Goal: Task Accomplishment & Management: Manage account settings

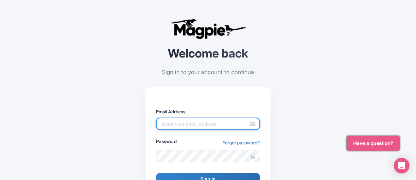
click at [187, 126] on input "Email Address" at bounding box center [208, 124] width 104 height 12
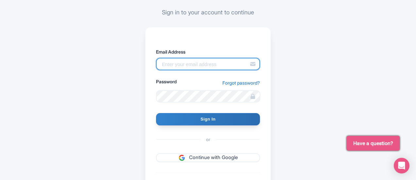
scroll to position [65, 0]
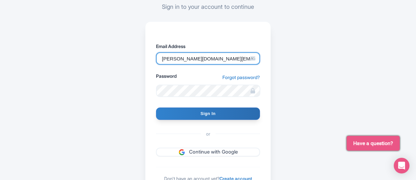
type input "halley.rogers@hornblower.com"
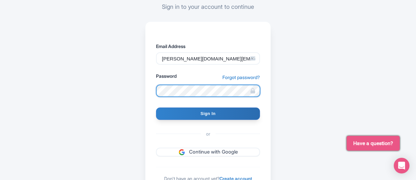
click at [156, 108] on input "Sign In" at bounding box center [208, 114] width 104 height 12
type input "Signing in..."
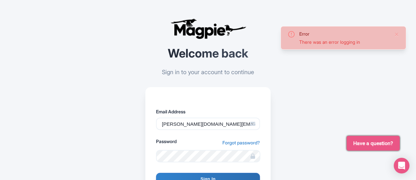
scroll to position [65, 0]
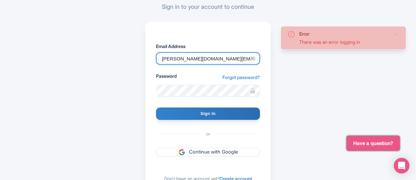
drag, startPoint x: 220, startPoint y: 60, endPoint x: 193, endPoint y: 61, distance: 27.8
click at [193, 61] on input "[PERSON_NAME][DOMAIN_NAME][EMAIL_ADDRESS][PERSON_NAME][DOMAIN_NAME]" at bounding box center [208, 58] width 104 height 12
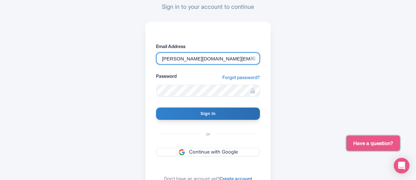
type input "halley.rogers@cityexperiences.com"
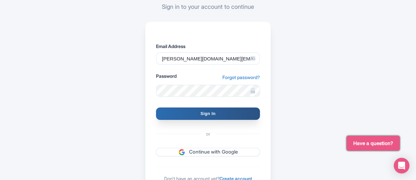
click at [199, 114] on input "Sign In" at bounding box center [208, 114] width 104 height 12
type input "Signing in..."
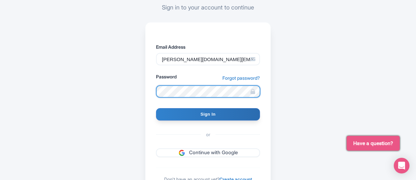
scroll to position [65, 0]
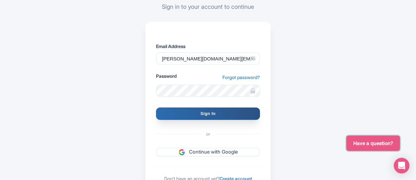
click at [202, 116] on input "Sign In" at bounding box center [208, 114] width 104 height 12
type input "Signing in..."
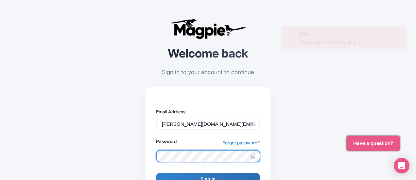
click at [156, 173] on input "Sign In" at bounding box center [208, 179] width 104 height 12
type input "Signing in..."
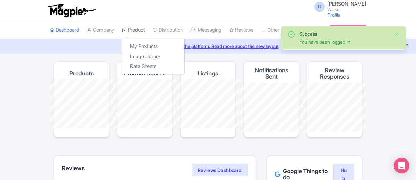
click at [122, 25] on link "Product" at bounding box center [133, 30] width 23 height 18
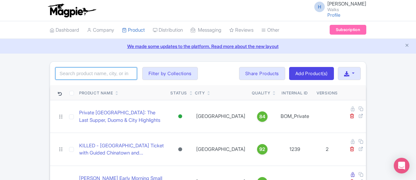
click at [55, 71] on input "search" at bounding box center [96, 73] width 82 height 12
click button "Search" at bounding box center [0, 0] width 0 height 0
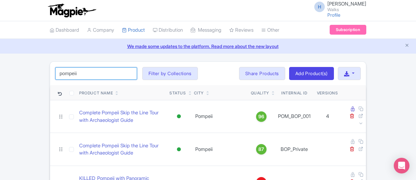
click at [63, 72] on input "pompeii" at bounding box center [96, 73] width 82 height 12
click button "Search" at bounding box center [0, 0] width 0 height 0
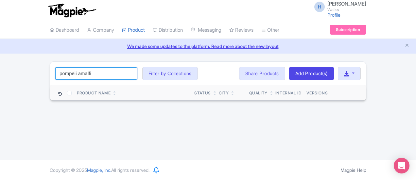
click at [58, 69] on input "pompeii amalfi" at bounding box center [96, 73] width 82 height 12
type input "pompeii"
click button "Search" at bounding box center [0, 0] width 0 height 0
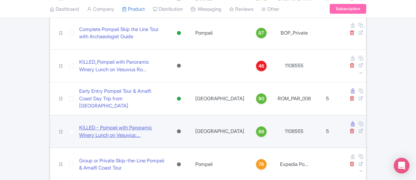
scroll to position [116, 0]
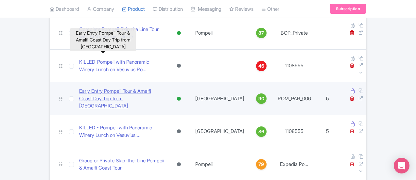
click at [141, 88] on link "Early Entry Pompeii Tour & Amalfi Coast Day Trip from [GEOGRAPHIC_DATA]" at bounding box center [121, 99] width 85 height 22
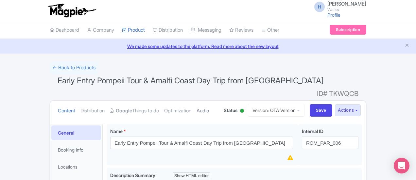
scroll to position [33, 0]
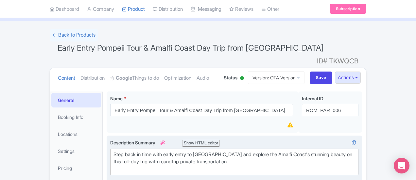
click at [189, 151] on div "Step back in time with early entry to Pompeii and explore the Amalfi Coast's st…" at bounding box center [234, 162] width 242 height 22
click at [187, 151] on div "Step back in time with early entry to Pompeii and explore the Amalfi Coast's st…" at bounding box center [234, 162] width 242 height 22
type trix-editor "<div>Step back in time with early entry to Pompeii as the site opens for the da…"
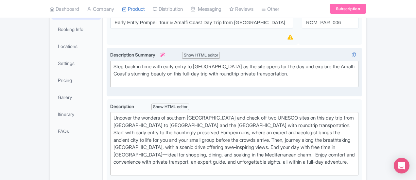
scroll to position [131, 0]
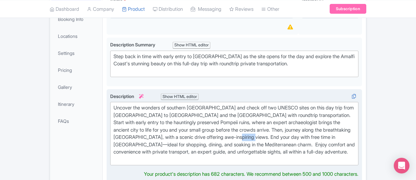
drag, startPoint x: 234, startPoint y: 117, endPoint x: 252, endPoint y: 116, distance: 18.0
click at [252, 116] on div "Uncover the wonders of southern Italy and check off two UNESCO sites on this da…" at bounding box center [234, 133] width 242 height 59
click at [131, 134] on div "Uncover the wonders of southern Italy and check off two UNESCO sites on this da…" at bounding box center [234, 133] width 242 height 59
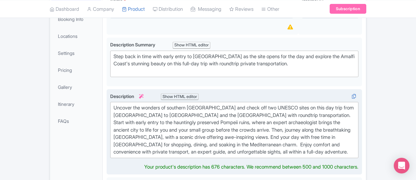
click at [168, 127] on div "Uncover the wonders of southern Italy and check off two UNESCO sites on this da…" at bounding box center [234, 130] width 242 height 52
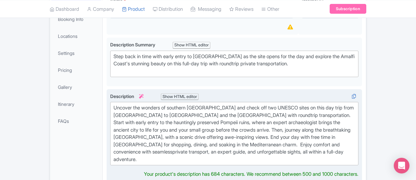
type trix-editor "<div>Uncover the wonders of southern Italy and check off two UNESCO sites on th…"
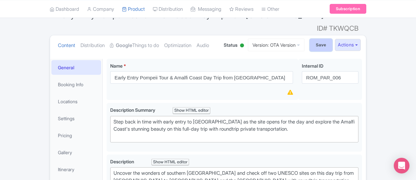
click at [332, 39] on input "Save" at bounding box center [321, 45] width 23 height 12
type input "Saving..."
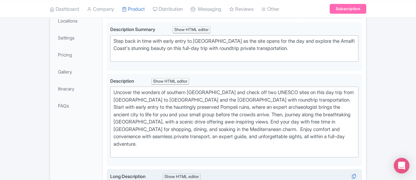
scroll to position [211, 0]
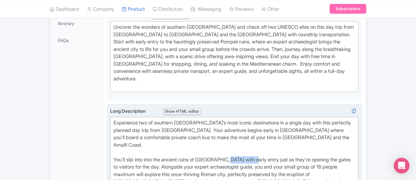
drag, startPoint x: 202, startPoint y: 110, endPoint x: 227, endPoint y: 111, distance: 25.2
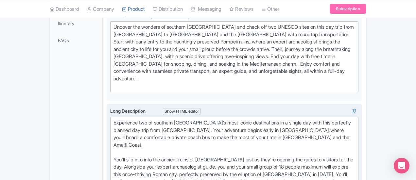
drag, startPoint x: 229, startPoint y: 95, endPoint x: 242, endPoint y: 94, distance: 12.8
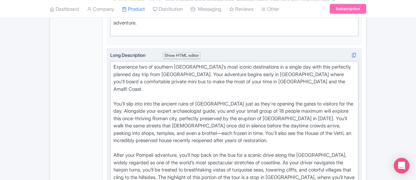
scroll to position [277, 0]
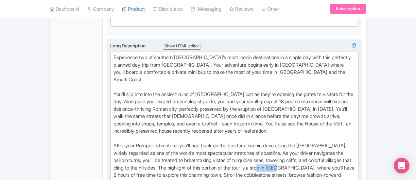
drag, startPoint x: 354, startPoint y: 104, endPoint x: 375, endPoint y: 103, distance: 20.9
click at [355, 103] on div "Experience two of southern Italy’s most iconic destinations in a single day wit…" at bounding box center [234, 160] width 242 height 213
click at [238, 105] on div "Experience two of southern Italy’s most iconic destinations in a single day wit…" at bounding box center [234, 160] width 242 height 213
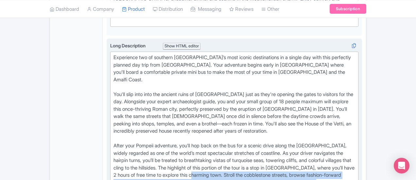
drag, startPoint x: 301, startPoint y: 120, endPoint x: 227, endPoint y: 111, distance: 75.1
click at [227, 111] on div "Experience two of southern Italy’s most iconic destinations in a single day wit…" at bounding box center [234, 160] width 242 height 213
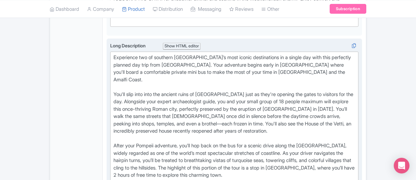
paste trix-editor "You'll stop in Positano, a pastel-colored resort town perched on the cliffs tha…"
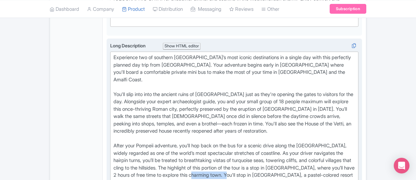
drag, startPoint x: 258, startPoint y: 110, endPoint x: 227, endPoint y: 112, distance: 30.8
click at [227, 112] on div "Experience two of southern Italy’s most iconic destinations in a single day wit…" at bounding box center [234, 164] width 242 height 221
click at [228, 111] on div "Experience two of southern Italy’s most iconic destinations in a single day wit…" at bounding box center [234, 164] width 242 height 221
click at [190, 111] on div "Experience two of southern Italy’s most iconic destinations in a single day wit…" at bounding box center [234, 164] width 242 height 221
drag, startPoint x: 183, startPoint y: 111, endPoint x: 282, endPoint y: 110, distance: 98.7
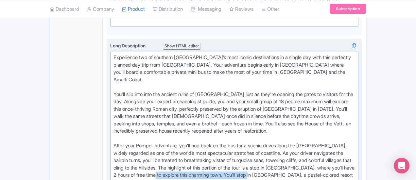
click at [282, 110] on div "Experience two of southern Italy’s most iconic destinations in a single day wit…" at bounding box center [234, 164] width 242 height 221
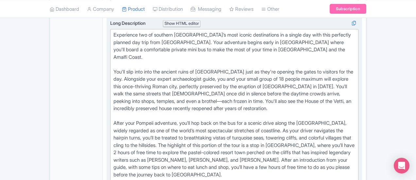
scroll to position [310, 0]
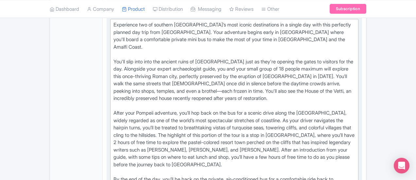
click at [113, 128] on div "Experience two of southern Italy’s most iconic destinations in a single day wit…" at bounding box center [234, 131] width 242 height 221
drag, startPoint x: 281, startPoint y: 159, endPoint x: 70, endPoint y: 151, distance: 211.6
click at [70, 151] on div "General Booking Info Locations Settings Pricing Gallery Itinerary FAQs Early En…" at bounding box center [208, 180] width 316 height 739
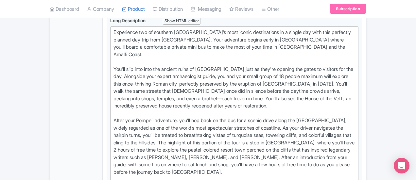
paste trix-editor "em>*Please note: In the low season (November through late March), most of the b…"
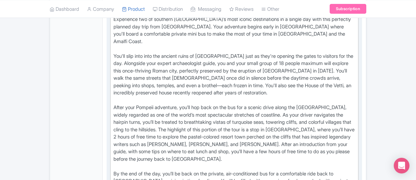
scroll to position [335, 0]
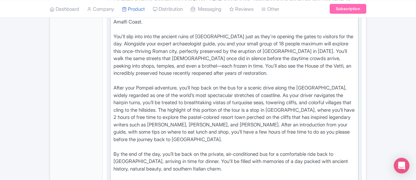
drag, startPoint x: 220, startPoint y: 134, endPoint x: 243, endPoint y: 134, distance: 22.2
drag, startPoint x: 326, startPoint y: 143, endPoint x: 373, endPoint y: 134, distance: 47.9
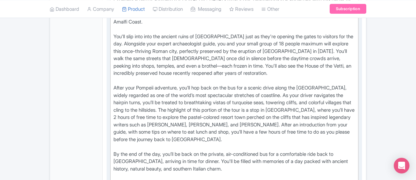
click at [355, 134] on div "Experience two of southern [GEOGRAPHIC_DATA]’s most iconic destinations in a si…" at bounding box center [234, 113] width 242 height 235
type trix-editor "<lor>Ipsumdolor sit am consecte Adipi’e sedd eiusmo temporincidi ut l etdolo ma…"
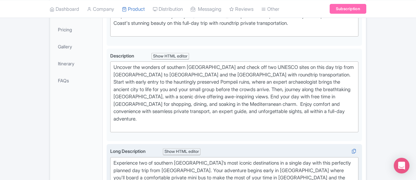
scroll to position [73, 0]
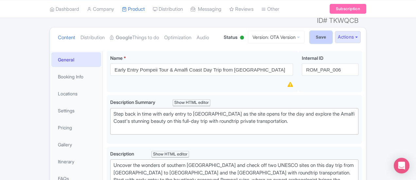
drag, startPoint x: 362, startPoint y: 30, endPoint x: 367, endPoint y: 30, distance: 5.6
click at [332, 31] on input "Save" at bounding box center [321, 37] width 23 height 12
type input "Saving..."
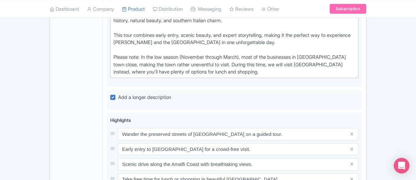
scroll to position [473, 0]
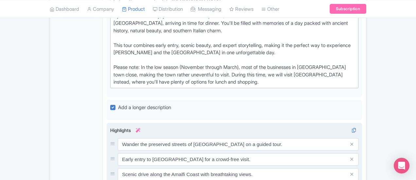
drag, startPoint x: 214, startPoint y: 102, endPoint x: 197, endPoint y: 104, distance: 16.8
type input "Take free time for lunch or shopping in beautiful [GEOGRAPHIC_DATA]."
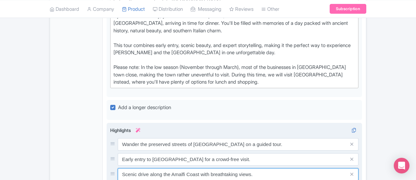
click at [197, 168] on input "Scenic drive along the Amalfi Coast with breathtaking views." at bounding box center [238, 174] width 241 height 12
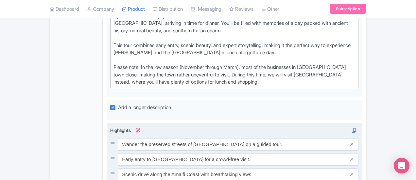
drag, startPoint x: 159, startPoint y: 119, endPoint x: 172, endPoint y: 118, distance: 13.4
drag, startPoint x: 126, startPoint y: 118, endPoint x: 116, endPoint y: 119, distance: 9.9
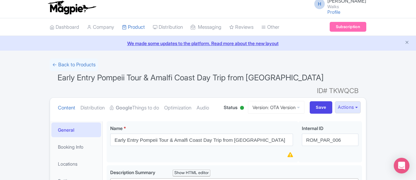
scroll to position [0, 0]
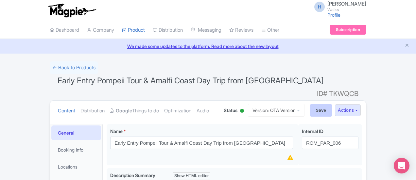
type input "Round-trip transport by private bus from [GEOGRAPHIC_DATA]."
click at [332, 104] on input "Save" at bounding box center [321, 110] width 23 height 12
type input "Saving..."
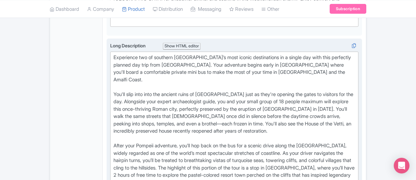
scroll to position [310, 0]
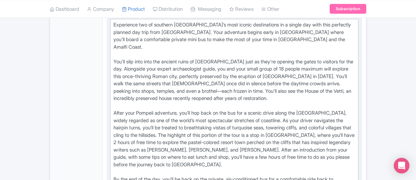
click at [177, 63] on div "Experience two of southern [GEOGRAPHIC_DATA]’s most iconic destinations in a si…" at bounding box center [234, 135] width 242 height 228
click at [238, 70] on div "Experience two of southern [GEOGRAPHIC_DATA]’s most iconic destinations in a si…" at bounding box center [234, 135] width 242 height 228
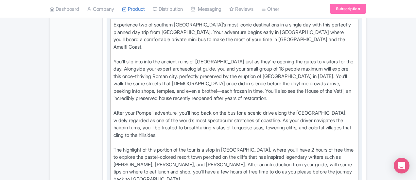
click at [176, 65] on div "Experience two of southern [GEOGRAPHIC_DATA]’s most iconic destinations in a si…" at bounding box center [234, 142] width 242 height 243
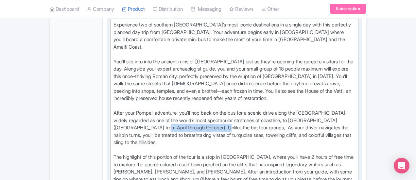
drag, startPoint x: 346, startPoint y: 64, endPoint x: 285, endPoint y: 65, distance: 60.8
click at [285, 65] on div "Experience two of southern [GEOGRAPHIC_DATA]’s most iconic destinations in a si…" at bounding box center [234, 146] width 242 height 250
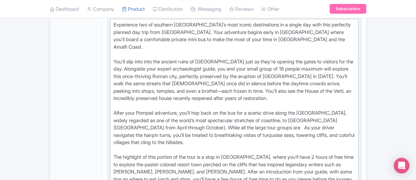
click at [176, 64] on div "Experience two of southern [GEOGRAPHIC_DATA]’s most iconic destinations in a si…" at bounding box center [234, 146] width 242 height 250
click at [355, 65] on div "Experience two of southern [GEOGRAPHIC_DATA]’s most iconic destinations in a si…" at bounding box center [234, 146] width 242 height 250
click at [306, 63] on div "Experience two of southern [GEOGRAPHIC_DATA]’s most iconic destinations in a si…" at bounding box center [234, 146] width 242 height 250
drag, startPoint x: 345, startPoint y: 63, endPoint x: 365, endPoint y: 63, distance: 19.3
click at [355, 63] on div "Experience two of southern [GEOGRAPHIC_DATA]’s most iconic destinations in a si…" at bounding box center [234, 146] width 242 height 250
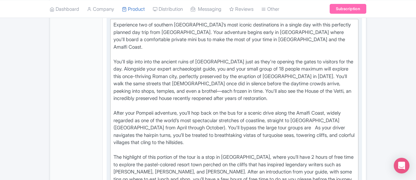
click at [302, 64] on div "Experience two of southern Italy’s most iconic destinations in a single day wit…" at bounding box center [234, 146] width 242 height 250
click at [303, 62] on div "Experience two of southern Italy’s most iconic destinations in a single day wit…" at bounding box center [234, 146] width 242 height 250
click at [355, 64] on div "Experience two of southern Italy’s most iconic destinations in a single day wit…" at bounding box center [234, 146] width 242 height 250
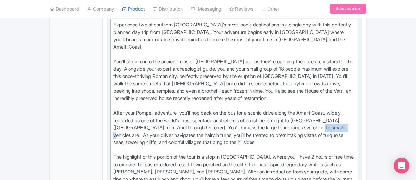
drag, startPoint x: 164, startPoint y: 71, endPoint x: 180, endPoint y: 71, distance: 15.4
click at [180, 71] on div "Experience two of southern Italy’s most iconic destinations in a single day wit…" at bounding box center [234, 146] width 242 height 250
drag, startPoint x: 173, startPoint y: 70, endPoint x: 155, endPoint y: 71, distance: 18.0
click at [156, 72] on div "Experience two of southern Italy’s most iconic destinations in a single day wit…" at bounding box center [234, 146] width 242 height 250
click at [177, 73] on div "Experience two of southern Italy’s most iconic destinations in a single day wit…" at bounding box center [234, 146] width 242 height 250
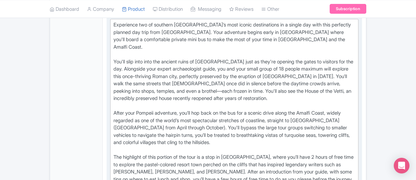
click at [219, 70] on div "Experience two of southern Italy’s most iconic destinations in a single day wit…" at bounding box center [234, 146] width 242 height 250
click at [304, 63] on div "Experience two of southern Italy’s most iconic destinations in a single day wit…" at bounding box center [234, 146] width 242 height 250
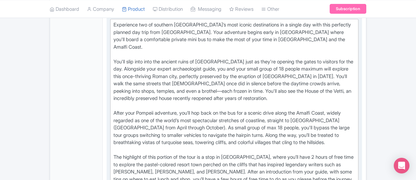
click at [150, 70] on div "Experience two of southern Italy’s most iconic destinations in a single day wit…" at bounding box center [234, 146] width 242 height 250
click at [355, 64] on div "Experience two of southern Italy’s most iconic destinations in a single day wit…" at bounding box center [234, 146] width 242 height 250
click at [355, 63] on div "Experience two of southern Italy’s most iconic destinations in a single day wit…" at bounding box center [234, 146] width 242 height 250
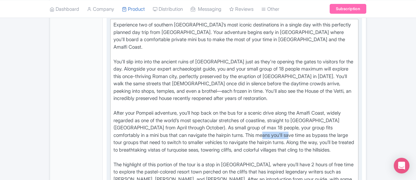
drag, startPoint x: 312, startPoint y: 70, endPoint x: 344, endPoint y: 72, distance: 31.7
click at [344, 72] on div "Experience two of southern Italy’s most iconic destinations in a single day wit…" at bounding box center [234, 150] width 242 height 258
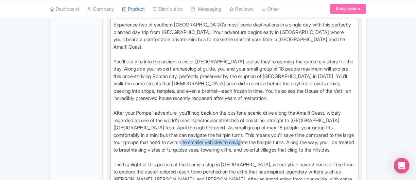
drag, startPoint x: 172, startPoint y: 78, endPoint x: 235, endPoint y: 78, distance: 63.7
click at [235, 78] on div "Experience two of southern Italy’s most iconic destinations in a single day wit…" at bounding box center [234, 150] width 242 height 258
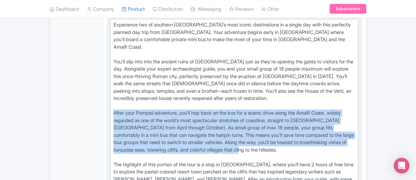
drag, startPoint x: 184, startPoint y: 87, endPoint x: 76, endPoint y: 59, distance: 111.6
click at [107, 59] on div "Long Description i Show HTML editor Bold Italic Strikethrough Link Heading Quot…" at bounding box center [234, 148] width 255 height 284
copy div "After your Pompeii adventure, you’ll hop back on the bus for a scenic drive alo…"
click at [312, 65] on div "Experience two of southern Italy’s most iconic destinations in a single day wit…" at bounding box center [234, 150] width 242 height 258
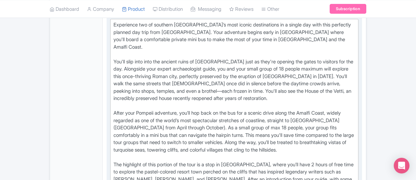
click at [355, 64] on div "Experience two of southern Italy’s most iconic destinations in a single day wit…" at bounding box center [234, 150] width 242 height 258
drag, startPoint x: 105, startPoint y: 72, endPoint x: 77, endPoint y: 74, distance: 27.5
click at [107, 74] on div "Long Description i Show HTML editor Bold Italic Strikethrough Link Heading Quot…" at bounding box center [234, 148] width 255 height 284
click at [325, 68] on div "Experience two of southern Italy’s most iconic destinations in a single day wit…" at bounding box center [234, 150] width 242 height 258
drag, startPoint x: 347, startPoint y: 62, endPoint x: 305, endPoint y: 66, distance: 42.7
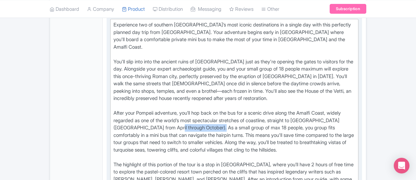
click at [305, 66] on div "Experience two of southern Italy’s most iconic destinations in a single day wit…" at bounding box center [234, 150] width 242 height 258
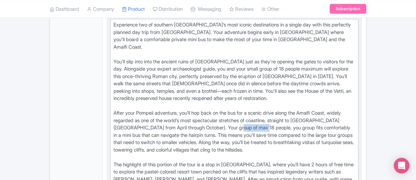
drag, startPoint x: 372, startPoint y: 65, endPoint x: 84, endPoint y: 71, distance: 288.3
click at [113, 71] on div "Experience two of southern Italy’s most iconic destinations in a single day wit…" at bounding box center [234, 150] width 242 height 258
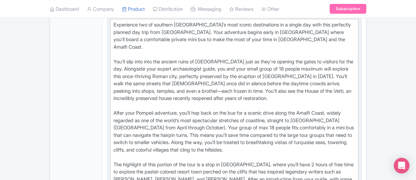
click at [290, 71] on div "Experience two of southern Italy’s most iconic destinations in a single day wit…" at bounding box center [234, 150] width 242 height 258
click at [289, 72] on div "Experience two of southern Italy’s most iconic destinations in a single day wit…" at bounding box center [234, 150] width 242 height 258
drag, startPoint x: 251, startPoint y: 70, endPoint x: 272, endPoint y: 73, distance: 20.8
click at [272, 73] on div "Experience two of southern Italy’s most iconic destinations in a single day wit…" at bounding box center [234, 150] width 242 height 258
click at [258, 84] on div "Experience two of southern Italy’s most iconic destinations in a single day wit…" at bounding box center [234, 150] width 242 height 258
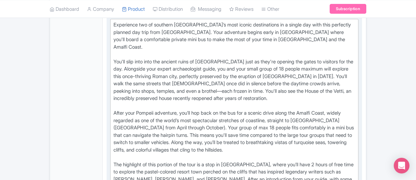
click at [288, 69] on div "Experience two of southern Italy’s most iconic destinations in a single day wit…" at bounding box center [234, 150] width 242 height 258
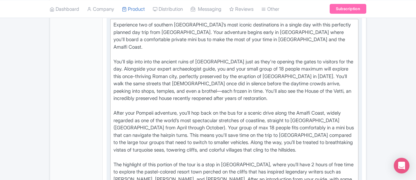
click at [355, 73] on div "Experience two of southern Italy’s most iconic destinations in a single day wit…" at bounding box center [234, 150] width 242 height 258
click at [355, 72] on div "Experience two of southern Italy’s most iconic destinations in a single day wit…" at bounding box center [234, 150] width 242 height 258
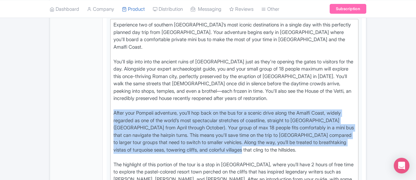
drag, startPoint x: 189, startPoint y: 85, endPoint x: 74, endPoint y: 56, distance: 119.1
click at [186, 75] on div "Experience two of southern Italy’s most iconic destinations in a single day wit…" at bounding box center [234, 150] width 242 height 258
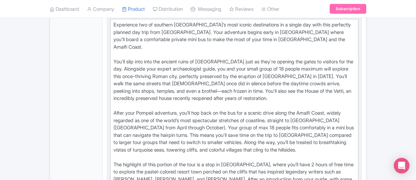
click at [188, 79] on div "Experience two of southern Italy’s most iconic destinations in a single day wit…" at bounding box center [234, 150] width 242 height 258
drag, startPoint x: 224, startPoint y: 79, endPoint x: 243, endPoint y: 80, distance: 19.7
click at [243, 80] on div "Experience two of southern Italy’s most iconic destinations in a single day wit…" at bounding box center [234, 150] width 242 height 258
type trix-editor "<div>Experience two of southern Italy’s most iconic destinations in a single da…"
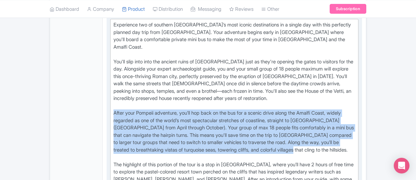
drag, startPoint x: 234, startPoint y: 86, endPoint x: 80, endPoint y: 56, distance: 157.4
click at [110, 56] on trix-editor "Experience two of southern Italy’s most iconic destinations in a single day wit…" at bounding box center [234, 150] width 248 height 262
copy div "After your Pompeii adventure, you’ll hop back on the bus for a scenic drive alo…"
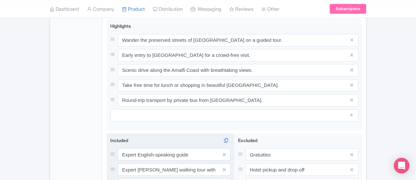
scroll to position [636, 0]
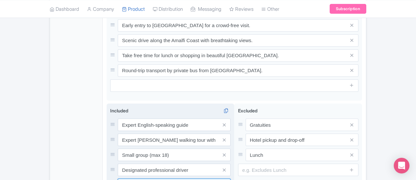
drag, startPoint x: 163, startPoint y: 98, endPoint x: 142, endPoint y: 101, distance: 21.2
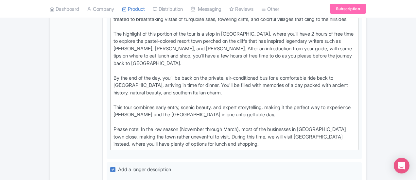
scroll to position [375, 0]
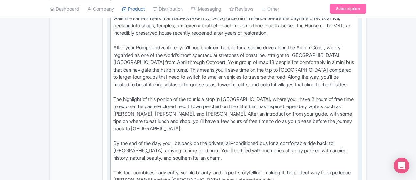
type input "Air-conditioned private mini bus"
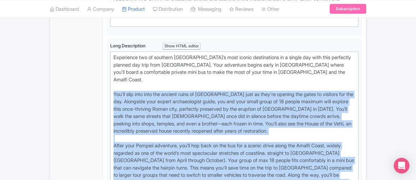
scroll to position [244, 0]
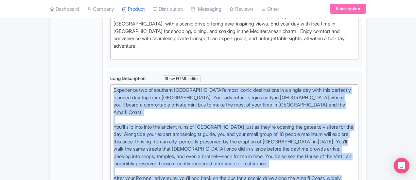
drag, startPoint x: 375, startPoint y: 122, endPoint x: 62, endPoint y: 52, distance: 320.8
copy div "Experience two of southern Italy’s most iconic destinations in a single day wit…"
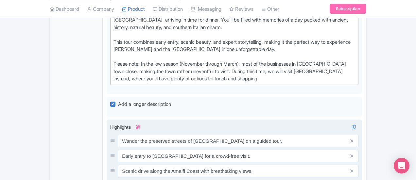
click at [212, 124] on div "Highlights i Wander the preserved streets of Pompeii on a guided tour. Early en…" at bounding box center [234, 173] width 248 height 99
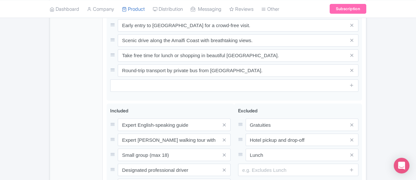
type input "Saving..."
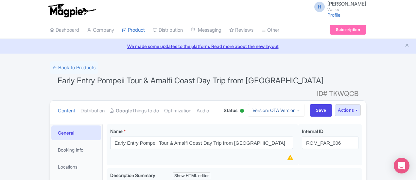
click at [304, 104] on link "Version: OTA Version" at bounding box center [276, 110] width 57 height 13
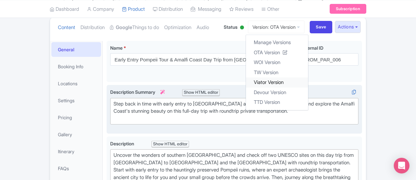
scroll to position [98, 0]
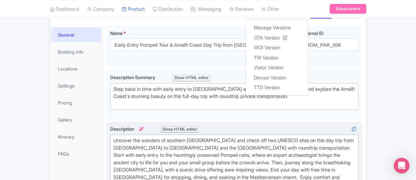
click at [164, 140] on div "Uncover the wonders of southern [GEOGRAPHIC_DATA] and check off two UNESCO site…" at bounding box center [234, 170] width 242 height 66
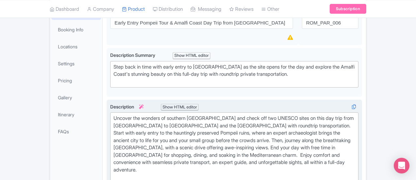
scroll to position [131, 0]
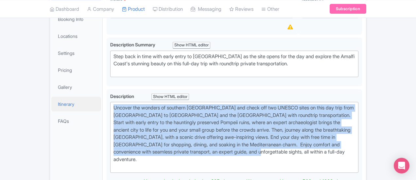
drag, startPoint x: 401, startPoint y: 126, endPoint x: 69, endPoint y: 93, distance: 333.7
type trix-editor "<div>Uncover the wonders of southern [GEOGRAPHIC_DATA] and check off two UNESCO…"
copy div "Uncover the wonders of southern [GEOGRAPHIC_DATA] and check off two UNESCO site…"
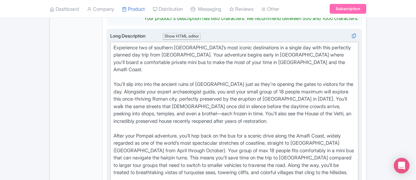
scroll to position [287, 0]
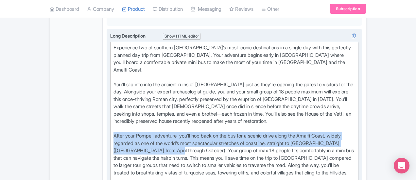
drag, startPoint x: 82, startPoint y: 76, endPoint x: 303, endPoint y: 88, distance: 221.3
click at [303, 88] on trix-editor "Experience two of southern Italy’s most iconic destinations in a single day wit…" at bounding box center [234, 173] width 248 height 262
type trix-editor "<div>Experience two of southern Italy’s most iconic destinations in a single da…"
copy div "After your Pompeii adventure, you’ll hop back on the bus for a scenic drive alo…"
click at [258, 85] on div "Experience two of southern Italy’s most iconic destinations in a single day wit…" at bounding box center [234, 173] width 242 height 258
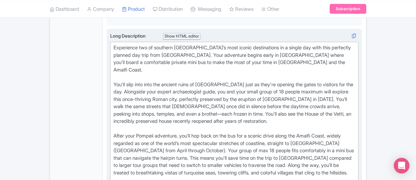
scroll to position [319, 0]
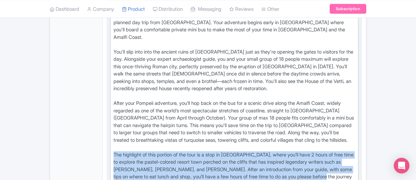
drag, startPoint x: 82, startPoint y: 89, endPoint x: 137, endPoint y: 114, distance: 60.3
click at [137, 114] on div "Experience two of southern Italy’s most iconic destinations in a single day wit…" at bounding box center [234, 140] width 242 height 258
copy div "The highlight of this portion of the tour is a stop in [GEOGRAPHIC_DATA], where…"
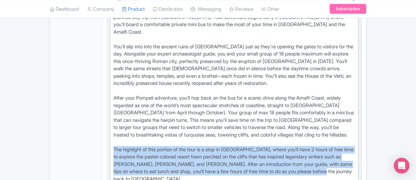
scroll to position [385, 0]
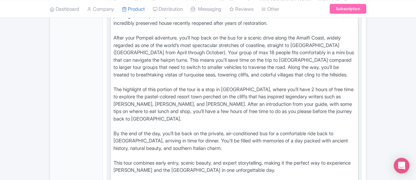
drag, startPoint x: 375, startPoint y: 114, endPoint x: 82, endPoint y: 102, distance: 293.8
click at [110, 102] on trix-editor "Experience two of southern Italy’s most iconic destinations in a single day wit…" at bounding box center [234, 75] width 248 height 262
copy div "Please note: In the low season (November through March), most of the businesses…"
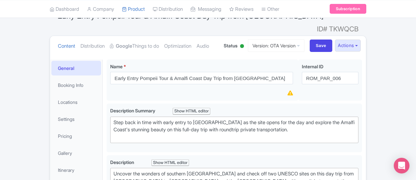
scroll to position [65, 0]
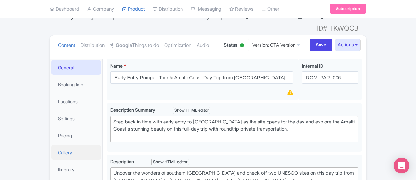
click at [51, 145] on link "Gallery" at bounding box center [76, 152] width 50 height 15
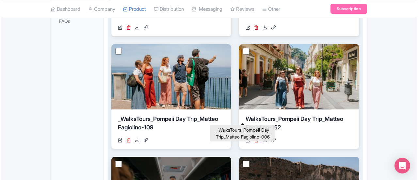
scroll to position [229, 0]
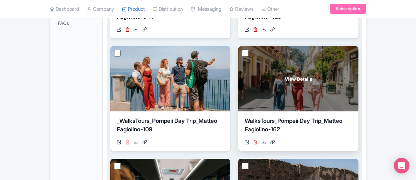
click at [244, 139] on div "https://res.cloudinary.com/hfyvkoyi1/image/upload/v1749831214/WalksTours_Pompei…" at bounding box center [297, 142] width 107 height 7
click at [253, 140] on icon at bounding box center [255, 142] width 5 height 5
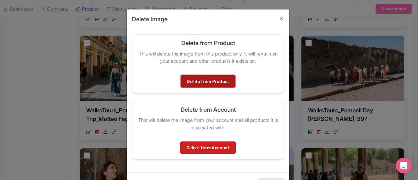
click at [208, 80] on link "Delete from Product" at bounding box center [208, 81] width 55 height 12
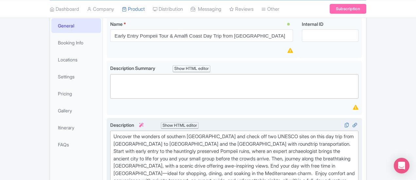
scroll to position [131, 0]
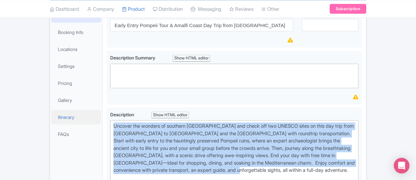
drag, startPoint x: 397, startPoint y: 145, endPoint x: 67, endPoint y: 101, distance: 333.1
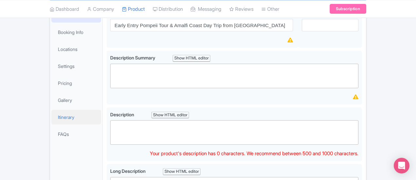
paste trix-editor "Uncover the wonders of southern Italy and check off two UNESCO sites on this da…"
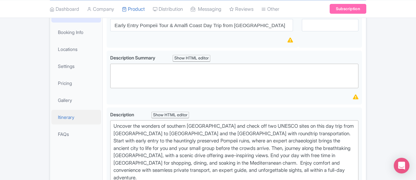
type trix-editor "<div>Uncover the wonders of southern Italy and check off two UNESCO sites on th…"
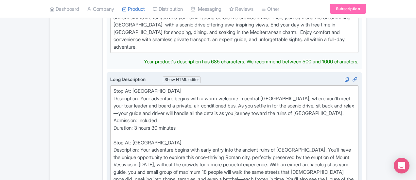
scroll to position [254, 0]
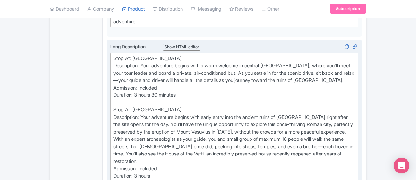
scroll to position [320, 0]
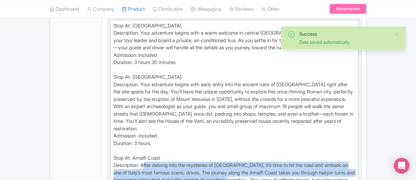
drag, startPoint x: 114, startPoint y: 115, endPoint x: 399, endPoint y: 124, distance: 284.5
click at [355, 124] on div "Stop At: Rome Description: Your adventure begins with a warm welcome in central…" at bounding box center [234, 165] width 242 height 287
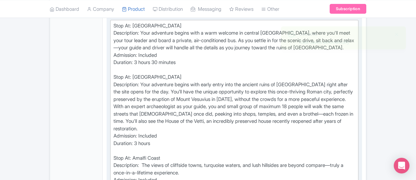
paste trix-editor "After your Pompeii adventure, you’ll hop back on the bus for a scenic drive alo…"
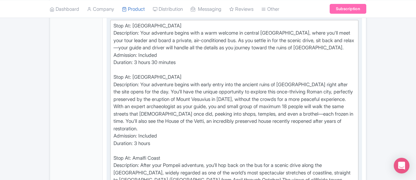
drag, startPoint x: 320, startPoint y: 133, endPoint x: 229, endPoint y: 134, distance: 90.9
click at [229, 134] on div "Stop At: Rome Description: Your adventure begins with a warm welcome in central…" at bounding box center [234, 165] width 242 height 287
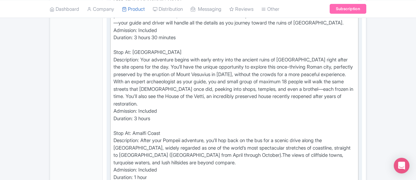
scroll to position [385, 0]
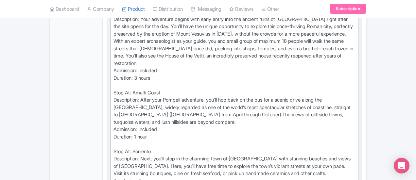
click at [339, 58] on div "Stop At: Rome Description: Your adventure begins with a warm welcome in central…" at bounding box center [234, 100] width 242 height 287
click at [336, 59] on div "Stop At: Rome Description: Your adventure begins with a warm welcome in central…" at bounding box center [234, 100] width 242 height 287
click at [113, 66] on div "Stop At: Rome Description: Your adventure begins with a warm welcome in central…" at bounding box center [234, 100] width 242 height 287
click at [128, 65] on div "Stop At: Rome Description: Your adventure begins with a warm welcome in central…" at bounding box center [234, 100] width 242 height 287
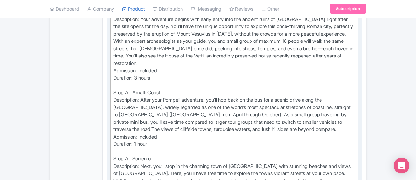
drag, startPoint x: 129, startPoint y: 104, endPoint x: 111, endPoint y: 113, distance: 20.0
click at [113, 103] on div "Stop At: Rome Description: Your adventure begins with a warm welcome in central…" at bounding box center [234, 104] width 242 height 294
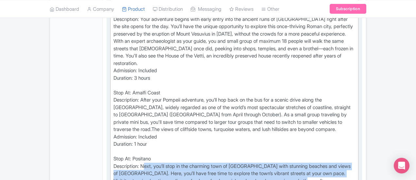
drag, startPoint x: 147, startPoint y: 123, endPoint x: 114, endPoint y: 110, distance: 35.9
click at [114, 110] on div "Stop At: Rome Description: Your adventure begins with a warm welcome in central…" at bounding box center [234, 104] width 242 height 294
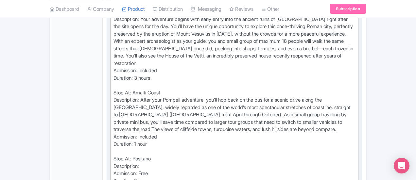
paste trix-editor "The highlight of this portion of the tour is a stop in Positano, where you’ll h…"
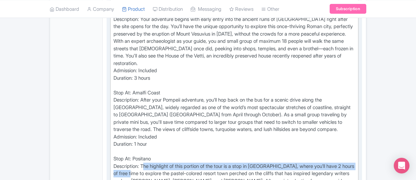
drag, startPoint x: 113, startPoint y: 109, endPoint x: 346, endPoint y: 110, distance: 233.1
click at [347, 110] on div "Stop At: Rome Description: Your adventure begins with a warm welcome in central…" at bounding box center [234, 111] width 242 height 309
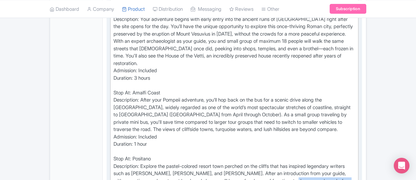
drag, startPoint x: 201, startPoint y: 125, endPoint x: 114, endPoint y: 126, distance: 87.0
click at [114, 126] on div "Stop At: Rome Description: Your adventure begins with a warm welcome in central…" at bounding box center [234, 108] width 242 height 302
click at [167, 123] on div "Stop At: Rome Description: Your adventure begins with a warm welcome in central…" at bounding box center [234, 108] width 242 height 302
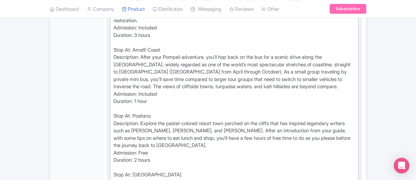
scroll to position [418, 0]
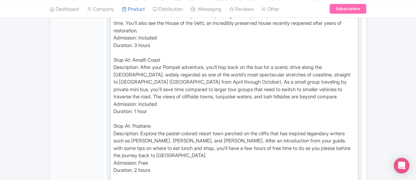
drag, startPoint x: 226, startPoint y: 135, endPoint x: 207, endPoint y: 139, distance: 19.4
click at [207, 139] on div "Stop At: Rome Description: Your adventure begins with a warm welcome in central…" at bounding box center [234, 75] width 242 height 302
click at [216, 96] on div "Stop At: Rome Description: Your adventure begins with a warm welcome in central…" at bounding box center [234, 78] width 242 height 309
click at [214, 89] on div "Stop At: Rome Description: Your adventure begins with a warm welcome in central…" at bounding box center [234, 78] width 242 height 309
paste trix-editor "<div>Stop At: Rome<br>&nbsp;Description: Your adventure begins with a warm welc…"
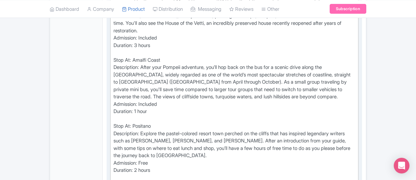
type trix-editor "<div>Stop At: Rome<br>&nbsp;Description: Your adventure begins with a warm welc…"
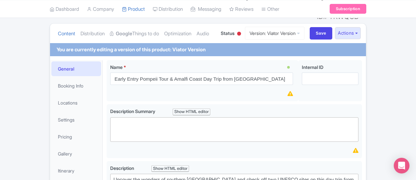
scroll to position [36, 0]
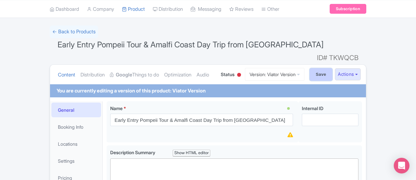
click at [332, 68] on input "Save" at bounding box center [321, 74] width 23 height 12
type input "Saving..."
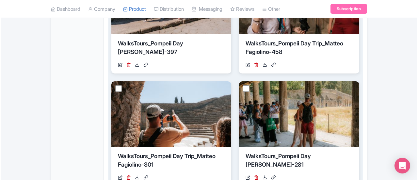
scroll to position [433, 0]
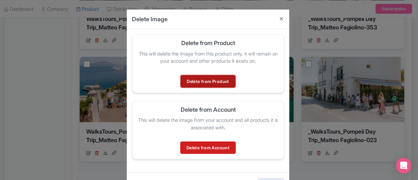
click at [196, 84] on link "Delete from Product" at bounding box center [208, 81] width 55 height 12
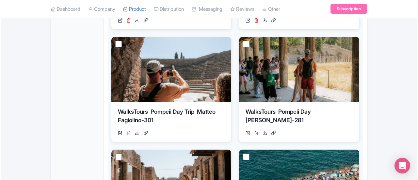
scroll to position [466, 0]
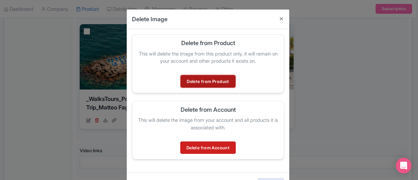
click at [190, 80] on link "Delete from Product" at bounding box center [208, 81] width 55 height 12
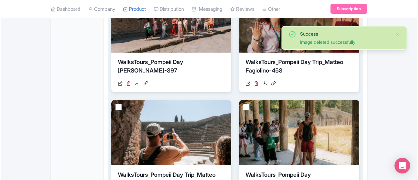
scroll to position [513, 0]
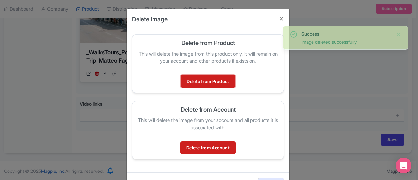
click at [206, 81] on link "Delete from Product" at bounding box center [208, 81] width 55 height 12
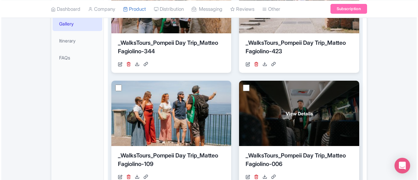
scroll to position [204, 0]
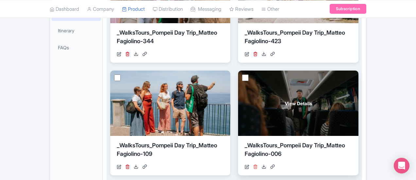
click at [253, 164] on icon at bounding box center [255, 166] width 5 height 5
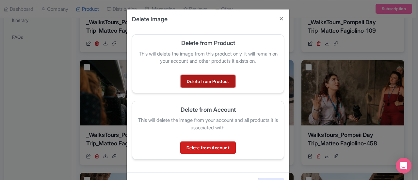
click at [200, 83] on link "Delete from Product" at bounding box center [208, 81] width 55 height 12
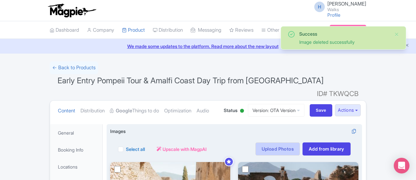
click at [300, 143] on link "Upload Photos" at bounding box center [277, 149] width 44 height 13
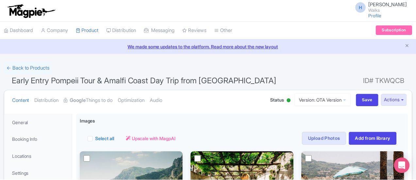
scroll to position [113, 0]
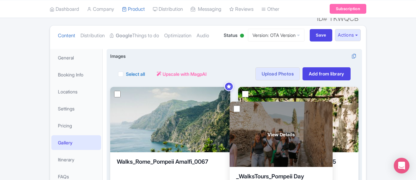
scroll to position [74, 0]
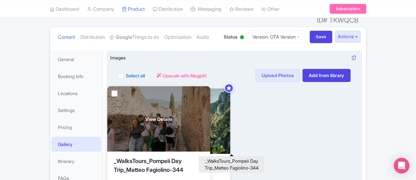
drag, startPoint x: 264, startPoint y: 138, endPoint x: 150, endPoint y: 154, distance: 115.1
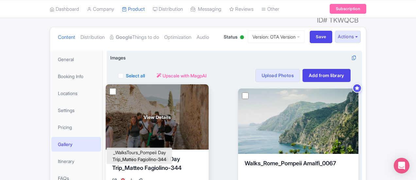
drag, startPoint x: 201, startPoint y: 151, endPoint x: 86, endPoint y: 147, distance: 115.4
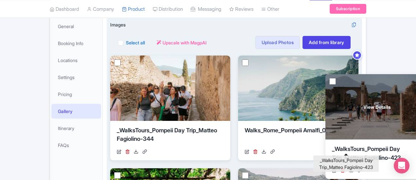
scroll to position [106, 0]
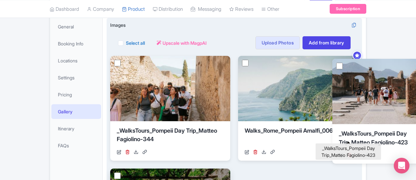
drag, startPoint x: 358, startPoint y: 122, endPoint x: 353, endPoint y: 126, distance: 6.7
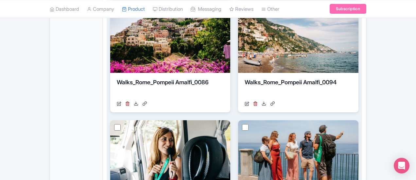
scroll to position [528, 0]
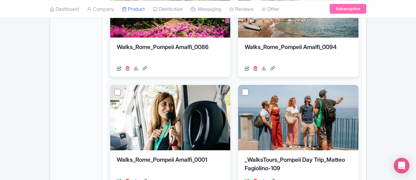
type input "Saving..."
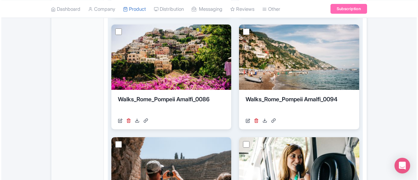
scroll to position [466, 0]
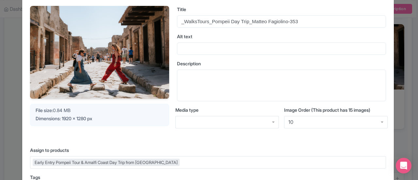
scroll to position [65, 0]
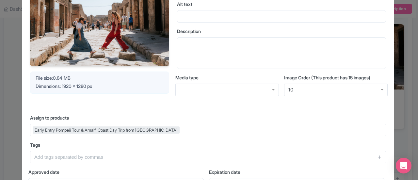
click at [302, 87] on div "10" at bounding box center [336, 90] width 104 height 12
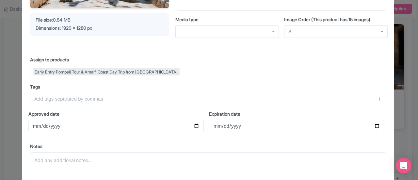
scroll to position [185, 0]
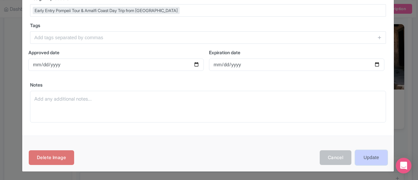
click at [376, 157] on input "Update" at bounding box center [372, 157] width 32 height 15
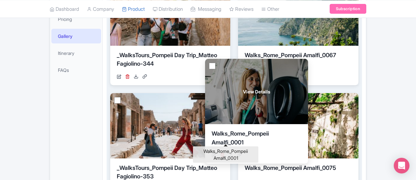
scroll to position [172, 0]
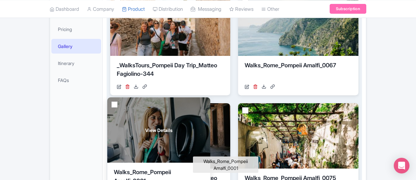
drag, startPoint x: 321, startPoint y: 133, endPoint x: 97, endPoint y: 164, distance: 225.7
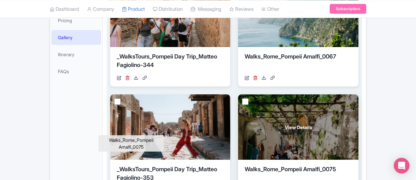
scroll to position [204, 0]
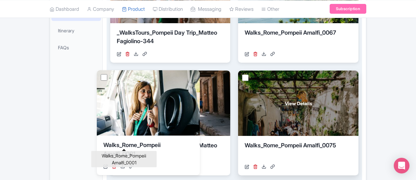
drag, startPoint x: 130, startPoint y: 132, endPoint x: 91, endPoint y: 132, distance: 38.9
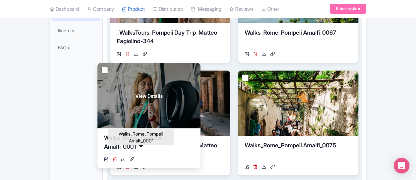
drag, startPoint x: 205, startPoint y: 132, endPoint x: 81, endPoint y: 126, distance: 123.7
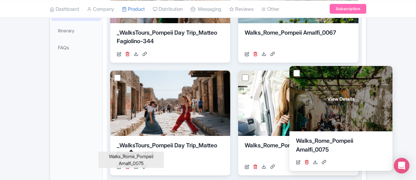
drag, startPoint x: 105, startPoint y: 136, endPoint x: 274, endPoint y: 137, distance: 169.3
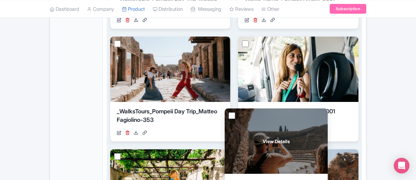
scroll to position [237, 0]
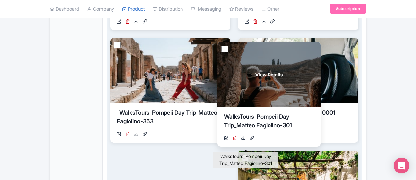
drag, startPoint x: 225, startPoint y: 109, endPoint x: 222, endPoint y: 117, distance: 8.6
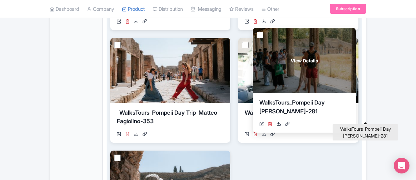
drag, startPoint x: 360, startPoint y: 133, endPoint x: 283, endPoint y: 93, distance: 86.3
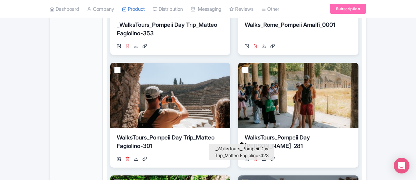
scroll to position [335, 0]
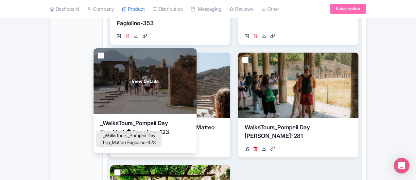
drag, startPoint x: 233, startPoint y: 113, endPoint x: 105, endPoint y: 109, distance: 127.5
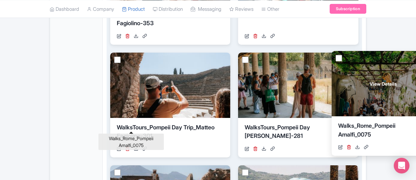
drag, startPoint x: 137, startPoint y: 119, endPoint x: 358, endPoint y: 118, distance: 221.0
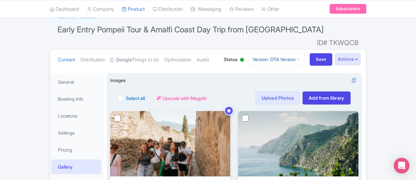
scroll to position [41, 0]
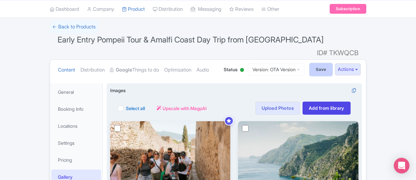
click at [332, 63] on input "Save" at bounding box center [321, 69] width 23 height 12
type input "Saving..."
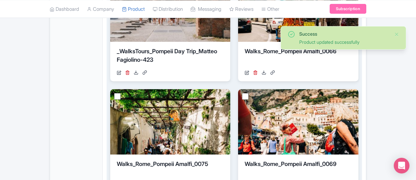
scroll to position [528, 0]
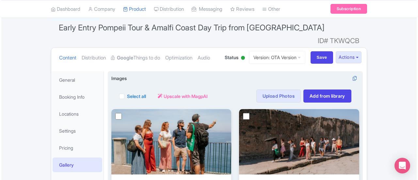
scroll to position [98, 0]
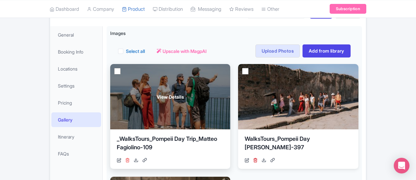
click at [125, 158] on icon at bounding box center [127, 160] width 5 height 5
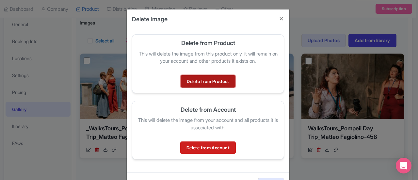
click at [203, 81] on link "Delete from Product" at bounding box center [208, 81] width 55 height 12
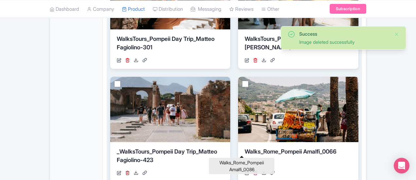
scroll to position [466, 0]
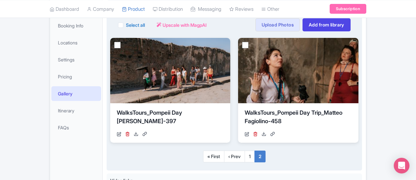
scroll to position [125, 0]
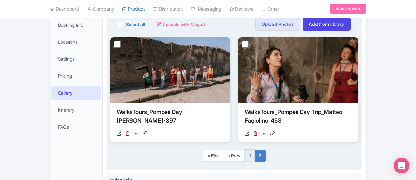
click at [254, 150] on link "1" at bounding box center [249, 156] width 10 height 12
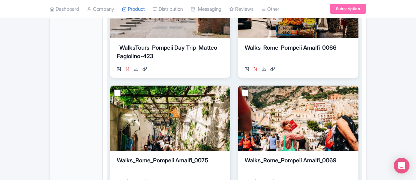
scroll to position [528, 0]
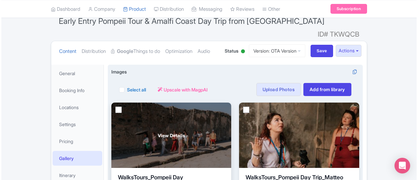
scroll to position [125, 0]
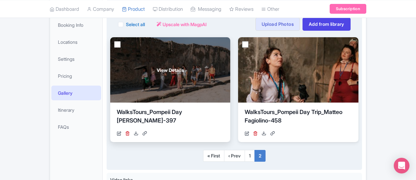
click at [129, 72] on div "View Details" at bounding box center [170, 69] width 120 height 65
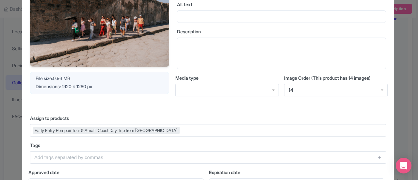
scroll to position [65, 0]
click at [335, 96] on div "Image Order (This product has 14 images) 14 14" at bounding box center [336, 87] width 104 height 27
click at [330, 90] on div "14" at bounding box center [336, 90] width 104 height 12
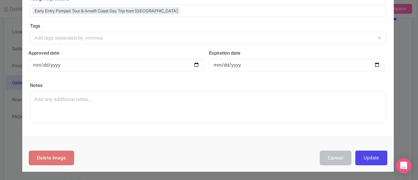
scroll to position [185, 0]
click at [362, 158] on input "Update" at bounding box center [372, 157] width 32 height 15
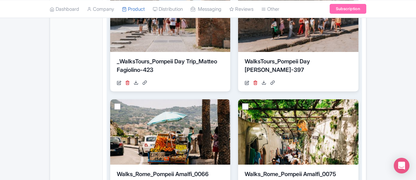
scroll to position [528, 0]
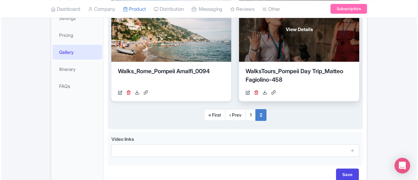
scroll to position [125, 0]
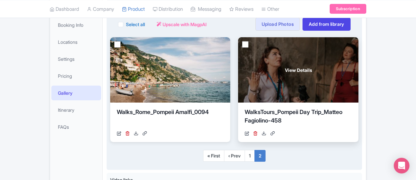
click at [285, 67] on span "View Details" at bounding box center [298, 70] width 27 height 7
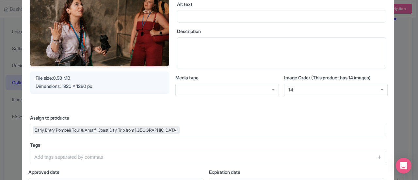
scroll to position [72, 0]
click at [301, 95] on div "14" at bounding box center [336, 90] width 104 height 12
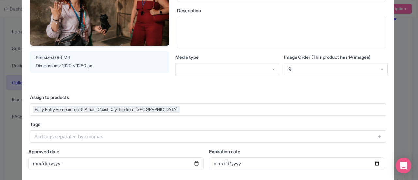
scroll to position [185, 0]
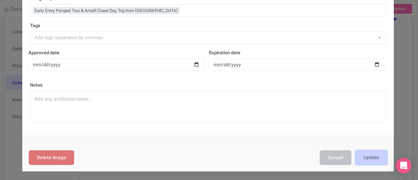
click at [379, 152] on input "Update" at bounding box center [372, 157] width 32 height 15
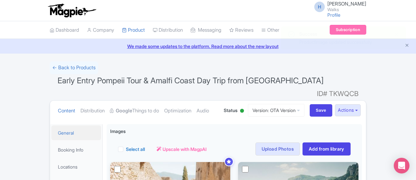
click at [51, 126] on link "General" at bounding box center [76, 133] width 50 height 15
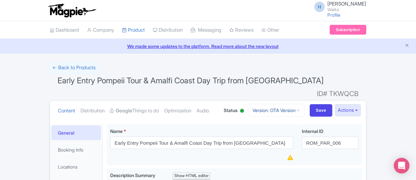
click at [304, 104] on link "Version: OTA Version" at bounding box center [276, 110] width 57 height 13
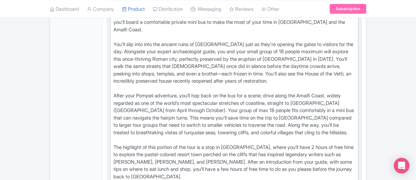
click at [140, 103] on div "Experience two of southern [GEOGRAPHIC_DATA]’s most iconic destinations in a si…" at bounding box center [234, 133] width 242 height 258
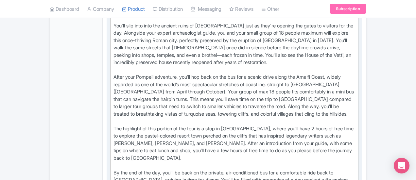
scroll to position [360, 0]
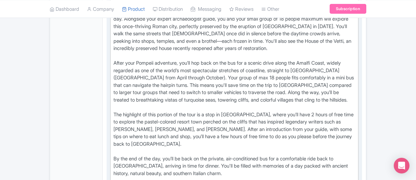
drag, startPoint x: 373, startPoint y: 138, endPoint x: 85, endPoint y: 133, distance: 288.7
click at [113, 133] on div "Experience two of southern [GEOGRAPHIC_DATA]’s most iconic destinations in a si…" at bounding box center [234, 100] width 242 height 258
type trix-editor "<lor>Ipsumdolor sit am consecte Adipi’e sedd eiusmo temporincidi ut l etdolo ma…"
copy div "Please note: In the low season (November through March), most of the businesses…"
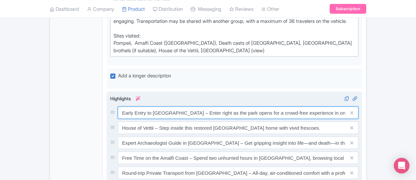
scroll to position [0, 1]
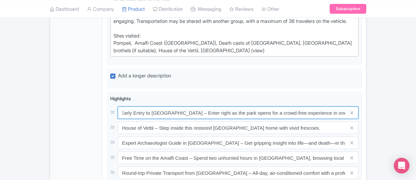
drag, startPoint x: 307, startPoint y: 66, endPoint x: 412, endPoint y: 65, distance: 104.9
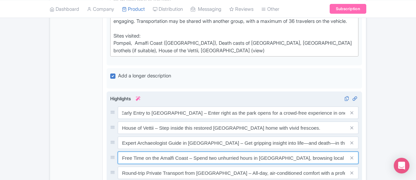
scroll to position [0, 0]
drag, startPoint x: 229, startPoint y: 112, endPoint x: 246, endPoint y: 112, distance: 17.3
click at [246, 152] on input "Free Time on the Amalfi Coast – Spend two unhurried hours in [GEOGRAPHIC_DATA],…" at bounding box center [238, 158] width 241 height 12
type input "Free Time on the Amalfi Coast – Spend two unhurried hours in [GEOGRAPHIC_DATA],…"
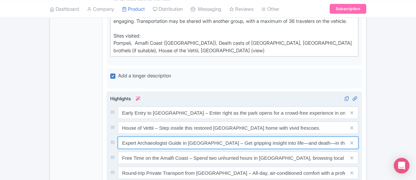
click at [233, 137] on input "Expert Archaeologist Guide in [GEOGRAPHIC_DATA] – Get gripping insight into lif…" at bounding box center [238, 143] width 241 height 12
drag, startPoint x: 249, startPoint y: 97, endPoint x: 369, endPoint y: 99, distance: 119.6
click at [358, 137] on input "Expert Archaeologist Guide in [GEOGRAPHIC_DATA] – Get gripping insight into the…" at bounding box center [238, 143] width 241 height 12
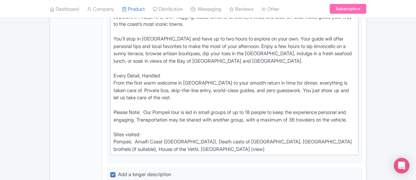
scroll to position [360, 0]
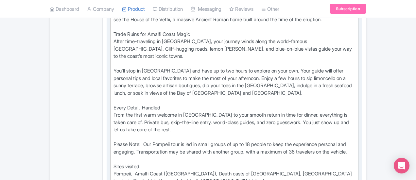
type input "Expert Archaeologist Guide in [GEOGRAPHIC_DATA] – Get gripping insight into the…"
drag, startPoint x: 158, startPoint y: 134, endPoint x: 138, endPoint y: 136, distance: 19.5
click at [138, 136] on div "Why take this tour? Southern Italy deserves more than a snapshot, and this cura…" at bounding box center [234, 57] width 242 height 258
drag, startPoint x: 288, startPoint y: 111, endPoint x: 77, endPoint y: 105, distance: 211.2
click at [107, 105] on div "Long Description i Show HTML editor Bold Italic Strikethrough Link Heading Quot…" at bounding box center [234, 58] width 255 height 292
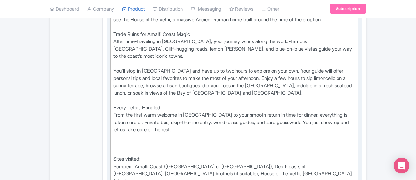
paste trix-editor "Please note: In the low season (November through March), most of the businesses…"
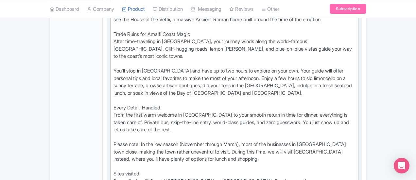
click at [113, 133] on div "Why take this tour? Southern Italy deserves more than a snapshot, and this cura…" at bounding box center [234, 64] width 242 height 272
drag, startPoint x: 176, startPoint y: 135, endPoint x: 133, endPoint y: 135, distance: 43.1
click at [133, 135] on div "Why take this tour? Southern Italy deserves more than a snapshot, and this cura…" at bounding box center [234, 64] width 242 height 272
click at [137, 134] on div "Why take this tour? Southern Italy deserves more than a snapshot, and this cura…" at bounding box center [234, 60] width 242 height 265
click at [165, 135] on div "Why take this tour? Southern Italy deserves more than a snapshot, and this cura…" at bounding box center [234, 60] width 242 height 265
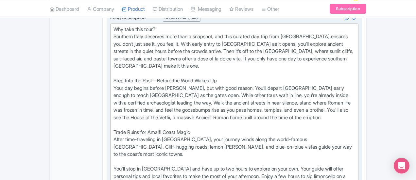
scroll to position [261, 0]
click at [128, 71] on div "Why take this tour? Southern Italy deserves more than a snapshot, and this cura…" at bounding box center [234, 158] width 242 height 265
drag, startPoint x: 192, startPoint y: 70, endPoint x: 151, endPoint y: 71, distance: 40.2
click at [151, 71] on div "Why take this tour? Southern Italy deserves more than a snapshot, and this cura…" at bounding box center [234, 158] width 242 height 265
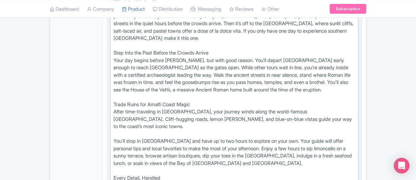
scroll to position [327, 0]
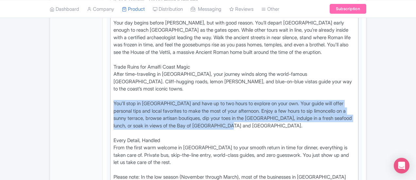
drag, startPoint x: 329, startPoint y: 94, endPoint x: 65, endPoint y: 82, distance: 264.4
click at [65, 82] on div "General Booking Info Locations Settings Pricing Gallery Itinerary FAQs Early En…" at bounding box center [208, 174] width 316 height 757
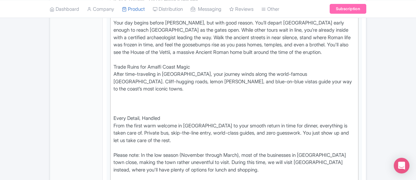
paste trix-editor "A pastel resort town perched on the cliffs, [GEOGRAPHIC_DATA] is world-renowned…"
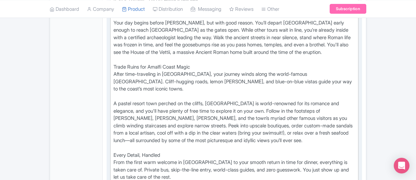
click at [286, 57] on div "Why take this tour? Southern Italy deserves more than a snapshot, and this cura…" at bounding box center [234, 99] width 242 height 279
click at [291, 58] on div "Why take this tour? Southern Italy deserves more than a snapshot, and this cura…" at bounding box center [234, 99] width 242 height 279
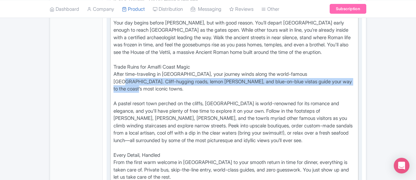
drag, startPoint x: 236, startPoint y: 68, endPoint x: 290, endPoint y: 59, distance: 53.9
click at [290, 59] on div "Why take this tour? Southern Italy deserves more than a snapshot, and this cura…" at bounding box center [234, 99] width 242 height 279
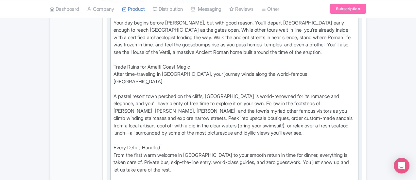
paste trix-editor "Revel in the stunning views and exciting twists and turns of a panoramic drive …"
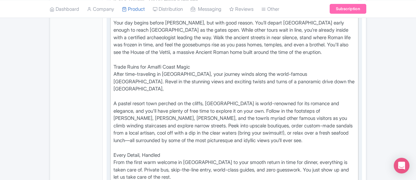
click at [115, 65] on div "Why take this tour? Southern Italy deserves more than a snapshot, and this cura…" at bounding box center [234, 99] width 242 height 279
drag, startPoint x: 239, startPoint y: 63, endPoint x: 164, endPoint y: 63, distance: 74.5
click at [162, 65] on div "Why take this tour? Southern Italy deserves more than a snapshot, and this cura…" at bounding box center [234, 99] width 242 height 279
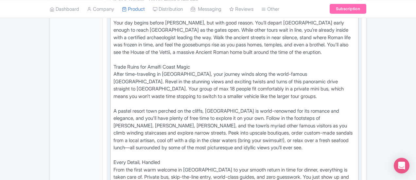
type trix-editor "<div>Why take this tour?&nbsp;<br>Southern Italy deserves more than a snapshot,…"
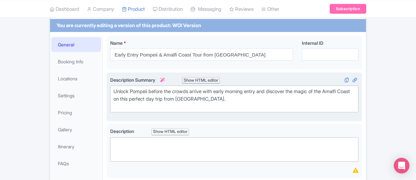
scroll to position [163, 0]
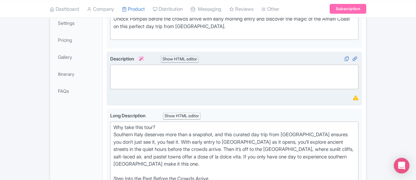
click at [164, 70] on trix-editor at bounding box center [234, 77] width 248 height 25
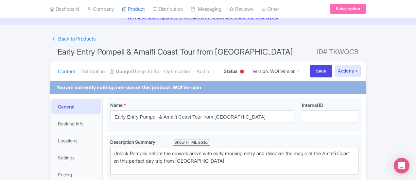
scroll to position [0, 0]
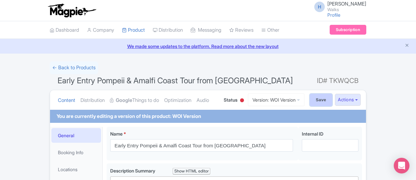
click at [332, 97] on input "Save" at bounding box center [321, 100] width 23 height 12
type input "Saving..."
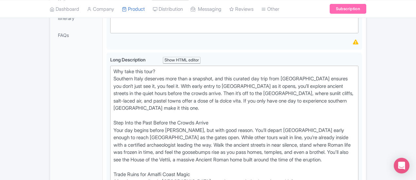
scroll to position [229, 0]
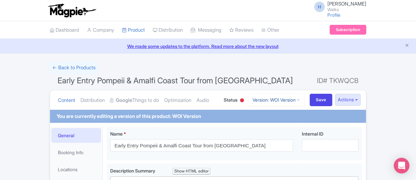
click at [304, 103] on link "Version: WOI Version" at bounding box center [276, 99] width 57 height 13
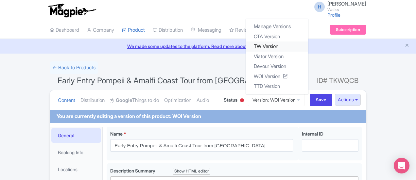
click at [308, 50] on link "TW Version" at bounding box center [277, 47] width 62 height 10
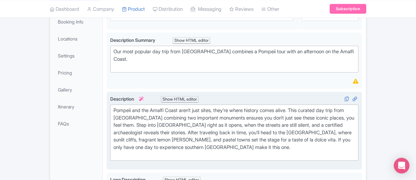
scroll to position [138, 0]
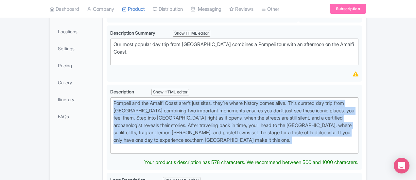
drag, startPoint x: 140, startPoint y: 137, endPoint x: 72, endPoint y: 96, distance: 79.4
type trix-editor "<div>&nbsp;[GEOGRAPHIC_DATA] and the Amalfi Coast aren’t just sites, they’re wh…"
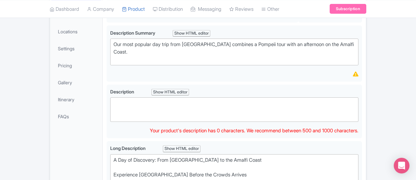
paste trix-editor "<div>Our Pompeii and Amalfi Coast tour from [GEOGRAPHIC_DATA] combines two icon…"
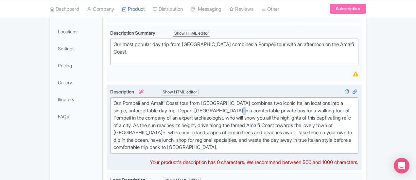
drag, startPoint x: 130, startPoint y: 106, endPoint x: 134, endPoint y: 108, distance: 4.1
click at [134, 108] on div "Our Pompeii and Amalfi Coast tour from [GEOGRAPHIC_DATA] combines two iconic It…" at bounding box center [234, 126] width 242 height 52
click at [129, 110] on div "Our Pompeii and Amalfi Coast tour from [GEOGRAPHIC_DATA] combines two iconic It…" at bounding box center [234, 126] width 242 height 52
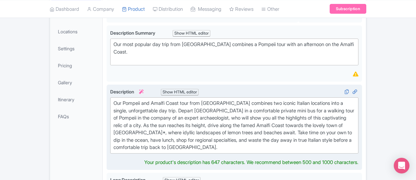
click at [155, 114] on div "Our Pompeii and Amalfi Coast tour from [GEOGRAPHIC_DATA] combines two iconic It…" at bounding box center [234, 126] width 242 height 52
click at [157, 114] on div "Our Pompeii and Amalfi Coast tour from [GEOGRAPHIC_DATA] combines two iconic It…" at bounding box center [234, 126] width 242 height 52
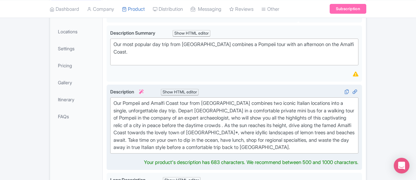
click at [238, 114] on div "Our Pompeii and Amalfi Coast tour from Rome combines two iconic Italian locatio…" at bounding box center [234, 126] width 242 height 52
click at [181, 121] on div "Our Pompeii and Amalfi Coast tour from Rome combines two iconic Italian locatio…" at bounding box center [234, 126] width 242 height 52
type trix-editor "<div>Our Pompeii and Amalfi Coast tour from Rome combines two iconic Italian lo…"
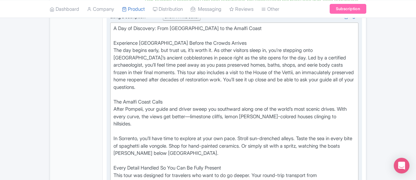
scroll to position [294, 0]
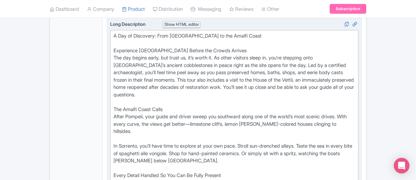
click at [113, 84] on div "A Day of Discovery: From Pompeii to the Amalfi Coast Experience Pompeii Before …" at bounding box center [234, 142] width 242 height 221
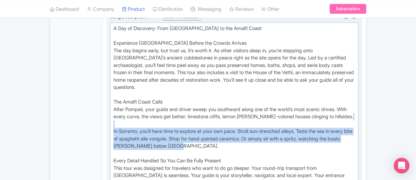
drag, startPoint x: 338, startPoint y: 108, endPoint x: 81, endPoint y: 86, distance: 257.9
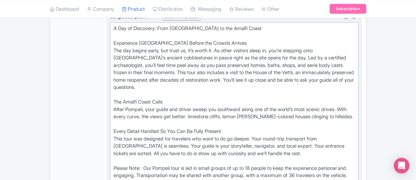
paste trix-editor "You'll arrive in the lovely town of Positano* where plump lemons greet you and …"
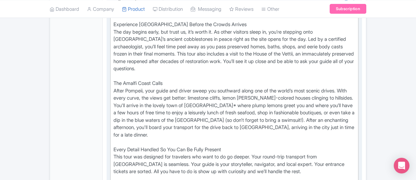
scroll to position [327, 0]
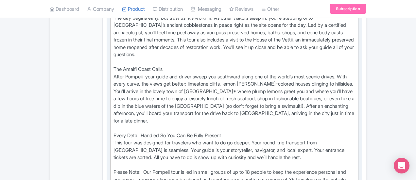
drag, startPoint x: 287, startPoint y: 133, endPoint x: 78, endPoint y: 125, distance: 208.7
click at [107, 125] on div "Long Description i Show HTML editor Bold Italic Strikethrough Link Heading Quot…" at bounding box center [234, 100] width 255 height 247
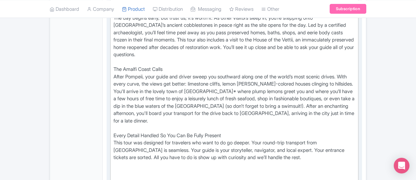
click at [113, 124] on div "A Day of Discovery: From Pompeii to the Amalfi Coast Experience Pompeii Before …" at bounding box center [234, 98] width 242 height 213
paste trix-editor "<div>&nbsp;A Day of Discovery: From Pompeii to the Amalfi Coast&nbsp;<br><br>Ex…"
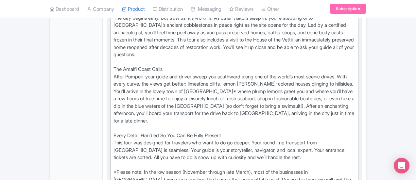
click at [113, 122] on div "A Day of Discovery: From Pompeii to the Amalfi Coast Experience Pompeii Before …" at bounding box center [234, 109] width 242 height 235
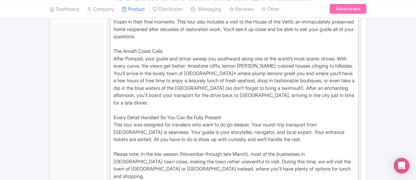
scroll to position [359, 0]
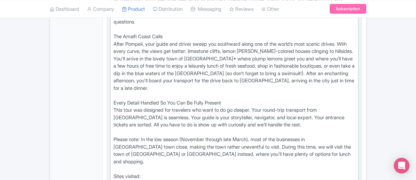
drag, startPoint x: 159, startPoint y: 127, endPoint x: 135, endPoint y: 128, distance: 23.6
click at [135, 128] on div "A Day of Discovery: From Pompeii to the Amalfi Coast Experience Pompeii Before …" at bounding box center [234, 76] width 242 height 235
click at [186, 128] on div "A Day of Discovery: From Pompeii to the Amalfi Coast Experience Pompeii Before …" at bounding box center [234, 76] width 242 height 235
type trix-editor "<div>&nbsp;A Day of Discovery: From Pompeii to the Amalfi Coast&nbsp;<br><br>Ex…"
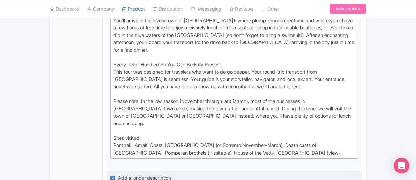
scroll to position [457, 0]
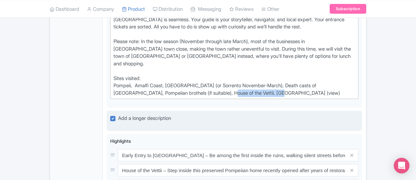
drag, startPoint x: 156, startPoint y: 36, endPoint x: 119, endPoint y: 55, distance: 42.2
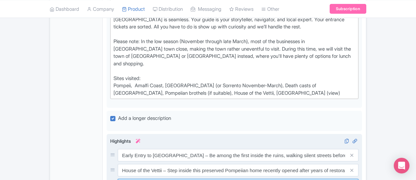
drag, startPoint x: 306, startPoint y: 130, endPoint x: 320, endPoint y: 128, distance: 13.8
drag, startPoint x: 320, startPoint y: 128, endPoint x: 302, endPoint y: 130, distance: 18.4
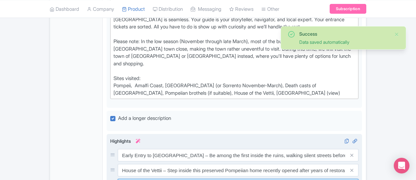
type input "Expert Archaeologist Guide – Uncover Pompeii’s drama and daily life with an ins…"
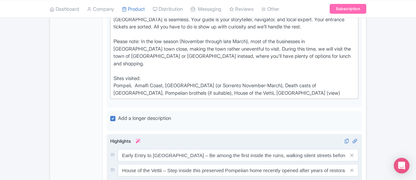
drag, startPoint x: 162, startPoint y: 145, endPoint x: 196, endPoint y: 144, distance: 34.0
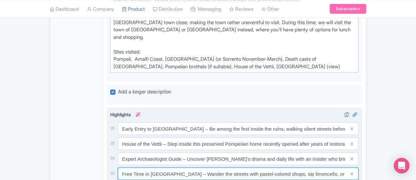
scroll to position [490, 0]
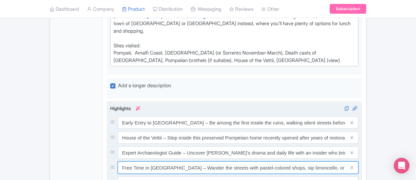
type input "Free Time in Positano – Wander the streets with pastel-colored shops, sip limon…"
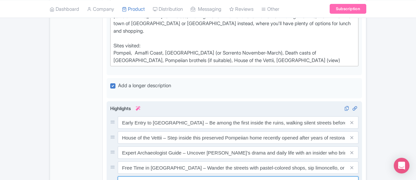
scroll to position [0, 50]
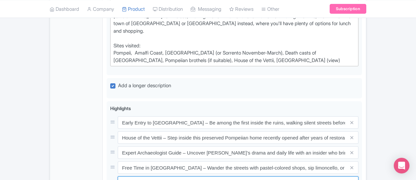
drag, startPoint x: 228, startPoint y: 125, endPoint x: 413, endPoint y: 129, distance: 185.0
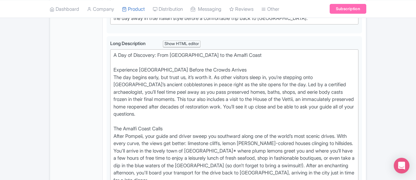
scroll to position [0, 0]
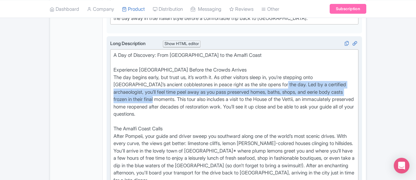
drag, startPoint x: 201, startPoint y: 70, endPoint x: 163, endPoint y: 68, distance: 38.0
click at [163, 68] on div "A Day of Discovery: From Pompeii to the Amalfi Coast Experience Pompeii Before …" at bounding box center [234, 169] width 242 height 235
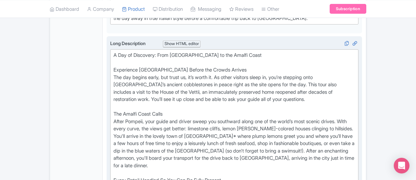
paste trix-editor "Explore 2,000-year-old streets and step into the ruins of houses, restaurants, …"
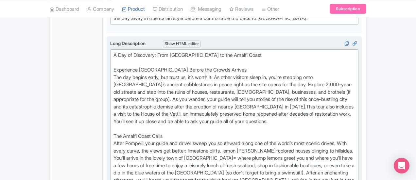
click at [168, 75] on div "A Day of Discovery: From Pompeii to the Amalfi Coast Experience Pompeii Before …" at bounding box center [234, 173] width 242 height 243
click at [232, 72] on div "A Day of Discovery: From Pompeii to the Amalfi Coast Experience Pompeii Before …" at bounding box center [234, 173] width 242 height 243
click at [255, 79] on div "A Day of Discovery: From Pompeii to the Amalfi Coast Experience Pompeii Before …" at bounding box center [234, 173] width 242 height 243
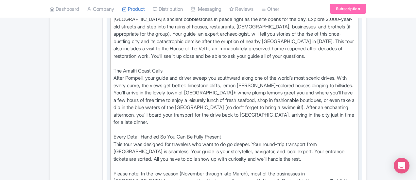
scroll to position [300, 0]
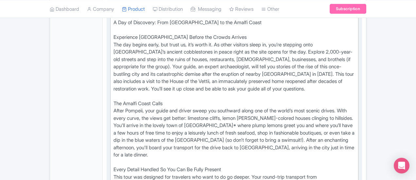
click at [324, 84] on div "A Day of Discovery: From Pompeii to the Amalfi Coast Experience Pompeii Before …" at bounding box center [234, 140] width 242 height 243
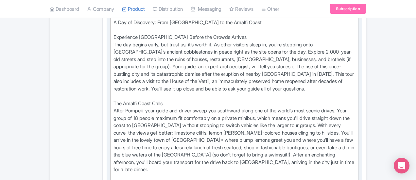
click at [113, 106] on div "A Day of Discovery: From Pompeii to the Amalfi Coast Experience Pompeii Before …" at bounding box center [234, 148] width 242 height 258
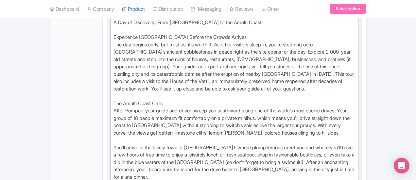
click at [183, 114] on div "A Day of Discovery: From Pompeii to the Amalfi Coast Experience Pompeii Before …" at bounding box center [234, 151] width 242 height 265
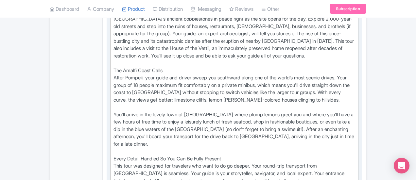
scroll to position [365, 0]
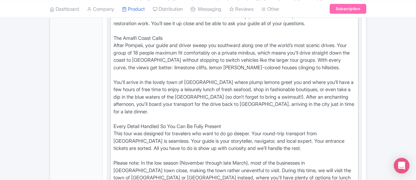
click at [113, 86] on div "A Day of Discovery: From Pompeii to the Amalfi Coast Experience Pompeii Before …" at bounding box center [234, 86] width 242 height 265
click at [113, 83] on div "A Day of Discovery: From Pompeii to the Amalfi Coast Experience Pompeii Before …" at bounding box center [234, 86] width 242 height 265
click at [157, 159] on div "A Day of Discovery: From Pompeii to the Amalfi Coast Experience Pompeii Before …" at bounding box center [234, 86] width 242 height 265
type trix-editor "<div>&nbsp;A Day of Discovery: From Pompeii to the Amalfi Coast&nbsp;<br><br>Ex…"
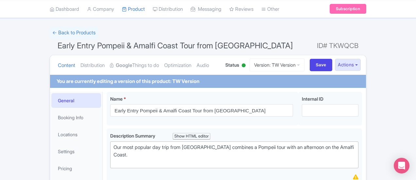
scroll to position [0, 0]
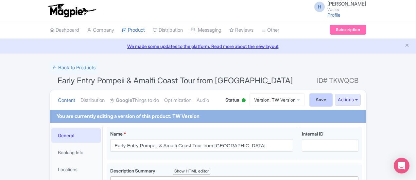
click at [332, 100] on input "Save" at bounding box center [321, 100] width 23 height 12
type input "Saving..."
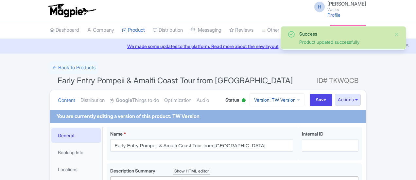
click at [304, 101] on link "Version: TW Version" at bounding box center [276, 99] width 55 height 13
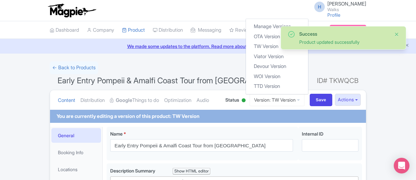
click at [396, 33] on button "Close" at bounding box center [396, 34] width 5 height 8
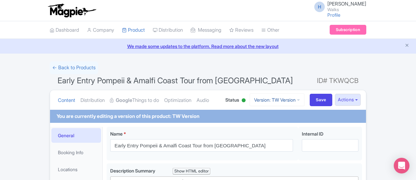
click at [304, 98] on link "Version: TW Version" at bounding box center [276, 99] width 55 height 13
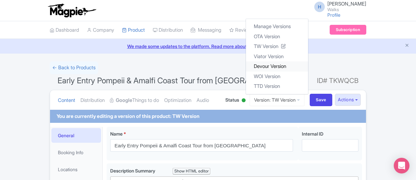
click at [308, 65] on link "Devour Version" at bounding box center [277, 66] width 62 height 10
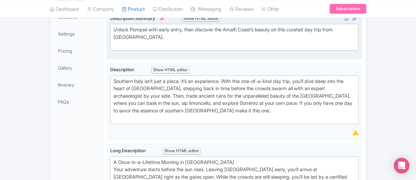
scroll to position [163, 0]
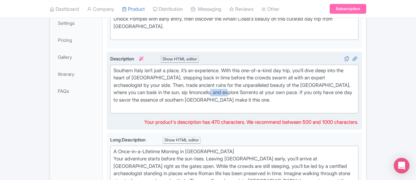
drag, startPoint x: 265, startPoint y: 80, endPoint x: 284, endPoint y: 81, distance: 19.6
click at [284, 81] on div "Southern Italy isn’t just a place, it’s an experience. With this one-of-a-kind …" at bounding box center [234, 89] width 242 height 44
type trix-editor "<div>&nbsp;[GEOGRAPHIC_DATA] isn’t just a place, it’s an experience. With this …"
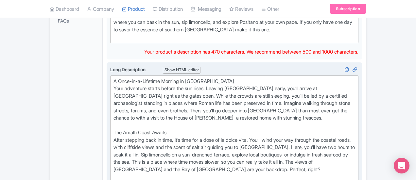
scroll to position [261, 0]
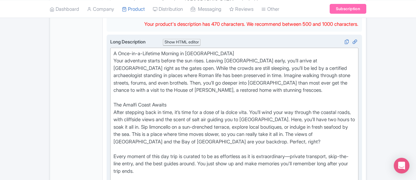
click at [174, 100] on div "A Once-in-a-Lifetime Morning in [GEOGRAPHIC_DATA] Your adventure starts before …" at bounding box center [234, 123] width 242 height 147
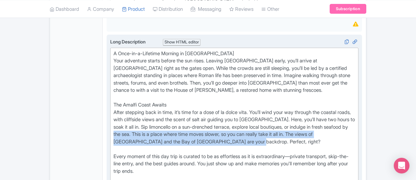
drag, startPoint x: 253, startPoint y: 112, endPoint x: 210, endPoint y: 108, distance: 42.8
click at [210, 108] on div "A Once-in-a-Lifetime Morning in [GEOGRAPHIC_DATA] Your adventure starts before …" at bounding box center [234, 123] width 242 height 147
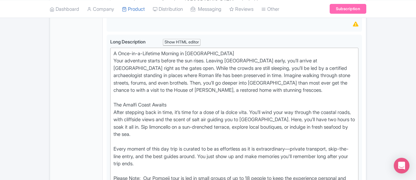
drag, startPoint x: 279, startPoint y: 153, endPoint x: 60, endPoint y: 146, distance: 219.1
click at [60, 146] on div "General Booking Info Locations Settings Pricing Gallery Itinerary FAQs Early En…" at bounding box center [208, 174] width 316 height 626
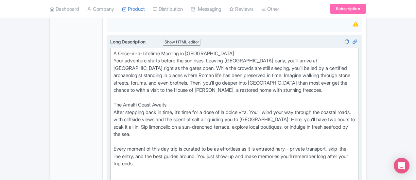
paste trix-editor "<lor>&ipsu;D Sita-co-a-Elitsedd Eiusmod te Incidid &utla;<et>Dolo magnaaliq eni…"
type trix-editor "<lor>&ipsu;D Sita-co-a-Elitsedd Eiusmod te Incidid &utla;<et>Dolo magnaaliq eni…"
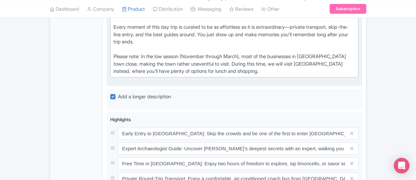
scroll to position [392, 0]
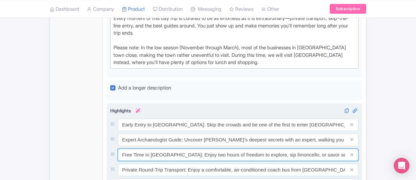
drag, startPoint x: 137, startPoint y: 114, endPoint x: 139, endPoint y: 118, distance: 4.7
click at [137, 149] on input "Free Time in [GEOGRAPHIC_DATA]: Enjoy two hours of freedom to explore, sip limo…" at bounding box center [238, 155] width 241 height 12
drag, startPoint x: 290, startPoint y: 113, endPoint x: 399, endPoint y: 112, distance: 109.2
click at [358, 149] on div "Free Time in [GEOGRAPHIC_DATA]: Enjoy two hours of freedom to explore, sip limo…" at bounding box center [238, 155] width 241 height 12
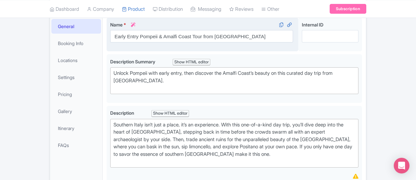
scroll to position [65, 0]
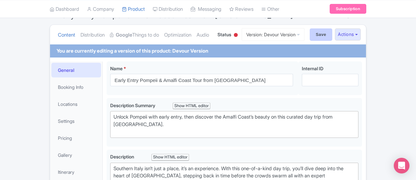
type input "Free Time in [GEOGRAPHIC_DATA]: Enjoy two hours of freedom to explore, sip limo…"
click at [332, 35] on input "Save" at bounding box center [321, 34] width 23 height 12
type input "Saving..."
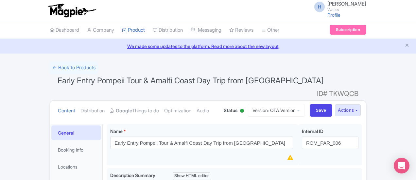
scroll to position [360, 0]
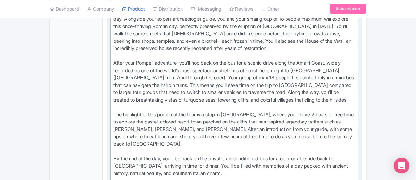
drag, startPoint x: 221, startPoint y: 126, endPoint x: 260, endPoint y: 142, distance: 41.9
click at [222, 126] on div "Experience two of southern [GEOGRAPHIC_DATA]’s most iconic destinations in a si…" at bounding box center [234, 100] width 242 height 258
drag, startPoint x: 379, startPoint y: 139, endPoint x: 73, endPoint y: 132, distance: 305.4
click at [103, 132] on div "Early Entry Pompeii Tour & Amalfi Coast Day Trip from [GEOGRAPHIC_DATA] Name * …" at bounding box center [234, 149] width 263 height 776
type trix-editor "<lor>Ipsumdolor sit am consecte Adipi’e sedd eiusmo temporincidi ut l etdolo ma…"
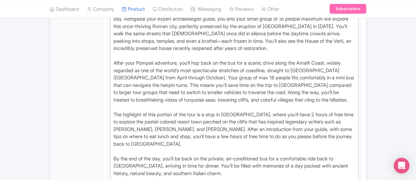
copy div "Please note: In the low season (November through March), most of the businesses…"
click at [168, 130] on div "Experience two of southern [GEOGRAPHIC_DATA]’s most iconic destinations in a si…" at bounding box center [234, 100] width 242 height 258
drag, startPoint x: 372, startPoint y: 138, endPoint x: 81, endPoint y: 128, distance: 291.4
click at [110, 128] on trix-editor "Experience two of southern [GEOGRAPHIC_DATA]’s most iconic destinations in a si…" at bounding box center [234, 100] width 248 height 262
copy div "Please note: In the low season (November through March), most of the businesses…"
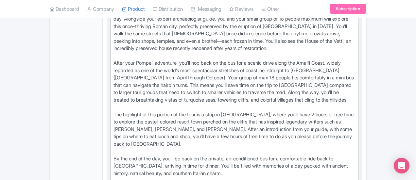
click at [194, 130] on div "Experience two of southern [GEOGRAPHIC_DATA]’s most iconic destinations in a si…" at bounding box center [234, 100] width 242 height 258
drag, startPoint x: 374, startPoint y: 138, endPoint x: 82, endPoint y: 129, distance: 292.3
click at [110, 129] on trix-editor "Experience two of southern [GEOGRAPHIC_DATA]’s most iconic destinations in a si…" at bounding box center [234, 100] width 248 height 262
copy div "Please note: In the low season (November through March), most of the businesses…"
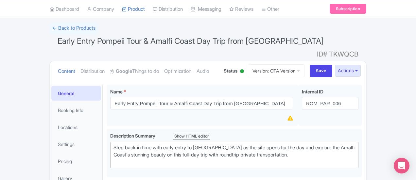
scroll to position [33, 0]
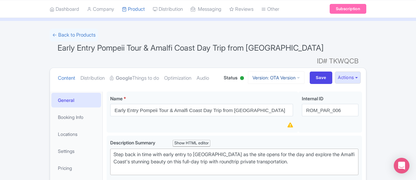
click at [304, 71] on link "Version: OTA Version" at bounding box center [276, 77] width 57 height 13
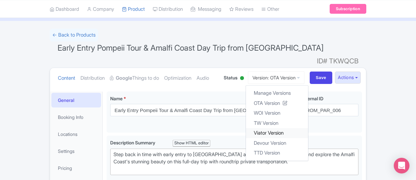
click at [308, 128] on link "Viator Version" at bounding box center [277, 133] width 62 height 10
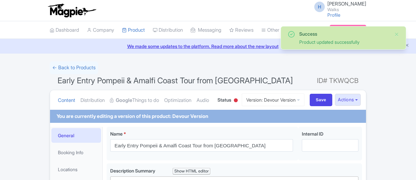
scroll to position [126, 0]
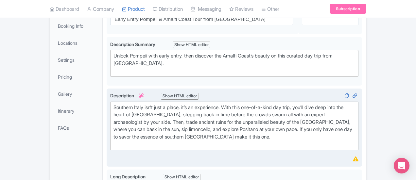
click at [181, 131] on div "Southern Italy isn’t just a place, it’s an experience. With this one-of-a-kind …" at bounding box center [234, 126] width 242 height 44
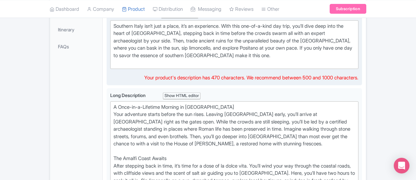
scroll to position [225, 0]
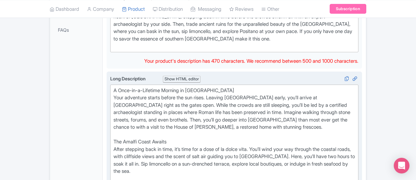
click at [227, 129] on div "A Once-in-a-Lifetime Morning in Pompeii Your adventure starts before the sun ri…" at bounding box center [234, 160] width 242 height 147
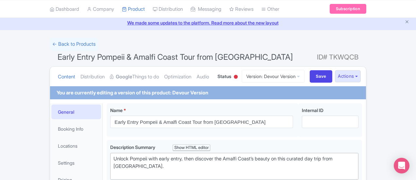
scroll to position [0, 0]
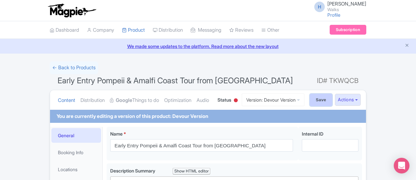
click at [332, 98] on input "Save" at bounding box center [321, 100] width 23 height 12
type input "Saving..."
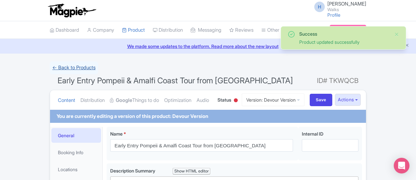
click at [50, 71] on link "← Back to Products" at bounding box center [74, 67] width 48 height 13
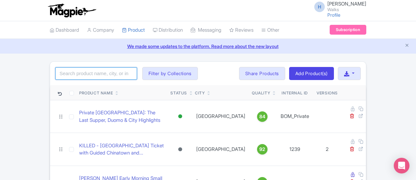
click at [55, 71] on input "search" at bounding box center [96, 73] width 82 height 12
click button "Search" at bounding box center [0, 0] width 0 height 0
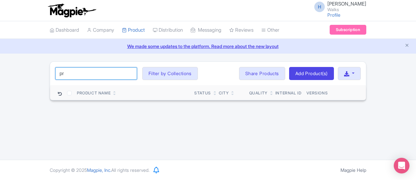
type input "p"
type input "o"
type input "pompeii"
click button "Search" at bounding box center [0, 0] width 0 height 0
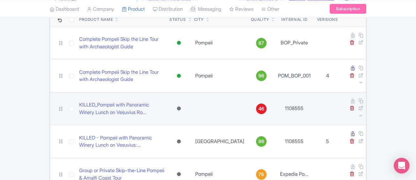
scroll to position [84, 0]
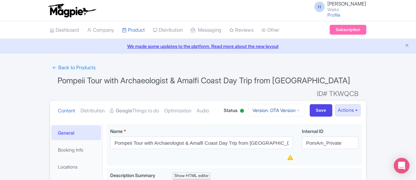
click at [304, 104] on link "Version: OTA Version" at bounding box center [276, 110] width 57 height 13
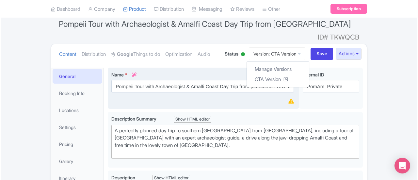
scroll to position [33, 0]
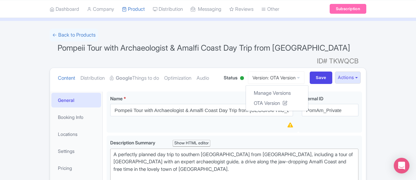
click at [283, 42] on h1 "Pompeii Tour with Archaeologist & Amalfi Coast Day Trip from Rome ID# TKWQCB" at bounding box center [208, 50] width 316 height 16
click at [361, 72] on button "Actions" at bounding box center [348, 78] width 26 height 12
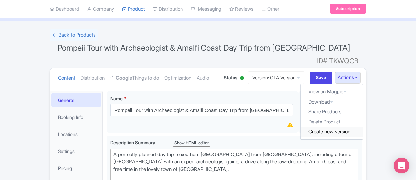
click at [362, 127] on link "Create new version" at bounding box center [331, 132] width 62 height 10
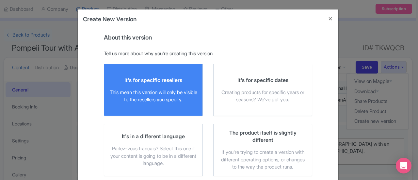
click at [189, 97] on div "This mean this version will only be visible to the resellers you specify." at bounding box center [153, 96] width 88 height 15
click at [0, 0] on input "It's for specific resellers This mean this version will only be visible to the …" at bounding box center [0, 0] width 0 height 0
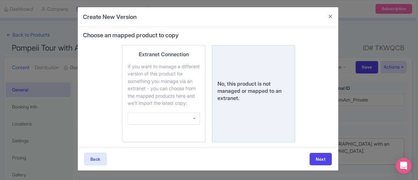
scroll to position [8, 0]
click at [263, 88] on div "No, this product is not managed or mapped to an extranet." at bounding box center [254, 91] width 72 height 22
click at [0, 0] on input "No, this product is not managed or mapped to an extranet." at bounding box center [0, 0] width 0 height 0
click at [319, 160] on button "Next" at bounding box center [321, 159] width 22 height 12
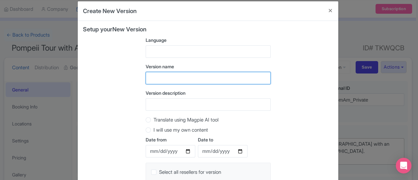
click at [158, 79] on input "text" at bounding box center [208, 78] width 125 height 12
click at [190, 76] on input "WOI Versoin" at bounding box center [208, 78] width 125 height 12
type input "WOI Version"
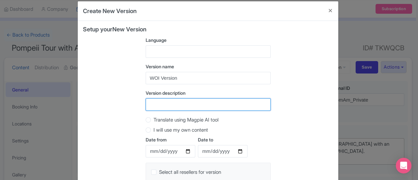
type input "V"
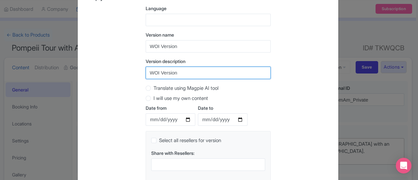
scroll to position [84, 0]
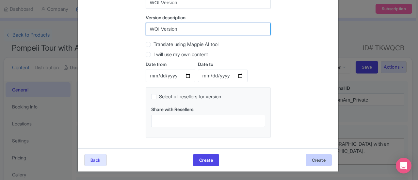
type input "WOI Version"
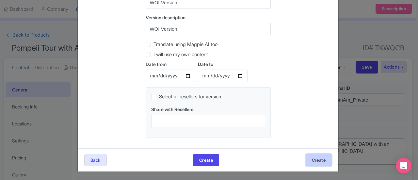
click at [317, 157] on button "Create" at bounding box center [319, 160] width 26 height 12
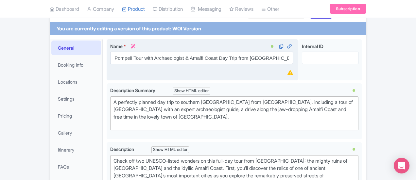
scroll to position [33, 0]
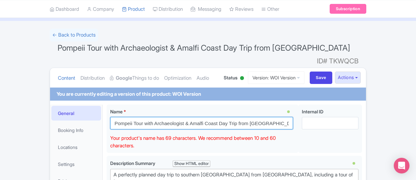
drag, startPoint x: 194, startPoint y: 108, endPoint x: 61, endPoint y: 100, distance: 133.6
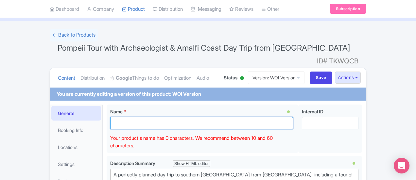
paste input "Private Pompeii & Amalfi Coast Day Tour from [GEOGRAPHIC_DATA]"
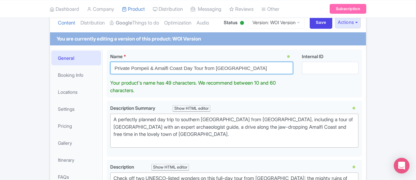
scroll to position [98, 0]
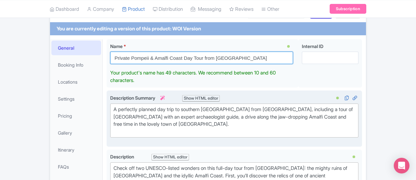
type input "Private Pompeii & Amalfi Coast Day Tour from [GEOGRAPHIC_DATA]"
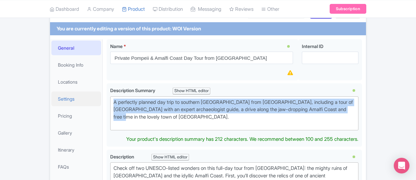
drag, startPoint x: 158, startPoint y: 88, endPoint x: 47, endPoint y: 85, distance: 110.5
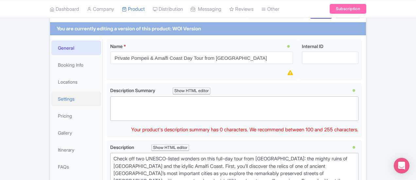
paste trix-editor "Uncover the ruins of Pompeii with early entrance and take in the Amalfi Coast’s…"
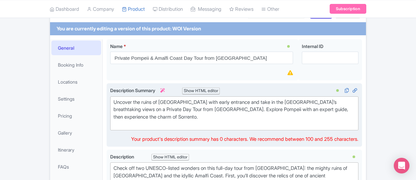
click at [113, 107] on div "Uncover the ruins of Pompeii with early entrance and take in the Amalfi Coast’s…" at bounding box center [234, 113] width 242 height 29
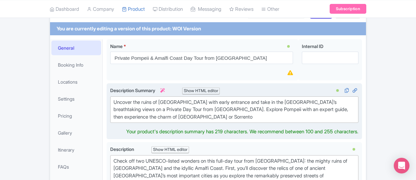
type trix-editor "<div>Uncover the ruins of Pompeii with early entrance and take in the Amalfi Co…"
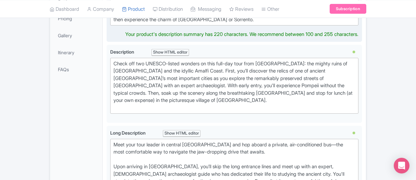
scroll to position [131, 0]
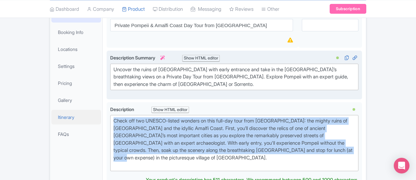
drag, startPoint x: 333, startPoint y: 128, endPoint x: 58, endPoint y: 101, distance: 276.6
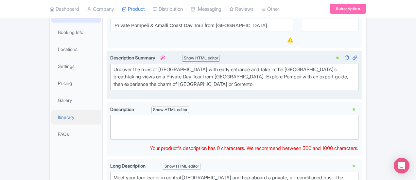
type trix-editor "<div><br><br></div>"
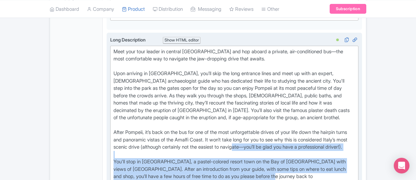
scroll to position [222, 0]
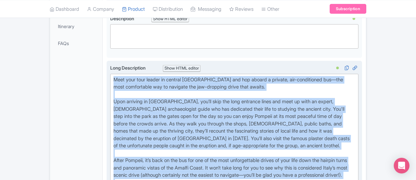
drag, startPoint x: 105, startPoint y: 147, endPoint x: 77, endPoint y: 66, distance: 85.8
click at [107, 66] on div "Long Description i Show HTML editor Bold Italic Strikethrough Link Heading Quot…" at bounding box center [234, 144] width 255 height 167
type trix-editor "<div>Meet your tour leader in central Rome and hop aboard a private, air-condit…"
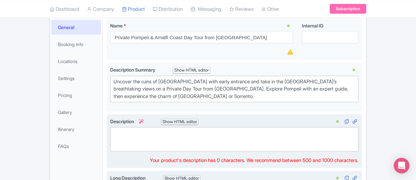
scroll to position [126, 0]
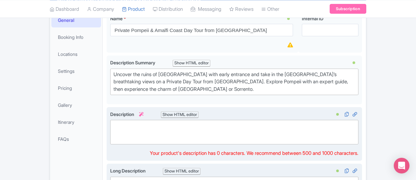
click at [145, 128] on trix-editor at bounding box center [234, 132] width 248 height 25
paste trix-editor "<div><strong>A Private Journey Through History &amp; Coastal Beauty<br></strong…"
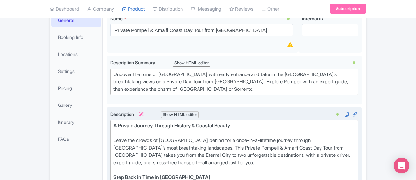
click at [134, 122] on div "A Private Journey Through History & Coastal Beauty" at bounding box center [234, 129] width 242 height 15
click at [116, 123] on div "A Private Journey Through History & Coastal Beauty" at bounding box center [234, 129] width 242 height 15
click at [113, 137] on div "Leave the crowds of Rome behind for a once-in-a-lifetime journey through Italy’…" at bounding box center [234, 155] width 242 height 37
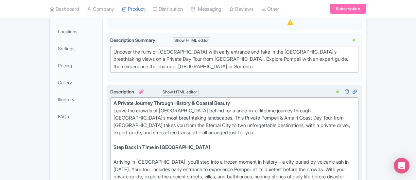
scroll to position [159, 0]
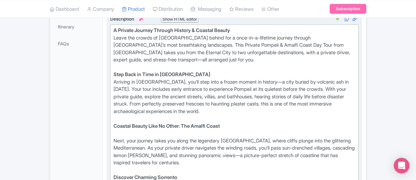
scroll to position [224, 0]
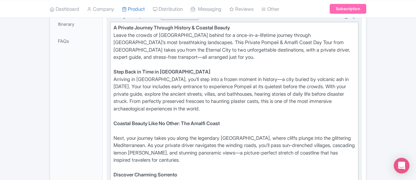
click at [113, 135] on div "Next, your journey takes you along the legendary Amalfi Coast, where cliffs plu…" at bounding box center [234, 153] width 242 height 37
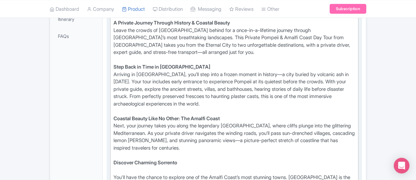
scroll to position [257, 0]
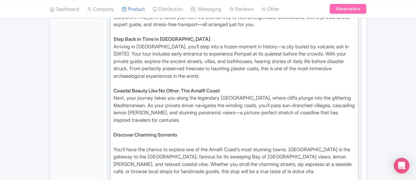
click at [113, 146] on div "You'll have the chance to explore one of the Amalfi Coast’s most stunning towns…" at bounding box center [234, 164] width 242 height 37
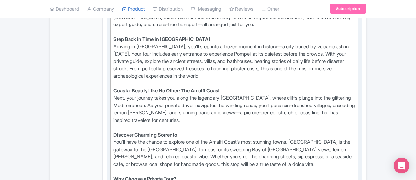
click at [153, 131] on div "Discover Charming Sorrento You'll have the chance to explore one of the Amalfi …" at bounding box center [234, 153] width 242 height 44
click at [129, 132] on strong "Discover Charming Sorrento" at bounding box center [145, 135] width 64 height 6
click at [272, 131] on div "Discover Charming Positano or Sorrento You'll have the chance to explore one of…" at bounding box center [234, 153] width 242 height 44
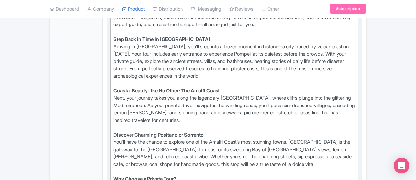
click at [270, 131] on div "Discover Charming Positano or Sorrento You'll have the chance to explore one of…" at bounding box center [234, 153] width 242 height 44
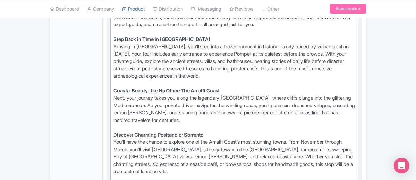
click at [355, 131] on div "Discover Charming Positano or Sorrento You'll have the chance to explore one of…" at bounding box center [234, 157] width 242 height 52
click at [186, 131] on div "Discover Charming Positano or Sorrento You'll have the chance to explore one of…" at bounding box center [234, 157] width 242 height 52
click at [271, 131] on div "Discover Charming Positano or Sorrento You'll have the chance to explore one of…" at bounding box center [234, 157] width 242 height 52
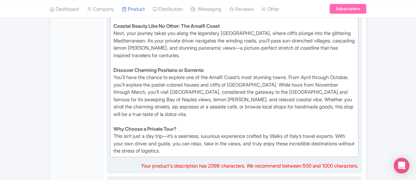
scroll to position [322, 0]
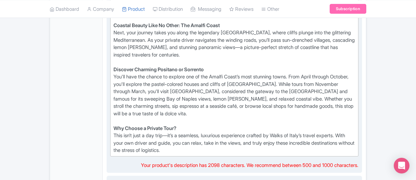
click at [341, 125] on div "Why Choose a Private Tour? This isn’t just a day trip—it’s a seamless, luxuriou…" at bounding box center [234, 139] width 242 height 29
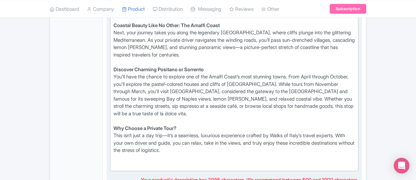
paste trix-editor "<div><strong>A Private Journey Through History &amp; Coastal Beauty<br></strong…"
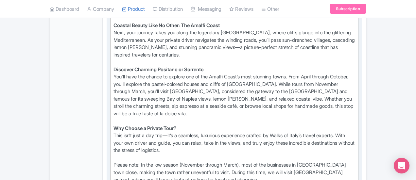
type trix-editor "<div><strong>A Private Journey Through History &amp; Coastal Beauty<br></strong…"
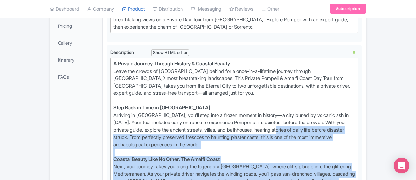
scroll to position [159, 0]
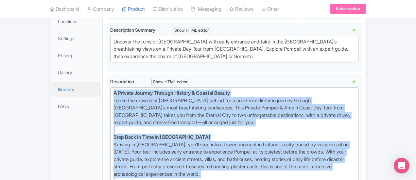
drag, startPoint x: 380, startPoint y: 151, endPoint x: 70, endPoint y: 77, distance: 319.1
copy trix-editor "A Private Journey Through History & Coastal Beauty Leave the crowds of Rome beh…"
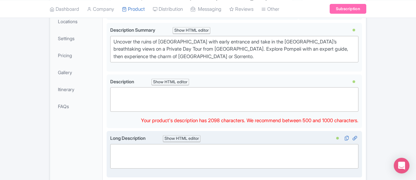
click at [110, 144] on trix-editor at bounding box center [234, 156] width 248 height 25
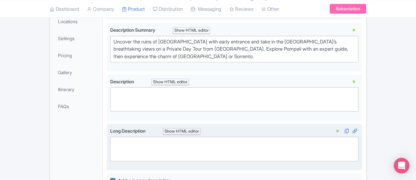
paste trix-editor "<div><strong>A Private Journey Through History &amp; Coastal Beauty<br></strong…"
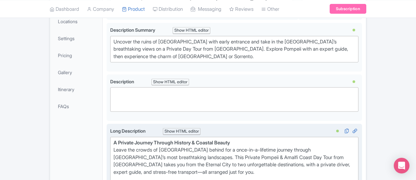
type trix-editor "<div><strong>A Private Journey Through History &amp; Coastal Beauty<br></strong…"
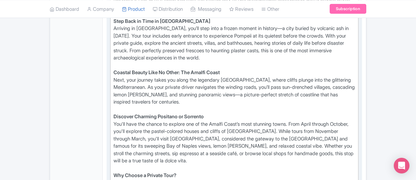
scroll to position [453, 0]
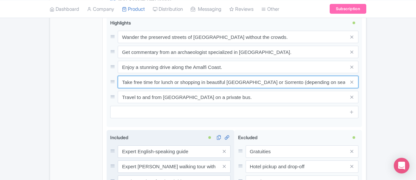
scroll to position [583, 0]
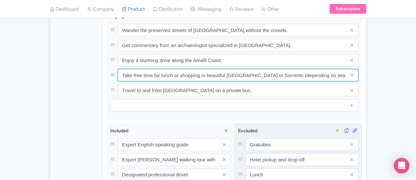
type input "Take free time for lunch or shopping in beautiful Positano or Sorrento (dependi…"
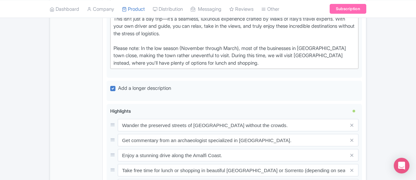
scroll to position [485, 0]
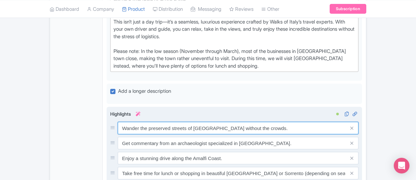
drag, startPoint x: 235, startPoint y: 62, endPoint x: 89, endPoint y: 66, distance: 145.5
click at [118, 122] on input "Wander the preserved streets of Pompeii without the crowds." at bounding box center [238, 128] width 241 height 12
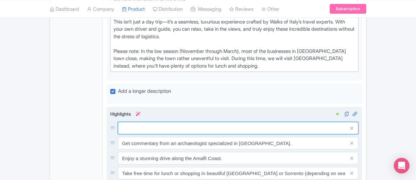
paste input "Escape Rome for an extraordinary journey – Experience two of Italy’s most breat…"
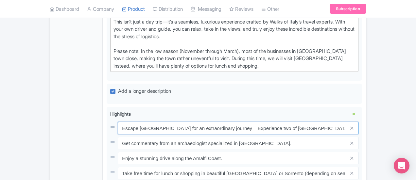
type input "Escape Rome for an extraordinary journey – Experience two of Italy’s most breat…"
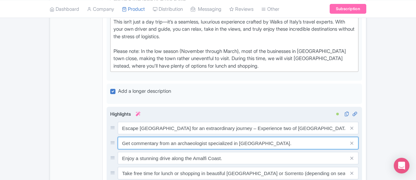
drag, startPoint x: 197, startPoint y: 78, endPoint x: 81, endPoint y: 79, distance: 116.0
click at [110, 137] on div "Get commentary from an archaeologist specialized in [GEOGRAPHIC_DATA]." at bounding box center [234, 143] width 248 height 12
paste input "Step into history in Pompeii – Walk the streets of an ancient Roman city frozen…"
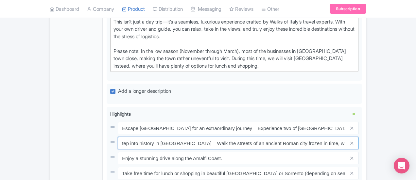
type input "Step into history in Pompeii – Walk the streets of an ancient Roman city frozen…"
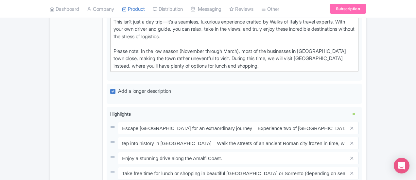
scroll to position [0, 0]
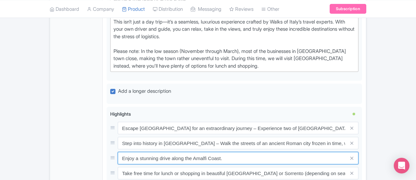
drag, startPoint x: 170, startPoint y: 93, endPoint x: 64, endPoint y: 93, distance: 106.2
click at [64, 93] on div "General Booking Info Locations Settings Pricing Gallery Itinerary FAQs Pompeii …" at bounding box center [208, 4] width 316 height 712
paste input "Uncover Pompeii’s fascinating secrets – You'll see stunning frescoes in a beaut…"
type input "Uncover Pompeii’s fascinating secrets – You'll see stunning frescoes in a beaut…"
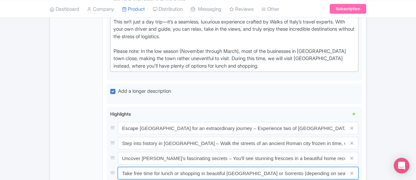
drag, startPoint x: 297, startPoint y: 109, endPoint x: 68, endPoint y: 109, distance: 229.1
click at [68, 109] on div "General Booking Info Locations Settings Pricing Gallery Itinerary FAQs Pompeii …" at bounding box center [208, 4] width 316 height 712
paste input "Feel the magic of Sorrento – Stroll through charming coastal villages, where co…"
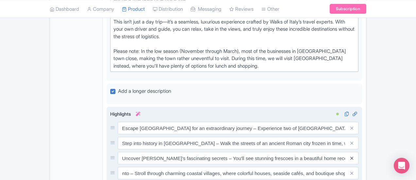
click at [353, 156] on icon at bounding box center [351, 158] width 3 height 5
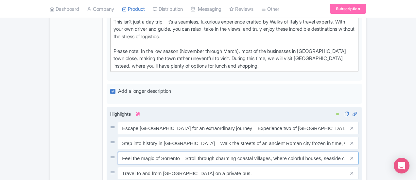
click at [131, 152] on input "Feel the magic of Sorrento – Stroll through charming coastal villages, where co…" at bounding box center [238, 158] width 241 height 12
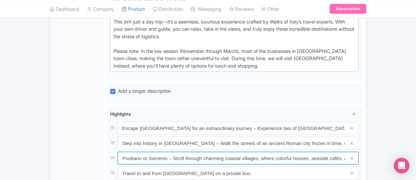
scroll to position [0, 77]
drag, startPoint x: 296, startPoint y: 93, endPoint x: 411, endPoint y: 89, distance: 114.2
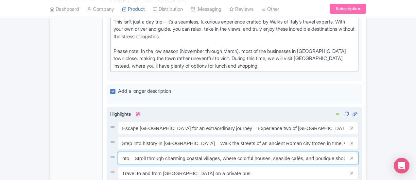
type input "Feel the magic of Positano or Sorrento – Stroll through charming coastal villag…"
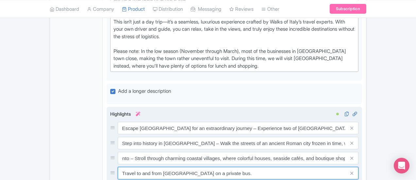
scroll to position [0, 0]
click at [155, 167] on input "Travel to and from Rome on a private bus." at bounding box center [238, 173] width 241 height 12
drag, startPoint x: 188, startPoint y: 108, endPoint x: 83, endPoint y: 102, distance: 105.1
click at [110, 167] on div "Travel to and from Rome on a private bus." at bounding box center [234, 173] width 248 height 12
paste input "Travel in total comfort, with everything arranged – Enjoy a stress-free, privat…"
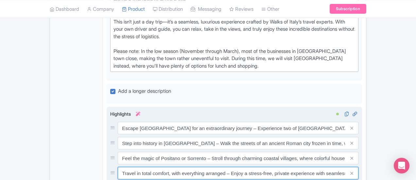
scroll to position [0, 33]
type input "Travel in total comfort, with everything arranged – Enjoy a stress-free, privat…"
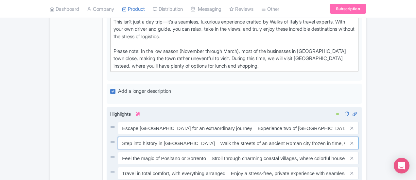
scroll to position [0, 3]
drag, startPoint x: 328, startPoint y: 77, endPoint x: 401, endPoint y: 81, distance: 73.9
click at [358, 137] on div "Step into history in Pompeii – Walk the streets of an ancient Roman city frozen…" at bounding box center [238, 143] width 241 height 12
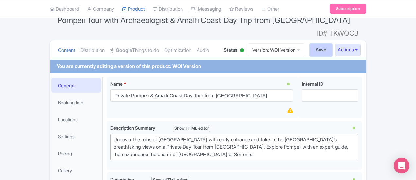
scroll to position [0, 0]
click at [332, 44] on input "Save" at bounding box center [321, 50] width 23 height 12
type input "Saving..."
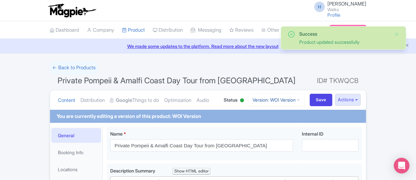
click at [304, 96] on link "Version: WOI Version" at bounding box center [276, 99] width 57 height 13
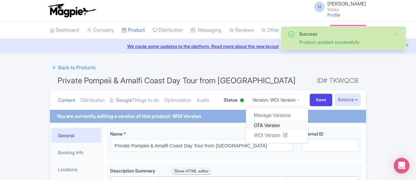
click at [308, 123] on link "OTA Version" at bounding box center [277, 125] width 62 height 10
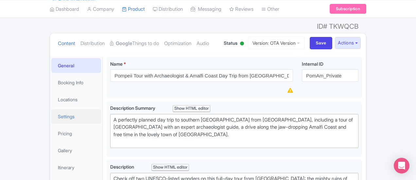
scroll to position [65, 0]
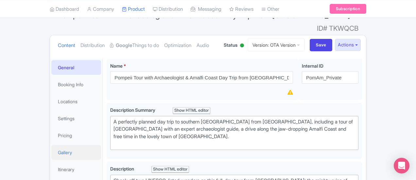
click at [51, 145] on link "Gallery" at bounding box center [76, 152] width 50 height 15
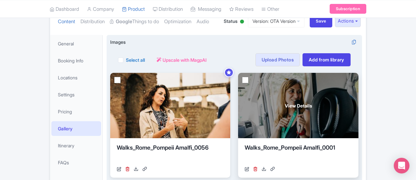
scroll to position [103, 0]
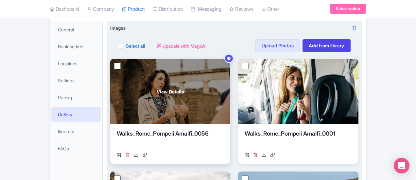
click at [114, 63] on input "checkbox" at bounding box center [117, 66] width 7 height 7
checkbox input "true"
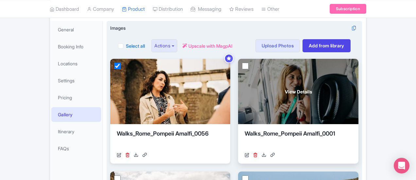
click at [238, 59] on div "View Details" at bounding box center [298, 91] width 120 height 65
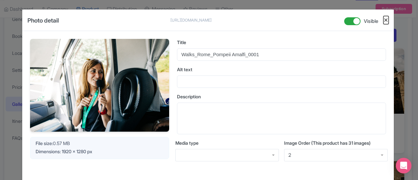
click at [384, 20] on button "Close" at bounding box center [386, 20] width 5 height 8
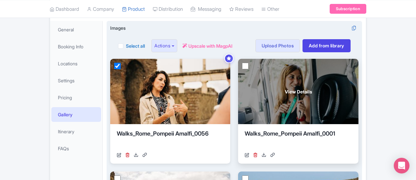
click at [242, 63] on input "checkbox" at bounding box center [245, 66] width 7 height 7
checkbox input "true"
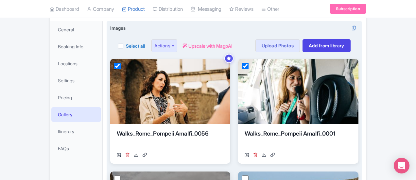
click at [121, 176] on input "checkbox" at bounding box center [117, 179] width 7 height 7
checkbox input "true"
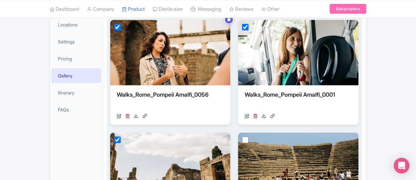
scroll to position [201, 0]
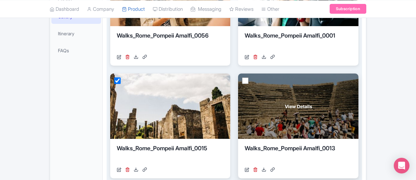
click at [242, 77] on input "checkbox" at bounding box center [245, 80] width 7 height 7
checkbox input "true"
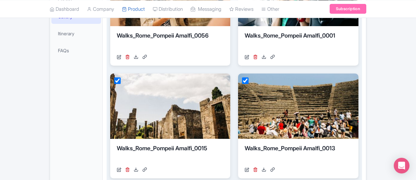
checkbox input "true"
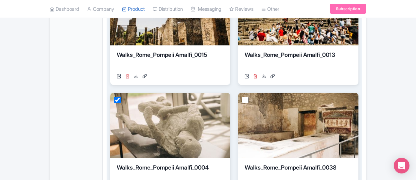
scroll to position [332, 0]
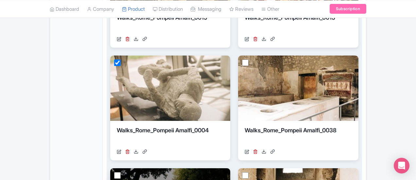
click at [114, 172] on input "checkbox" at bounding box center [117, 175] width 7 height 7
checkbox input "true"
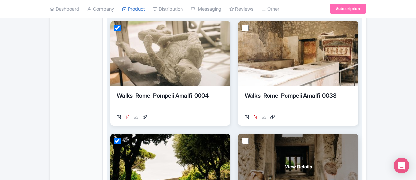
scroll to position [397, 0]
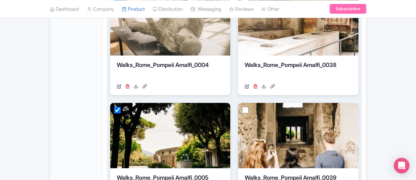
checkbox input "true"
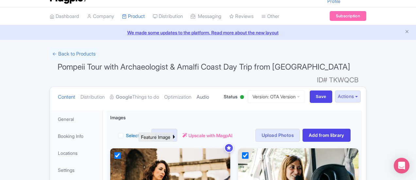
scroll to position [5, 0]
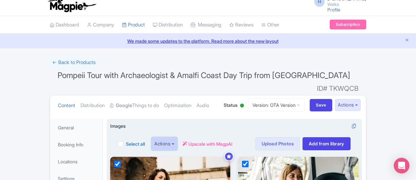
click at [151, 137] on button "Actions" at bounding box center [164, 143] width 26 height 13
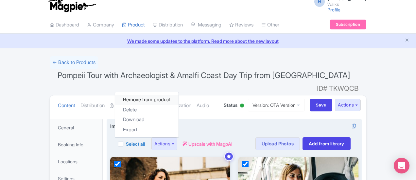
click at [115, 95] on link "Remove from product" at bounding box center [146, 100] width 63 height 10
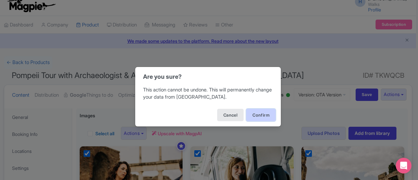
click at [257, 115] on button "Confirm" at bounding box center [260, 115] width 29 height 12
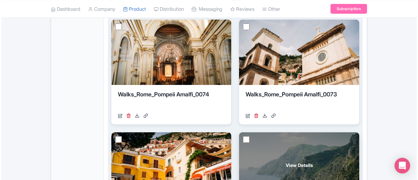
scroll to position [433, 0]
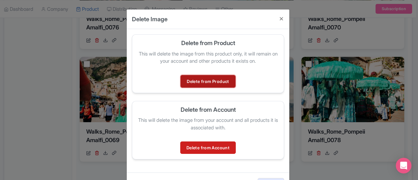
click at [201, 80] on link "Delete from Product" at bounding box center [208, 81] width 55 height 12
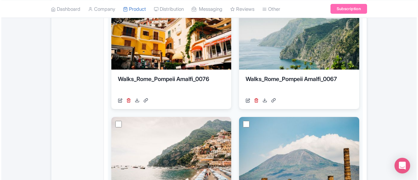
scroll to position [498, 0]
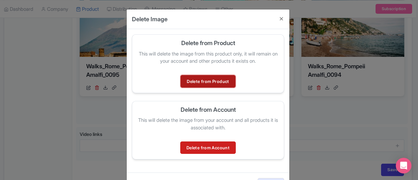
click at [201, 79] on link "Delete from Product" at bounding box center [208, 81] width 55 height 12
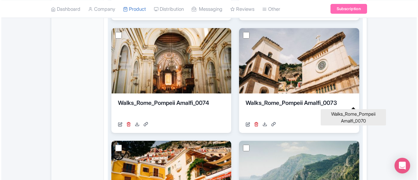
scroll to position [327, 0]
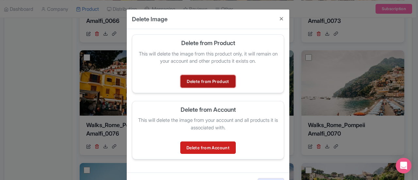
click at [201, 79] on link "Delete from Product" at bounding box center [208, 81] width 55 height 12
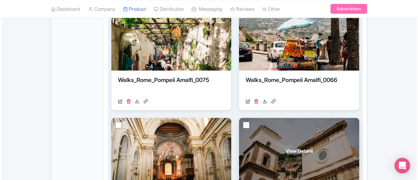
scroll to position [204, 0]
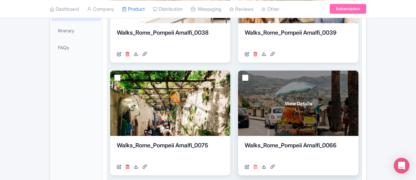
click at [253, 164] on icon at bounding box center [255, 166] width 5 height 5
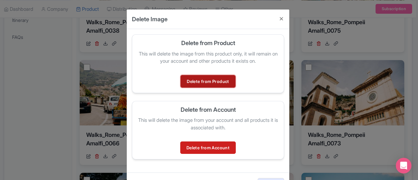
click at [219, 80] on link "Delete from Product" at bounding box center [208, 81] width 55 height 12
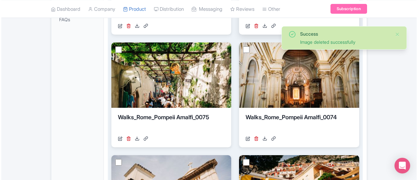
scroll to position [237, 0]
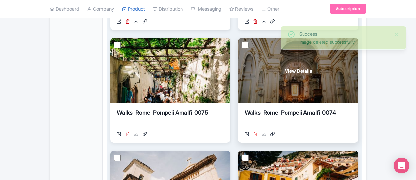
click at [253, 132] on icon at bounding box center [255, 134] width 5 height 5
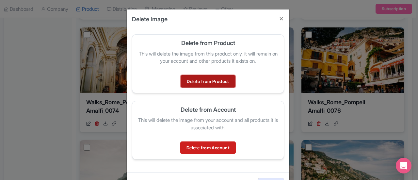
click at [199, 83] on link "Delete from Product" at bounding box center [208, 81] width 55 height 12
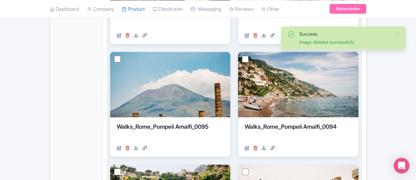
scroll to position [498, 0]
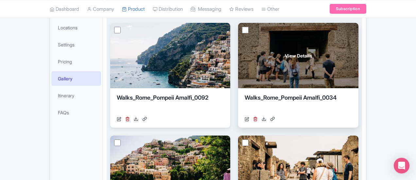
scroll to position [107, 0]
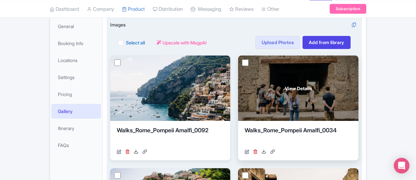
click at [242, 59] on input "checkbox" at bounding box center [245, 62] width 7 height 7
checkbox input "true"
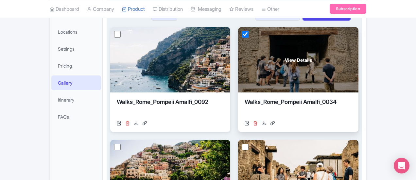
scroll to position [205, 0]
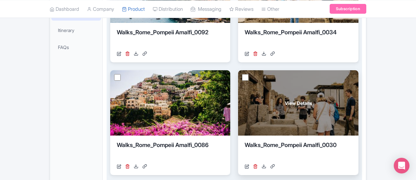
click at [242, 74] on input "checkbox" at bounding box center [245, 77] width 7 height 7
checkbox input "true"
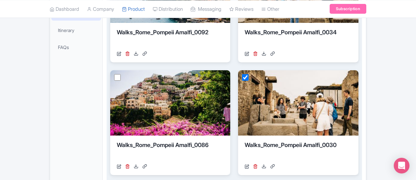
checkbox input "true"
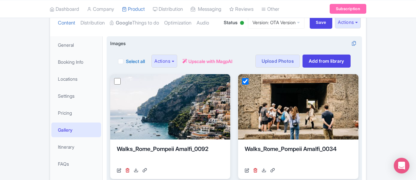
scroll to position [41, 0]
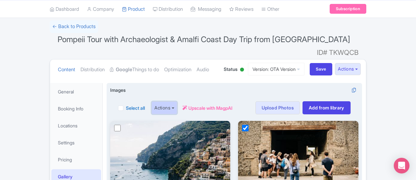
click at [151, 101] on button "Actions" at bounding box center [164, 107] width 26 height 13
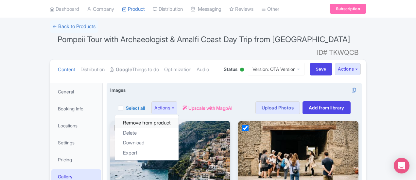
click at [120, 118] on link "Remove from product" at bounding box center [146, 123] width 63 height 10
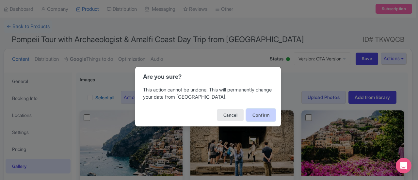
click at [259, 115] on button "Confirm" at bounding box center [260, 115] width 29 height 12
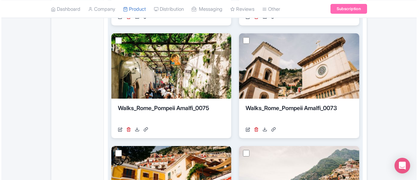
scroll to position [302, 0]
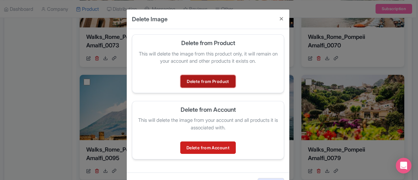
click at [220, 83] on link "Delete from Product" at bounding box center [208, 81] width 55 height 12
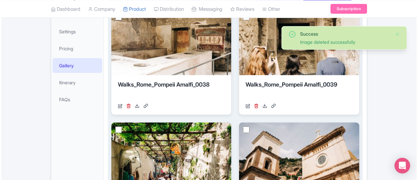
scroll to position [139, 0]
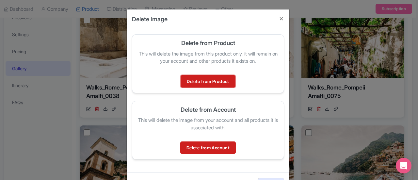
click at [224, 84] on link "Delete from Product" at bounding box center [208, 81] width 55 height 12
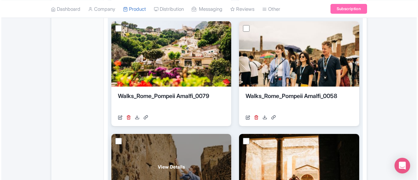
scroll to position [480, 0]
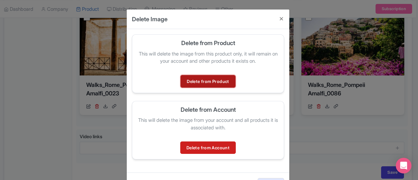
click at [211, 83] on link "Delete from Product" at bounding box center [208, 81] width 55 height 12
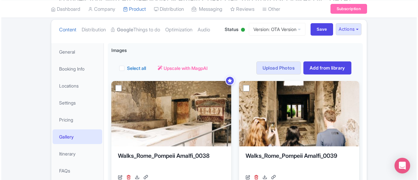
scroll to position [22, 0]
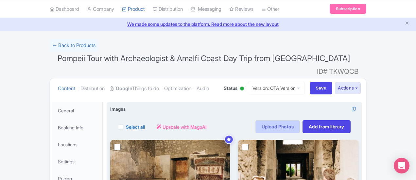
click at [300, 120] on link "Upload Photos" at bounding box center [277, 126] width 44 height 13
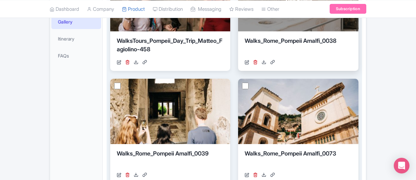
scroll to position [277, 0]
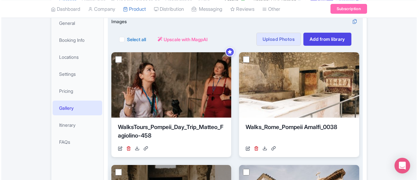
scroll to position [74, 0]
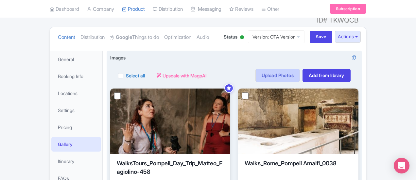
click at [300, 69] on link "Upload Photos" at bounding box center [277, 75] width 44 height 13
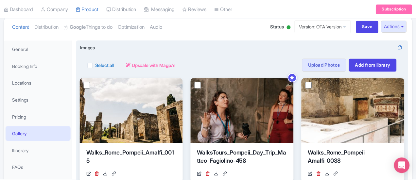
scroll to position [113, 0]
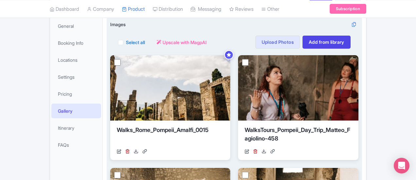
scroll to position [106, 0]
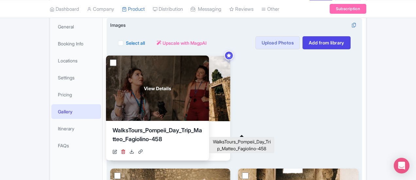
drag, startPoint x: 243, startPoint y: 121, endPoint x: 127, endPoint y: 121, distance: 115.1
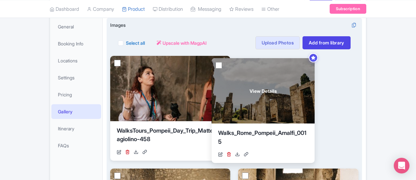
drag, startPoint x: 155, startPoint y: 94, endPoint x: 231, endPoint y: 93, distance: 76.5
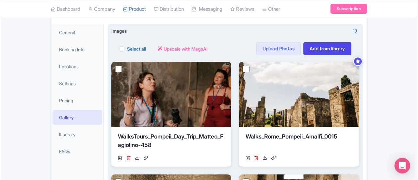
scroll to position [41, 0]
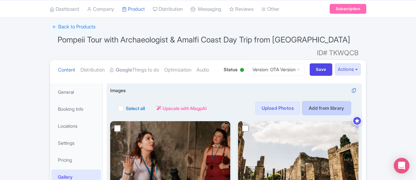
click at [350, 102] on link "Add from library" at bounding box center [326, 108] width 48 height 13
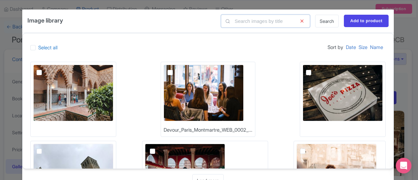
click at [254, 19] on input "text" at bounding box center [265, 21] width 89 height 13
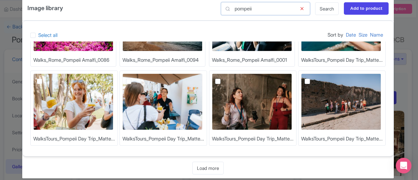
scroll to position [19, 0]
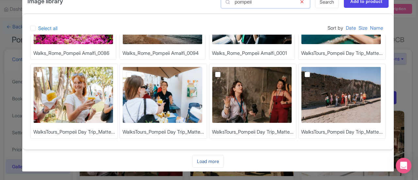
type input "pompeii"
click at [206, 159] on link "Load more" at bounding box center [208, 161] width 31 height 13
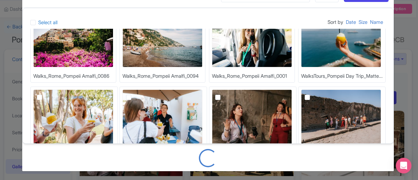
scroll to position [163, 0]
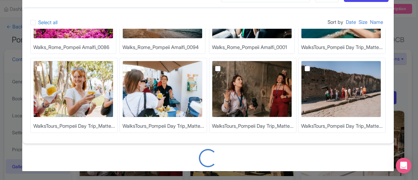
click at [408, 98] on div "Image library pompeii Search Add to product Select all Sort by Date Size Name W…" at bounding box center [209, 90] width 418 height 180
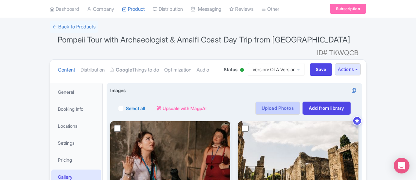
click at [300, 102] on link "Upload Photos" at bounding box center [277, 108] width 44 height 13
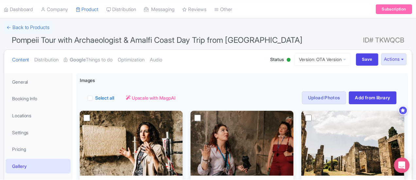
scroll to position [113, 0]
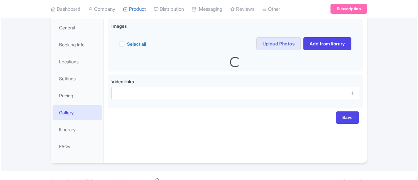
scroll to position [106, 0]
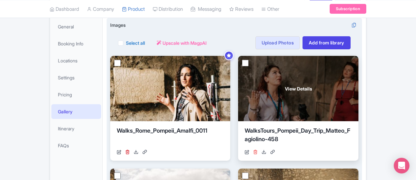
click at [253, 150] on icon at bounding box center [255, 152] width 5 height 5
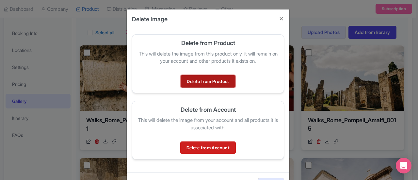
click at [216, 82] on link "Delete from Product" at bounding box center [208, 81] width 55 height 12
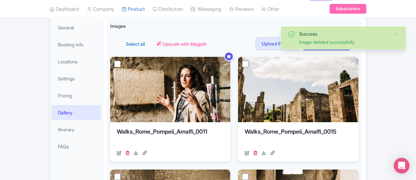
scroll to position [106, 0]
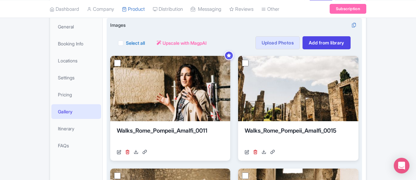
click at [216, 28] on div "Select all Actions Remove from product Delete Download Export Upscale with Magp…" at bounding box center [234, 38] width 248 height 21
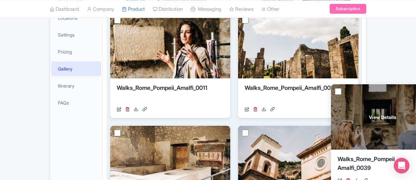
scroll to position [139, 0]
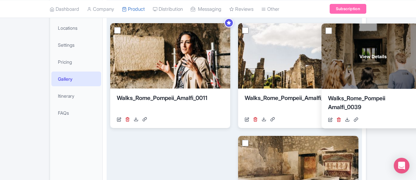
drag, startPoint x: 158, startPoint y: 121, endPoint x: 369, endPoint y: 46, distance: 223.4
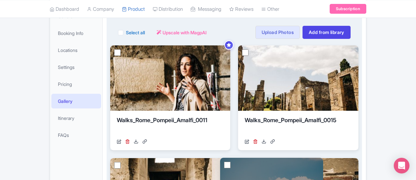
scroll to position [106, 0]
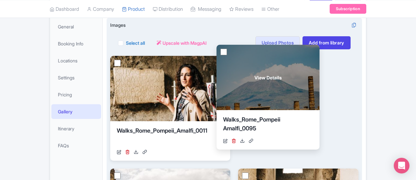
drag, startPoint x: 247, startPoint y: 110, endPoint x: 244, endPoint y: 77, distance: 33.2
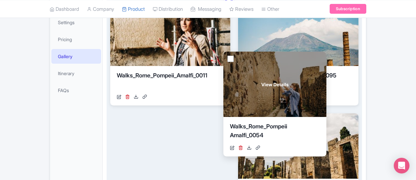
scroll to position [172, 0]
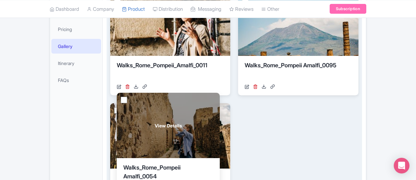
drag, startPoint x: 250, startPoint y: 127, endPoint x: 141, endPoint y: 121, distance: 109.7
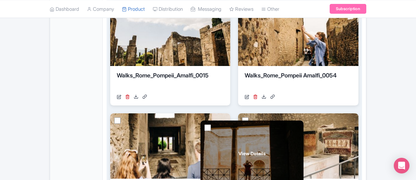
scroll to position [237, 0]
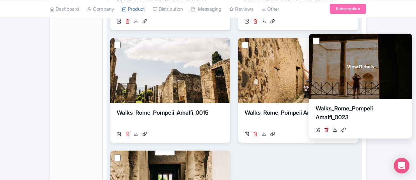
drag, startPoint x: 367, startPoint y: 142, endPoint x: 345, endPoint y: 43, distance: 101.3
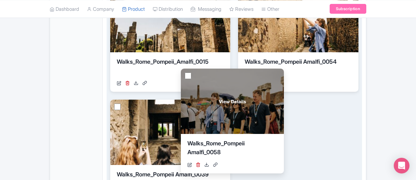
scroll to position [302, 0]
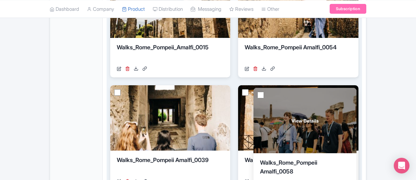
drag, startPoint x: 354, startPoint y: 90, endPoint x: 254, endPoint y: 109, distance: 101.9
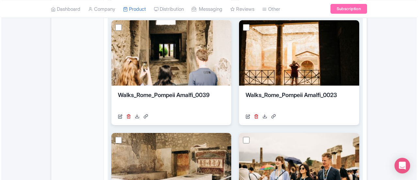
scroll to position [368, 0]
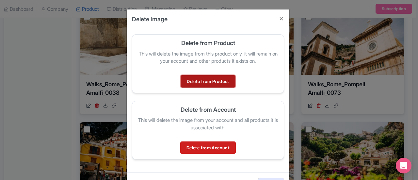
click at [211, 83] on link "Delete from Product" at bounding box center [208, 81] width 55 height 12
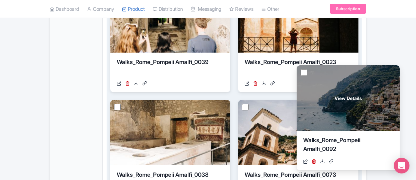
scroll to position [368, 0]
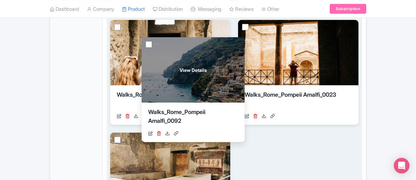
drag, startPoint x: 323, startPoint y: 157, endPoint x: 133, endPoint y: 95, distance: 200.2
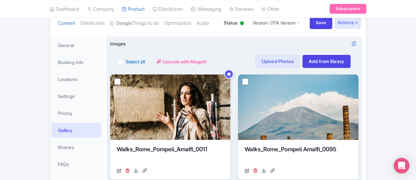
scroll to position [22, 0]
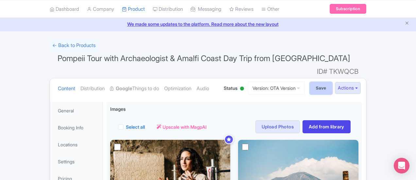
click at [332, 82] on input "Save" at bounding box center [321, 88] width 23 height 12
type input "Saving..."
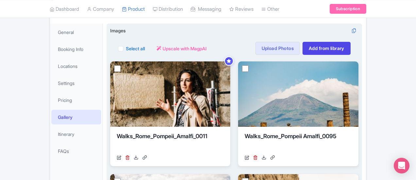
scroll to position [120, 0]
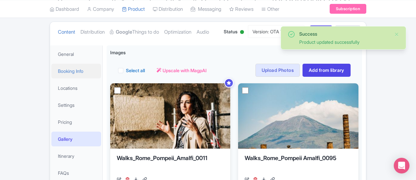
scroll to position [41, 0]
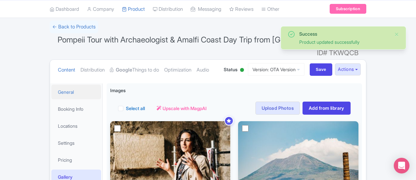
click at [51, 85] on link "General" at bounding box center [76, 92] width 50 height 15
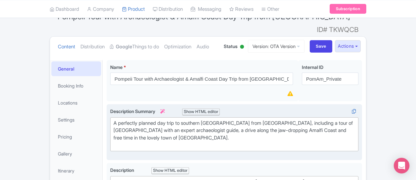
scroll to position [65, 0]
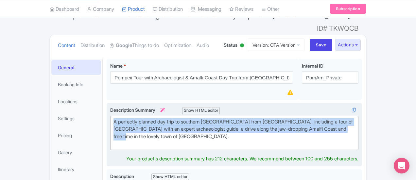
drag, startPoint x: 248, startPoint y: 118, endPoint x: 82, endPoint y: 108, distance: 165.7
click at [110, 116] on trix-editor "A perfectly planned day trip to southern Italy from Rome, including a tour of P…" at bounding box center [234, 133] width 248 height 34
type trix-editor "<div>A perfectly planned day trip to southern Italy from Rome, including a tour…"
copy div "A perfectly planned day trip to southern Italy from Rome, including a tour of P…"
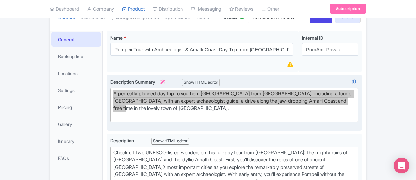
scroll to position [131, 0]
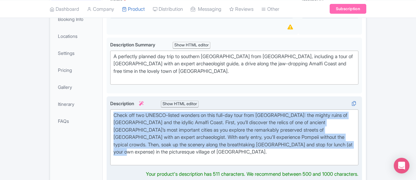
drag, startPoint x: 341, startPoint y: 118, endPoint x: 79, endPoint y: 95, distance: 263.5
click at [107, 96] on div "Check off two UNESCO-listed wonders on this full-day tour from Rome: the mighty…" at bounding box center [234, 139] width 255 height 86
type trix-editor "<div>Check off two UNESCO-listed wonders on this full-day tour from Rome: the m…"
copy div "Check off two UNESCO-listed wonders on this full-day tour from Rome: the mighty…"
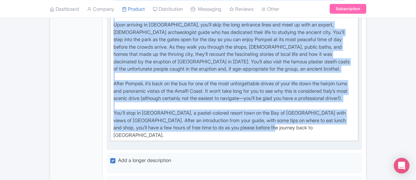
scroll to position [327, 0]
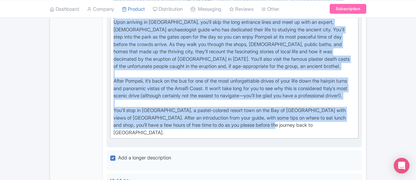
drag, startPoint x: 87, startPoint y: 66, endPoint x: 182, endPoint y: 83, distance: 97.2
click at [182, 83] on div "Long Description i Show HTML editor Bold Italic Strikethrough Link Heading Quot…" at bounding box center [234, 62] width 248 height 154
type trix-editor "<div>Meet your tour leader in central Rome and hop aboard a private, air-condit…"
copy div "Meet your tour leader in central Rome and hop aboard a private, air-conditioned…"
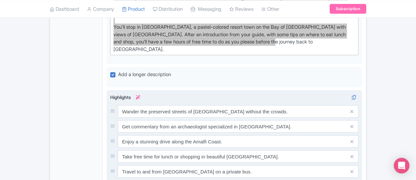
scroll to position [425, 0]
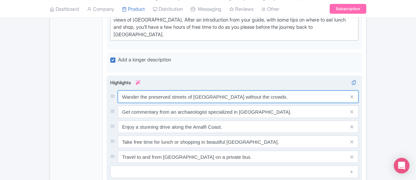
drag, startPoint x: 219, startPoint y: 49, endPoint x: 87, endPoint y: 47, distance: 131.7
click at [118, 91] on input "Wander the preserved streets of Pompeii without the crowds." at bounding box center [238, 97] width 241 height 12
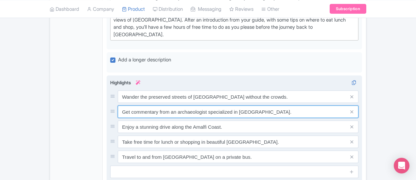
drag, startPoint x: 235, startPoint y: 65, endPoint x: 89, endPoint y: 61, distance: 146.2
click at [118, 106] on input "Get commentary from an archaeologist specialized in Pompeii." at bounding box center [238, 112] width 241 height 12
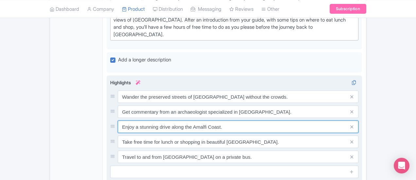
drag, startPoint x: 198, startPoint y: 77, endPoint x: 89, endPoint y: 74, distance: 109.2
click at [118, 121] on input "Enjoy a stunning drive along the Amalfi Coast." at bounding box center [238, 127] width 241 height 12
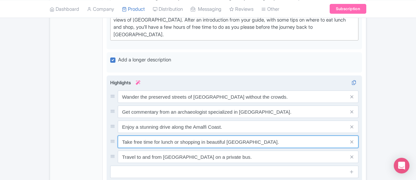
drag, startPoint x: 224, startPoint y: 93, endPoint x: 85, endPoint y: 91, distance: 139.3
click at [110, 136] on div "Take free time for lunch or shopping in beautiful Sorrento." at bounding box center [234, 142] width 248 height 12
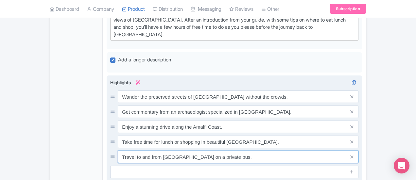
drag, startPoint x: 173, startPoint y: 109, endPoint x: 87, endPoint y: 107, distance: 85.7
click at [118, 151] on input "Travel to and from Rome on a private bus." at bounding box center [238, 157] width 241 height 12
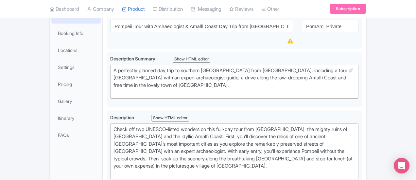
scroll to position [65, 0]
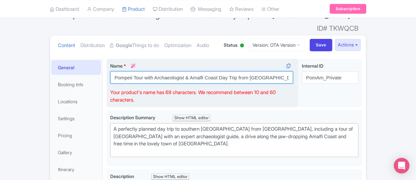
click at [110, 71] on input "Pompeii Tour with Archaeologist & Amalfi Coast Day Trip from Rome" at bounding box center [201, 77] width 183 height 12
drag, startPoint x: 158, startPoint y: 66, endPoint x: 210, endPoint y: 67, distance: 52.0
click at [210, 71] on input "Private Rome Day Trip to Pompeii Tour with Archaeologist & Amalfi Coast Day Tri…" at bounding box center [201, 77] width 183 height 12
drag, startPoint x: 249, startPoint y: 67, endPoint x: 191, endPoint y: 68, distance: 58.5
click at [191, 71] on input "Private Rome Day Trip to Pompeii & Amalfi Coast Day Trip from Rome" at bounding box center [201, 77] width 183 height 12
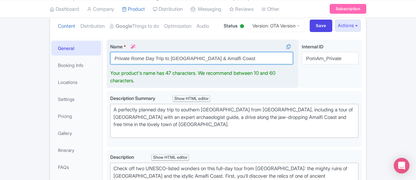
scroll to position [98, 0]
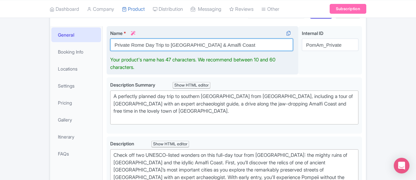
click at [116, 39] on input "Private Rome Day Trip to Pompeii & Amalfi Coast" at bounding box center [201, 45] width 183 height 12
click at [205, 39] on input "Private Day Trip to Pompeii & Amalfi Coast" at bounding box center [201, 45] width 183 height 12
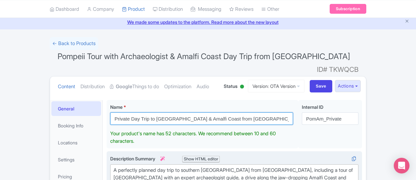
scroll to position [65, 0]
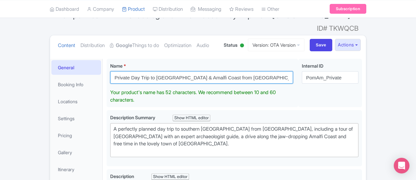
type input "Private Day Trip to [GEOGRAPHIC_DATA] & Amalfi Coast from [GEOGRAPHIC_DATA]"
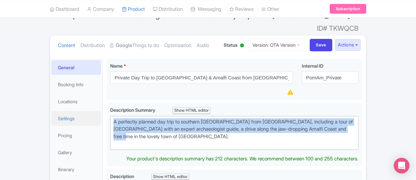
drag, startPoint x: 271, startPoint y: 120, endPoint x: 59, endPoint y: 105, distance: 211.7
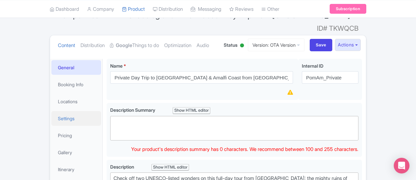
paste trix-editor "&nbsp;Explore Pompeii with an archaeologist, then relax along the Amalfi Coast …"
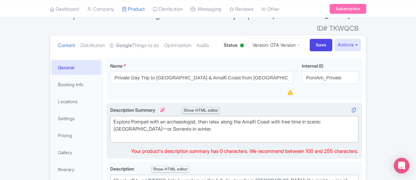
click at [110, 124] on trix-editor "Explore Pompeii with an archaeologist, then relax along the Amalfi Coast with f…" at bounding box center [234, 129] width 248 height 27
click at [331, 118] on div "Explore Pompeii with an archaeologist, then relax along the Amalfi Coast with f…" at bounding box center [234, 129] width 242 height 22
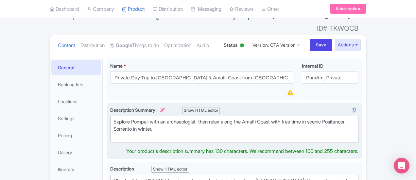
type trix-editor "<div>&nbsp;Explore Pompeii with an archaeologist, then relax along the Amalfi C…"
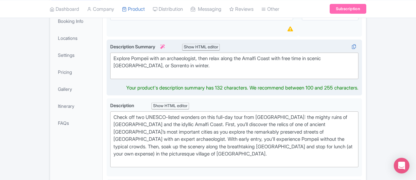
scroll to position [131, 0]
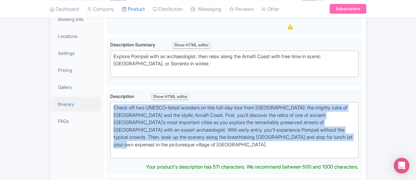
drag, startPoint x: 329, startPoint y: 117, endPoint x: 57, endPoint y: 87, distance: 274.3
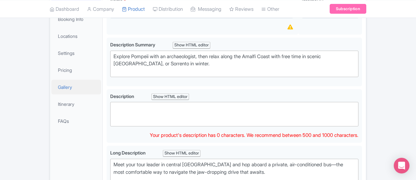
paste trix-editor "&nbsp;Experience southern Italy’s most unforgettable highlights on a full-day p…"
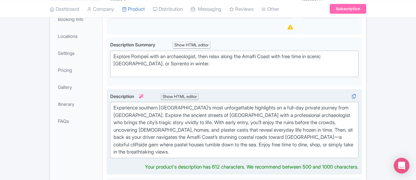
click at [113, 104] on div "Experience southern Italy’s most unforgettable highlights on a full-day private…" at bounding box center [234, 130] width 242 height 52
drag, startPoint x: 208, startPoint y: 103, endPoint x: 223, endPoint y: 104, distance: 14.8
click at [223, 104] on div "Experience southern Italy’s most unforgettable highlights on a full-day private…" at bounding box center [234, 130] width 242 height 52
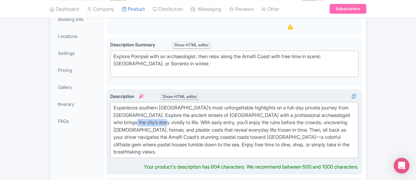
drag, startPoint x: 254, startPoint y: 101, endPoint x: 289, endPoint y: 102, distance: 34.7
click at [289, 104] on div "Experience southern Italy’s most unforgettable highlights on a full-day private…" at bounding box center [234, 130] width 242 height 52
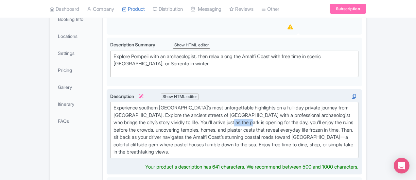
drag, startPoint x: 369, startPoint y: 104, endPoint x: 386, endPoint y: 104, distance: 16.7
click at [355, 104] on div "Experience southern Italy’s most unforgettable highlights on a full-day private…" at bounding box center [234, 130] width 242 height 52
click at [141, 109] on div "Experience southern Italy’s most unforgettable highlights on a full-day private…" at bounding box center [234, 130] width 242 height 52
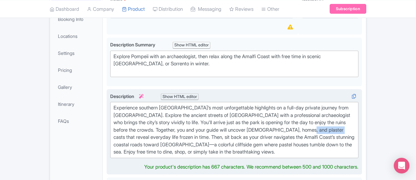
drag, startPoint x: 374, startPoint y: 109, endPoint x: 93, endPoint y: 117, distance: 280.9
click at [113, 117] on div "Experience southern Italy’s most unforgettable highlights on a full-day private…" at bounding box center [234, 130] width 242 height 52
click at [344, 108] on div "Experience southern Italy’s most unforgettable highlights on a full-day private…" at bounding box center [234, 130] width 242 height 52
click at [355, 108] on div "Experience southern Italy’s most unforgettable highlights on a full-day private…" at bounding box center [234, 130] width 242 height 52
click at [320, 117] on div "Experience southern Italy’s most unforgettable highlights on a full-day private…" at bounding box center [234, 130] width 242 height 52
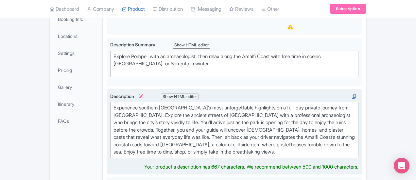
click at [355, 117] on div "Experience southern Italy’s most unforgettable highlights on a full-day private…" at bounding box center [234, 130] width 242 height 52
drag, startPoint x: 392, startPoint y: 115, endPoint x: 378, endPoint y: 117, distance: 13.8
click at [355, 117] on div "Experience southern Italy’s most unforgettable highlights on a full-day private…" at bounding box center [234, 130] width 242 height 52
drag, startPoint x: 104, startPoint y: 124, endPoint x: 155, endPoint y: 125, distance: 50.7
click at [155, 125] on div "Experience southern Italy’s most unforgettable highlights on a full-day private…" at bounding box center [234, 130] width 242 height 52
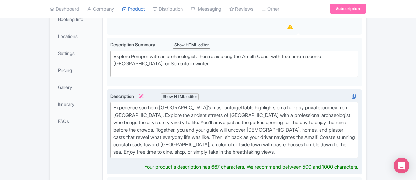
type trix-editor "<div>Experience southern Italy’s most unforgettable highlights on a full-day pr…"
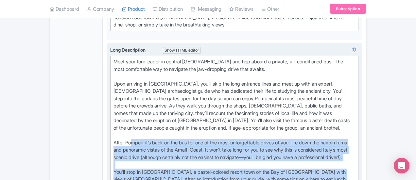
scroll to position [229, 0]
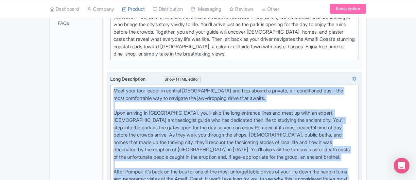
drag, startPoint x: 114, startPoint y: 113, endPoint x: 80, endPoint y: 57, distance: 65.1
click at [110, 85] on trix-editor "Meet your tour leader in central Rome and hop aboard a private, air-conditioned…" at bounding box center [234, 157] width 248 height 144
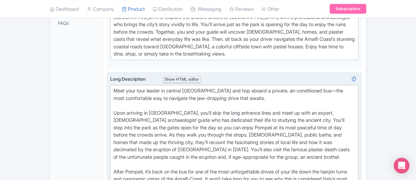
scroll to position [126, 0]
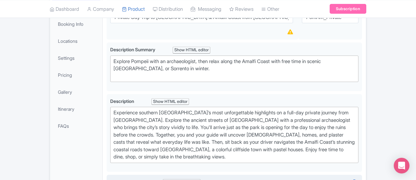
paste trix-editor "<div>Begin your journey in central Rome, meeting your private driver and settin…"
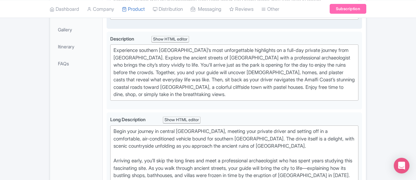
scroll to position [191, 0]
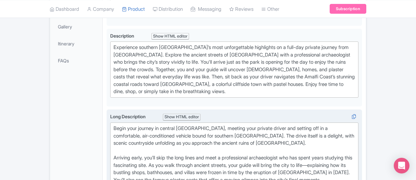
click at [238, 154] on div "Arriving early, you’ll skip the long lines and meet a professional archaeologis…" at bounding box center [234, 172] width 242 height 37
click at [236, 154] on div "Arriving early, you’ll skip the long lines and meet a professional archaeologis…" at bounding box center [234, 172] width 242 height 37
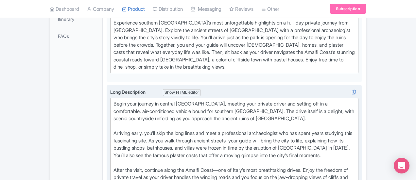
scroll to position [257, 0]
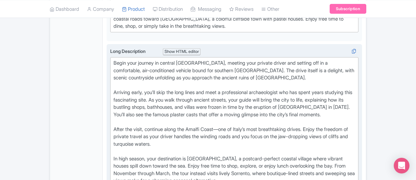
click at [194, 126] on div "After the visit, continue along the Amalfi Coast—one of Italy’s most breathtaki…" at bounding box center [234, 140] width 242 height 29
drag, startPoint x: 314, startPoint y: 146, endPoint x: 199, endPoint y: 146, distance: 115.1
drag, startPoint x: 289, startPoint y: 131, endPoint x: 192, endPoint y: 126, distance: 96.6
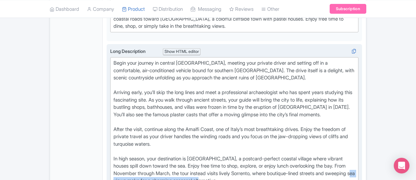
click at [192, 155] on div "In high season, your destination is Positano, a postcard-perfect coastal villag…" at bounding box center [234, 173] width 242 height 37
drag, startPoint x: 376, startPoint y: 123, endPoint x: 397, endPoint y: 122, distance: 21.6
click at [355, 155] on div "In high season, your destination is Positano, a postcard-perfect coastal villag…" at bounding box center [234, 173] width 242 height 37
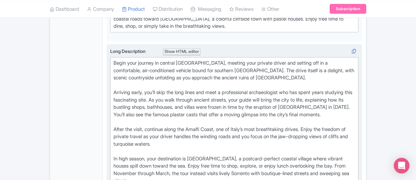
type trix-editor "<div>Begin your journey in central Rome, meeting your private driver and settin…"
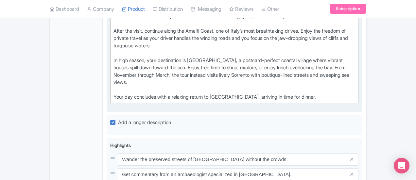
scroll to position [387, 0]
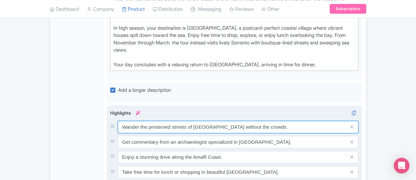
drag, startPoint x: 160, startPoint y: 72, endPoint x: 78, endPoint y: 71, distance: 82.0
click at [107, 106] on div "Wander the preserved streets of Pompeii without the crowds. Get commentary from…" at bounding box center [234, 162] width 255 height 112
paste input "Explore Pompeii with an archaeologist guide"
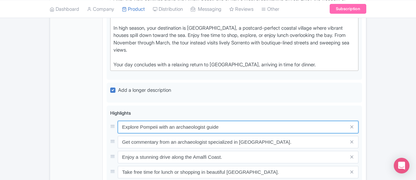
type input "Explore Pompeii with an archaeologist guide"
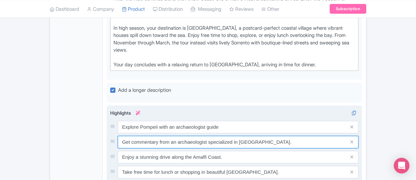
drag, startPoint x: 160, startPoint y: 85, endPoint x: 85, endPoint y: 82, distance: 74.9
click at [110, 121] on div "Explore Pompeii with an archaeologist guide Get commentary from an archaeologis…" at bounding box center [234, 157] width 248 height 73
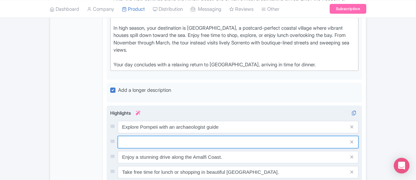
paste input "Visit early to avoid the daytime crowds"
click at [118, 136] on input "Visit early to avoid the daytime crowds" at bounding box center [238, 142] width 241 height 12
type input "Visit Pompeii early to avoid the daytime crowds"
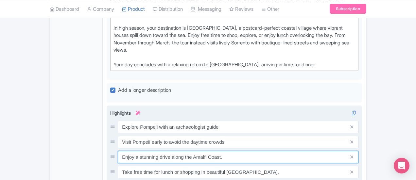
drag, startPoint x: 157, startPoint y: 102, endPoint x: 78, endPoint y: 102, distance: 78.4
click at [107, 106] on div "Wander the preserved streets of Pompeii without the crowds. Get commentary from…" at bounding box center [234, 162] width 255 height 112
paste input "Relax on a private Amalfi Coast drive"
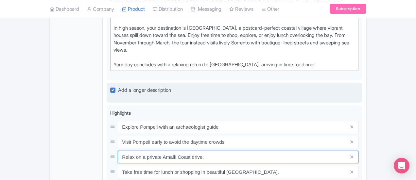
type input "Relax on a private Amalfi Coast drive."
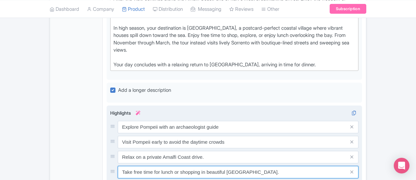
drag, startPoint x: 187, startPoint y: 123, endPoint x: 92, endPoint y: 122, distance: 95.5
click at [118, 166] on input "Take free time for lunch or shopping in beautiful Sorrento." at bounding box center [238, 172] width 241 height 12
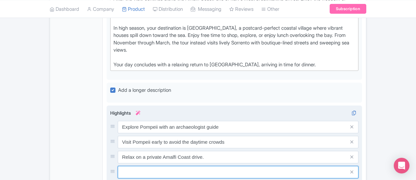
paste input "Enjoy free time in Positano or Sorrento"
type input "Enjoy free time in Positano or Sorrento."
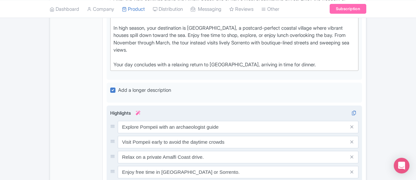
drag, startPoint x: 152, startPoint y: 136, endPoint x: 77, endPoint y: 129, distance: 75.2
click at [103, 130] on div "Pompeii Tour with Archaeologist & Amalfi Coast Day Trip from Rome Name * i Priv…" at bounding box center [234, 43] width 263 height 621
paste input "Travel from Rome in private comfort"
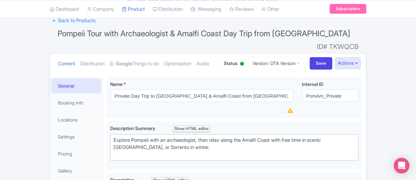
scroll to position [0, 0]
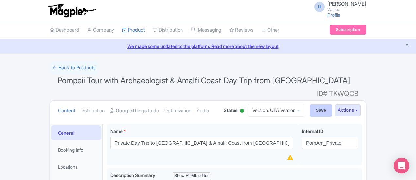
type input "Travel from Rome in private comfort."
click at [332, 104] on input "Save" at bounding box center [321, 110] width 23 height 12
type input "Saving..."
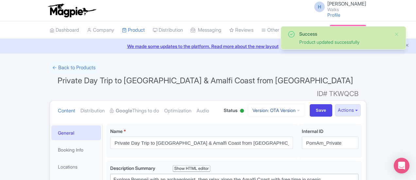
click at [304, 104] on link "Version: OTA Version" at bounding box center [276, 110] width 57 height 13
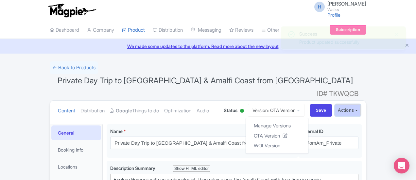
click at [361, 104] on button "Actions" at bounding box center [348, 110] width 26 height 12
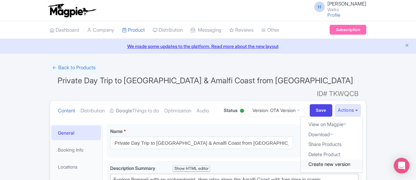
click at [362, 160] on link "Create new version" at bounding box center [331, 165] width 62 height 10
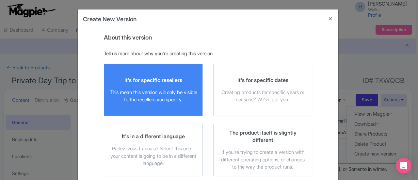
click at [165, 102] on div "This mean this version will only be visible to the resellers you specify." at bounding box center [153, 96] width 88 height 15
click at [0, 0] on input "It's for specific resellers This mean this version will only be visible to the …" at bounding box center [0, 0] width 0 height 0
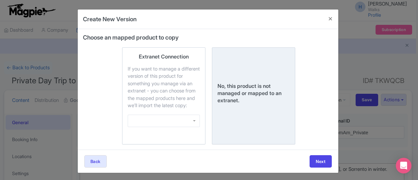
click at [267, 101] on div "No, this product is not managed or mapped to an extranet." at bounding box center [254, 93] width 72 height 22
click at [0, 0] on input "No, this product is not managed or mapped to an extranet." at bounding box center [0, 0] width 0 height 0
click at [324, 168] on button "Next" at bounding box center [321, 161] width 22 height 12
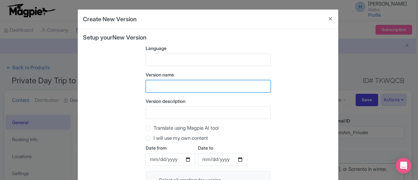
click at [170, 84] on input "text" at bounding box center [208, 86] width 125 height 12
type input "Viator Version"
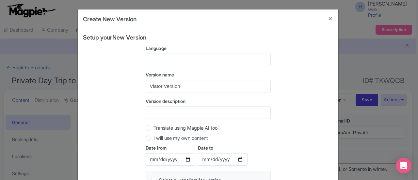
click at [194, 121] on div "Language Version name Viator Version Version description Translate using Magpie…" at bounding box center [208, 136] width 125 height 182
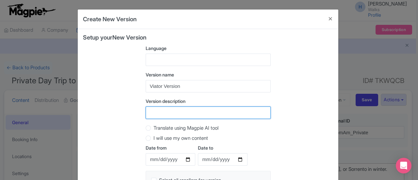
click at [180, 108] on input "Version description" at bounding box center [208, 113] width 125 height 12
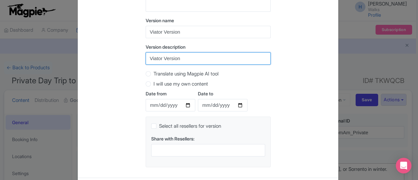
scroll to position [84, 0]
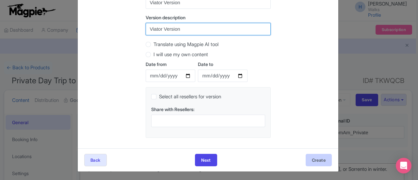
type input "Viator Version"
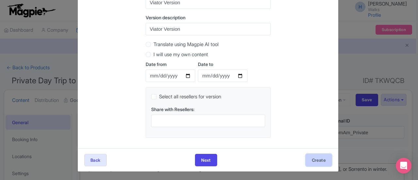
click at [318, 160] on button "Create" at bounding box center [319, 160] width 26 height 12
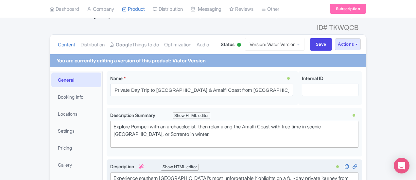
scroll to position [65, 0]
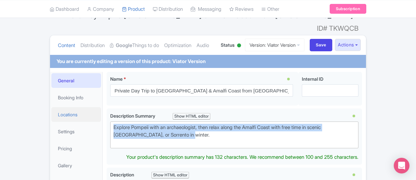
drag, startPoint x: 385, startPoint y: 115, endPoint x: 56, endPoint y: 106, distance: 328.6
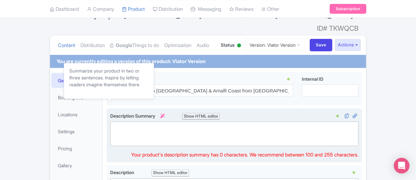
type trix-editor "<div><br><br></div>"
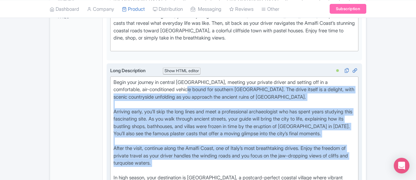
scroll to position [294, 0]
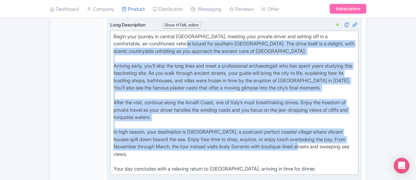
drag, startPoint x: 83, startPoint y: 82, endPoint x: 142, endPoint y: 107, distance: 63.5
click at [141, 108] on div "Begin your journey in central Rome, meeting your private driver and setting off…" at bounding box center [234, 103] width 242 height 140
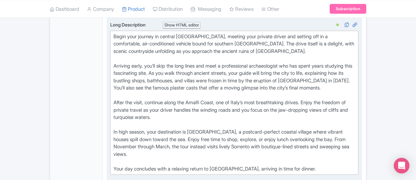
drag, startPoint x: 188, startPoint y: 111, endPoint x: 205, endPoint y: 113, distance: 17.1
click at [189, 111] on div "Begin your journey in central Rome, meeting your private driver and setting off…" at bounding box center [234, 103] width 242 height 140
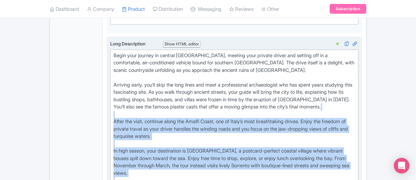
scroll to position [261, 0]
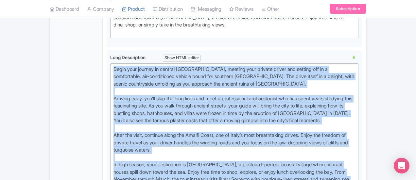
drag, startPoint x: 263, startPoint y: 120, endPoint x: 73, endPoint y: 43, distance: 204.3
type trix-editor "<lor>Ipsum dolo sitamet co adipisc Elit, seddoei temp incidid utlabo etd magnaa…"
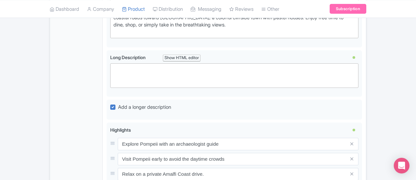
paste trix-editor "<div>Stop At: Rome<br>&nbsp;Description: Your adventure begins with a warm welc…"
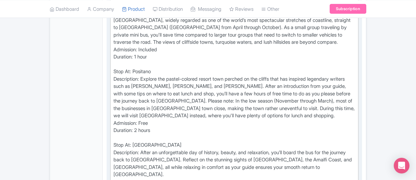
scroll to position [588, 0]
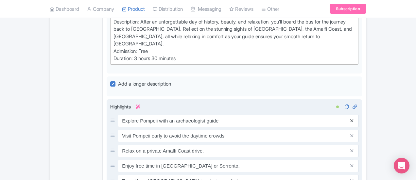
click at [353, 118] on icon at bounding box center [351, 120] width 3 height 5
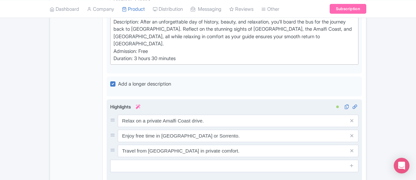
click at [353, 118] on icon at bounding box center [351, 120] width 3 height 5
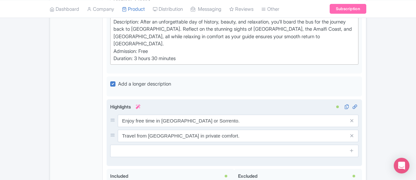
click at [353, 118] on icon at bounding box center [351, 120] width 3 height 5
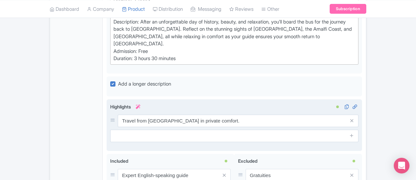
click at [353, 118] on icon at bounding box center [351, 120] width 3 height 5
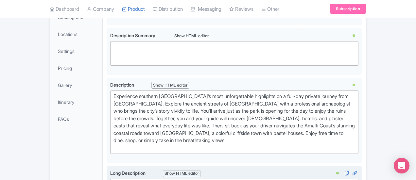
scroll to position [65, 0]
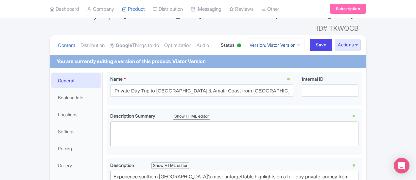
click at [304, 39] on link "Version: Viator Version" at bounding box center [274, 45] width 59 height 13
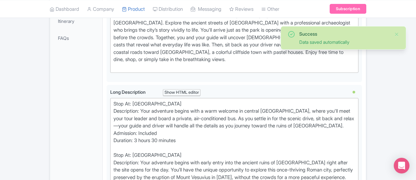
scroll to position [229, 0]
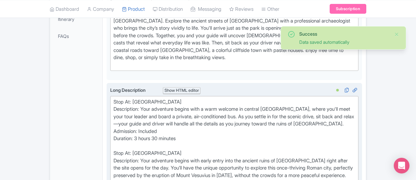
drag, startPoint x: 150, startPoint y: 97, endPoint x: 161, endPoint y: 96, distance: 11.8
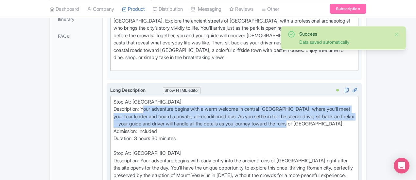
drag, startPoint x: 167, startPoint y: 97, endPoint x: 114, endPoint y: 82, distance: 55.6
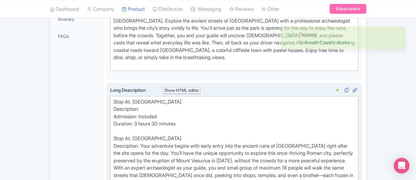
paste trix-editor "Begin your journey in central Rome, meeting your private driver and setting off…"
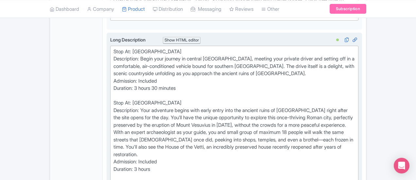
scroll to position [294, 0]
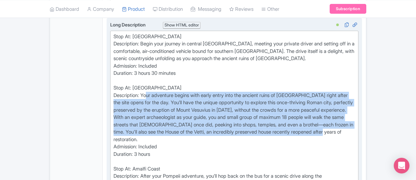
drag, startPoint x: 115, startPoint y: 60, endPoint x: 295, endPoint y: 87, distance: 182.0
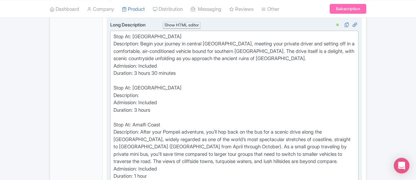
paste trix-editor "Arriving early, you’ll skip the long lines and meet a professional archaeologis…"
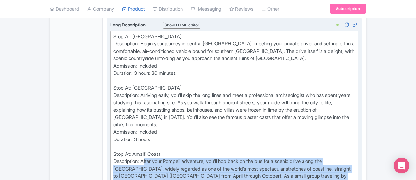
drag, startPoint x: 114, startPoint y: 119, endPoint x: 277, endPoint y: 139, distance: 164.6
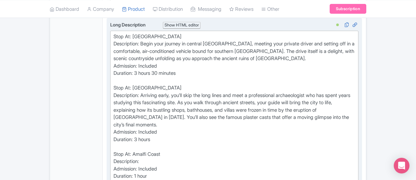
paste trix-editor "After the visit, continue along the Amalfi Coast, one of Italy’s most breathtak…"
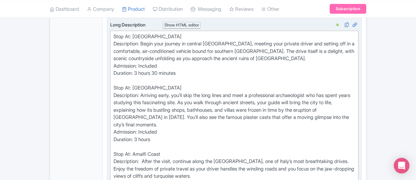
click at [114, 120] on div "Stop At: Rome Description: Begin your journey in central Rome, meeting your pri…" at bounding box center [234, 180] width 242 height 294
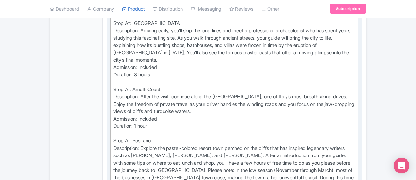
scroll to position [360, 0]
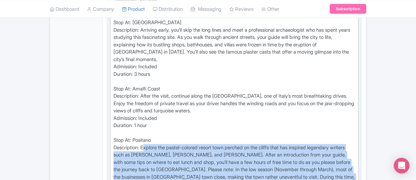
drag, startPoint x: 114, startPoint y: 98, endPoint x: 173, endPoint y: 126, distance: 65.3
click at [173, 126] on div "Stop At: Rome Description: Begin your journey in central Rome, meeting your pri…" at bounding box center [234, 115] width 242 height 294
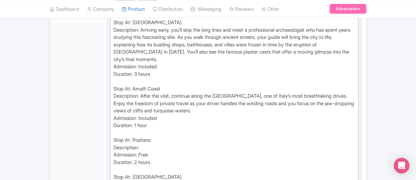
paste trix-editor "In high season, your destination is Positano, a postcard-perfect coastal villag…"
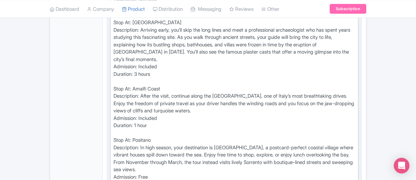
click at [146, 98] on div "Stop At: Rome Description: Begin your journey in central Rome, meeting your pri…" at bounding box center [234, 107] width 242 height 279
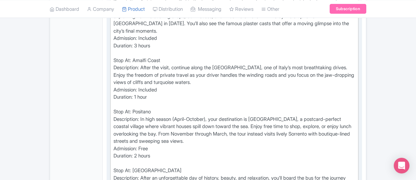
scroll to position [425, 0]
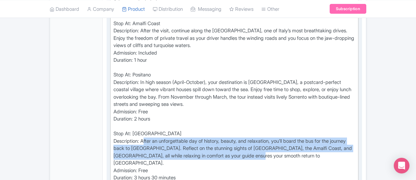
drag, startPoint x: 114, startPoint y: 82, endPoint x: 108, endPoint y: 99, distance: 18.4
click at [113, 99] on div "Stop At: Rome Description: Begin your journey in central Rome, meeting your pri…" at bounding box center [234, 41] width 242 height 279
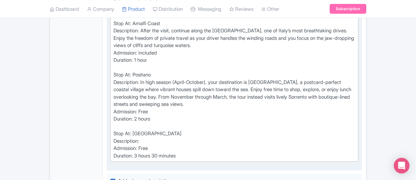
paste trix-editor "Your day concludes with a relaxing return to Rome, arriving in time for dinner.…"
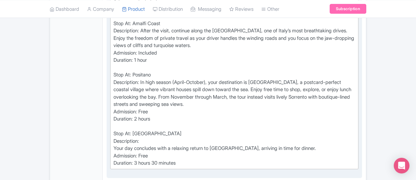
click at [113, 90] on div "Stop At: Rome Description: Begin your journey in central Rome, meeting your pri…" at bounding box center [234, 34] width 242 height 265
type trix-editor "<div>Stop At: Rome<br>&nbsp;Description: Begin your journey in central Rome, me…"
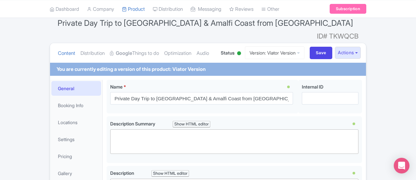
scroll to position [33, 0]
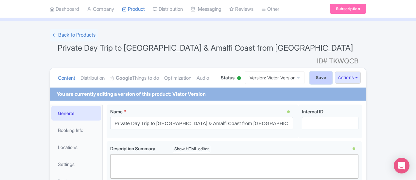
click at [332, 72] on input "Save" at bounding box center [321, 78] width 23 height 12
type input "Saving..."
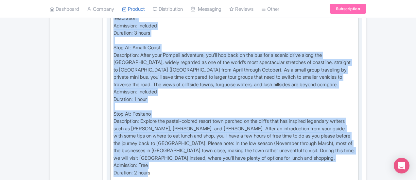
scroll to position [458, 0]
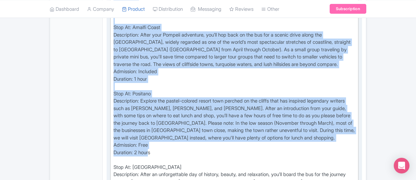
drag, startPoint x: 81, startPoint y: 89, endPoint x: 184, endPoint y: 142, distance: 115.0
click at [184, 142] on trix-editor "Stop At: [GEOGRAPHIC_DATA] Description: Your adventure begins with a warm welco…" at bounding box center [234, 53] width 248 height 328
type trix-editor "<lor>Ipsu Do: Sita<co>&adip;Elitseddoei: Temp incididun utlabo etdo m aliq enim…"
copy div "Lore Ip: Dolo Sitametcons: Adip elitseddo eiusmo temp i utla etdolor ma aliquae…"
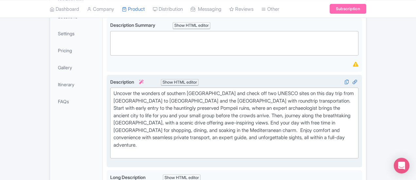
scroll to position [33, 0]
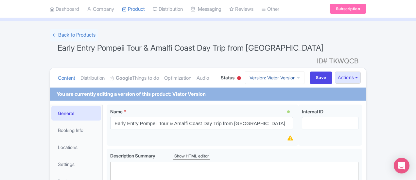
click at [304, 71] on link "Version: Viator Version" at bounding box center [274, 77] width 59 height 13
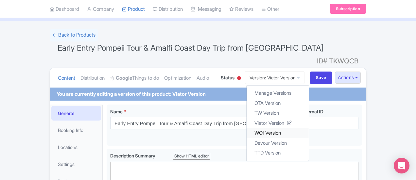
click at [308, 128] on link "WOI Version" at bounding box center [277, 133] width 62 height 10
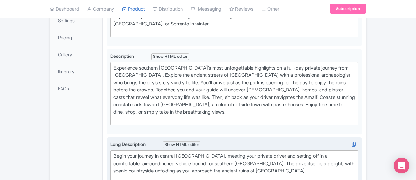
scroll to position [229, 0]
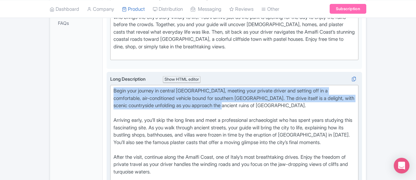
drag, startPoint x: 351, startPoint y: 65, endPoint x: 84, endPoint y: 58, distance: 267.8
click at [113, 87] on div "Begin your journey in central [GEOGRAPHIC_DATA], meeting your private driver an…" at bounding box center [234, 157] width 242 height 140
type trix-editor "<lor>Ipsum dolo sitamet co adipisc Elit, seddoei temp incidid utlabo etd magnaa…"
copy div "Begin your journey in central [GEOGRAPHIC_DATA], meeting your private driver an…"
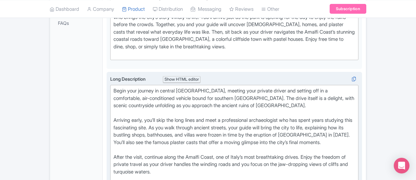
click at [113, 88] on div "Begin your journey in central [GEOGRAPHIC_DATA], meeting your private driver an…" at bounding box center [234, 157] width 242 height 140
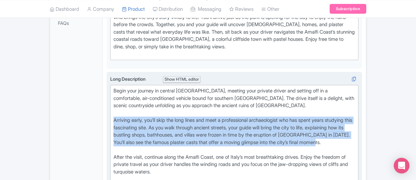
drag, startPoint x: 83, startPoint y: 81, endPoint x: 109, endPoint y: 103, distance: 34.3
click at [113, 103] on div "Begin your journey in central [GEOGRAPHIC_DATA], meeting your private driver an…" at bounding box center [234, 157] width 242 height 140
copy div "Arriving early, you’ll skip the long lines and meet a professional archaeologis…"
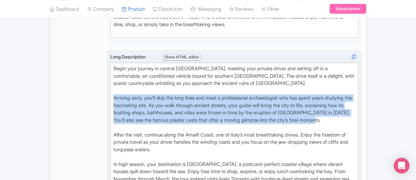
scroll to position [261, 0]
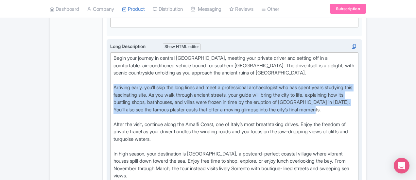
drag, startPoint x: 83, startPoint y: 88, endPoint x: 327, endPoint y: 94, distance: 243.6
click at [327, 94] on div "Begin your journey in central [GEOGRAPHIC_DATA], meeting your private driver an…" at bounding box center [234, 125] width 242 height 140
copy div "After the visit, continue along the Amalfi Coast, one of Italy’s most breathtak…"
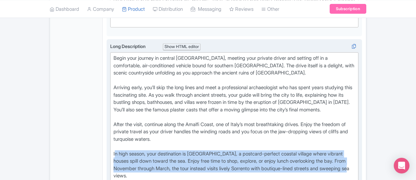
drag, startPoint x: 196, startPoint y: 125, endPoint x: 84, endPoint y: 109, distance: 113.5
click at [113, 109] on div "Begin your journey in central Rome, meeting your private driver and setting off…" at bounding box center [234, 125] width 242 height 140
copy div "In high season, your destination is Positano, a postcard-perfect coastal villag…"
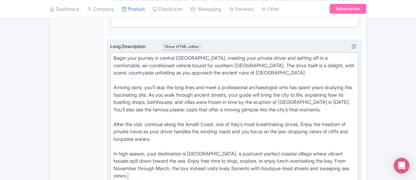
drag, startPoint x: 274, startPoint y: 138, endPoint x: 96, endPoint y: 134, distance: 177.5
click at [113, 134] on div "Begin your journey in central Rome, meeting your private driver and setting off…" at bounding box center [234, 125] width 242 height 140
copy div "Your day concludes with a relaxing return to Rome, arriving in time for dinner."
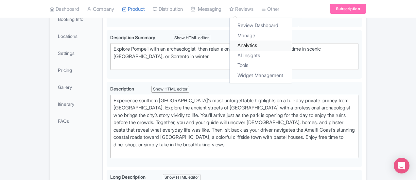
scroll to position [0, 0]
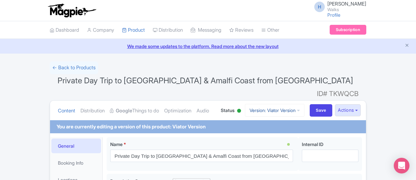
click at [300, 104] on link "Version: Viator Version" at bounding box center [274, 110] width 59 height 13
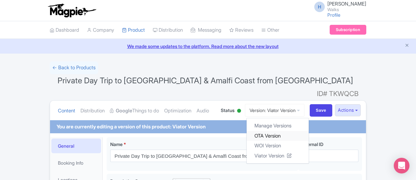
click at [306, 131] on link "OTA Version" at bounding box center [277, 136] width 62 height 10
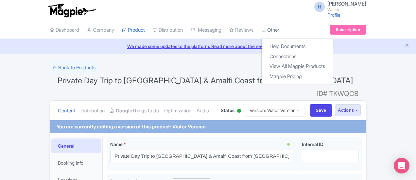
scroll to position [34, 0]
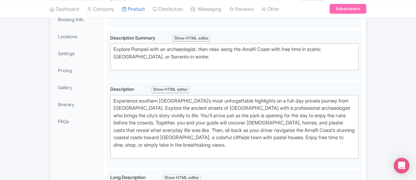
scroll to position [131, 0]
click at [51, 80] on link "Gallery" at bounding box center [76, 87] width 50 height 15
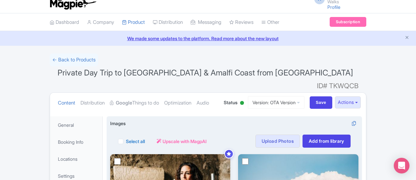
scroll to position [0, 0]
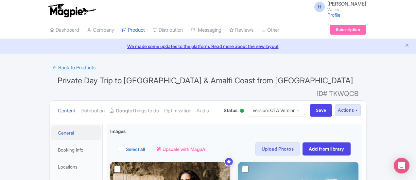
click at [51, 126] on link "General" at bounding box center [76, 133] width 50 height 15
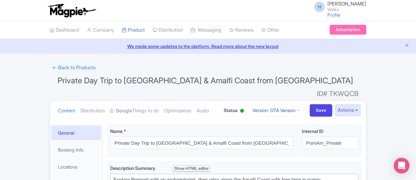
click at [304, 104] on link "Version: OTA Version" at bounding box center [276, 110] width 57 height 13
click at [308, 141] on link "WOI Version" at bounding box center [277, 146] width 62 height 10
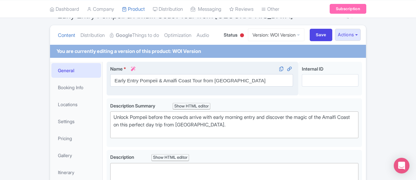
scroll to position [65, 0]
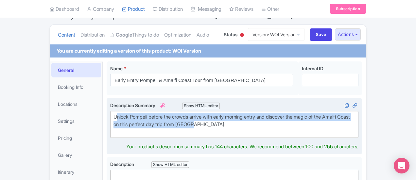
drag, startPoint x: 107, startPoint y: 124, endPoint x: 85, endPoint y: 114, distance: 24.3
click at [113, 114] on div "Unlock Pompeii before the crowds arrive with early morning entry and discover t…" at bounding box center [234, 124] width 242 height 22
click at [113, 115] on div "Unlock Pompeii before the crowds arrive with early morning entry and discover t…" at bounding box center [234, 124] width 242 height 22
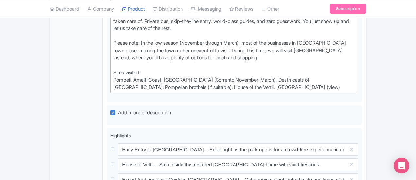
scroll to position [523, 0]
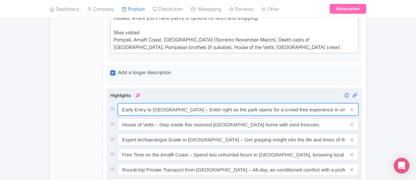
drag, startPoint x: 90, startPoint y: 70, endPoint x: 367, endPoint y: 66, distance: 277.5
click at [358, 103] on input "Early Entry to [GEOGRAPHIC_DATA] – Enter right as the park opens for a crowd-fr…" at bounding box center [238, 109] width 241 height 12
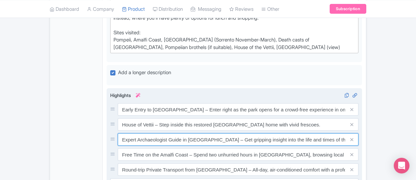
click at [311, 133] on input "Expert Archaeologist Guide in [GEOGRAPHIC_DATA] – Get gripping insight into the…" at bounding box center [238, 139] width 241 height 12
drag, startPoint x: 354, startPoint y: 92, endPoint x: 86, endPoint y: 90, distance: 268.0
click at [110, 133] on div "Expert Archaeologist Guide in [GEOGRAPHIC_DATA] – Get gripping insight into the…" at bounding box center [234, 139] width 248 height 12
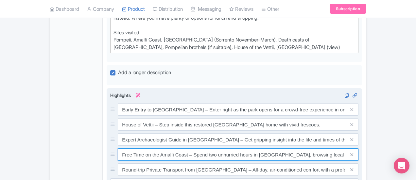
drag, startPoint x: 90, startPoint y: 109, endPoint x: 375, endPoint y: 113, distance: 285.4
click at [358, 148] on input "Free Time on the Amalfi Coast – Spend two unhurried hours in [GEOGRAPHIC_DATA],…" at bounding box center [238, 154] width 241 height 12
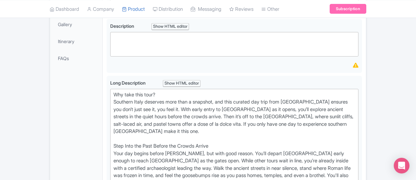
scroll to position [229, 0]
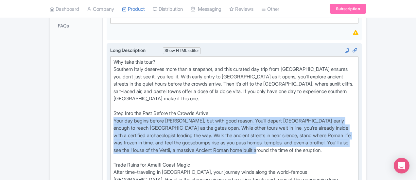
drag, startPoint x: 265, startPoint y: 133, endPoint x: 79, endPoint y: 111, distance: 187.6
type trix-editor "<lor>Ips dolo sita cons?&adip;<el>Seddoeiu Tempo incididu utla etdo m aliquaen,…"
copy div "Your day begins before [PERSON_NAME], but with good reason. You’ll depart [GEOG…"
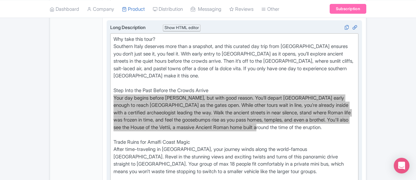
scroll to position [294, 0]
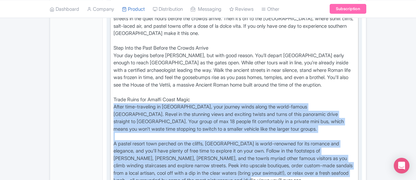
drag, startPoint x: 162, startPoint y: 149, endPoint x: 82, endPoint y: 91, distance: 99.0
click at [110, 91] on trix-editor "Why take this tour? Southern Italy deserves more than a snapshot, and this cura…" at bounding box center [234, 137] width 248 height 292
copy div "After time-traveling in Pompeii, your journey winds along the world-famous Amal…"
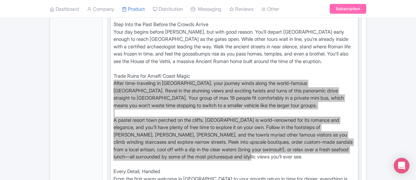
scroll to position [360, 0]
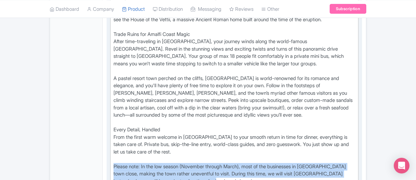
drag, startPoint x: 375, startPoint y: 133, endPoint x: 76, endPoint y: 125, distance: 299.5
click at [107, 125] on div "Long Description i Show HTML editor Bold Italic Strikethrough Link Heading Quot…" at bounding box center [234, 69] width 255 height 314
copy div "Please note: In the low season (November through March), most of the businesses…"
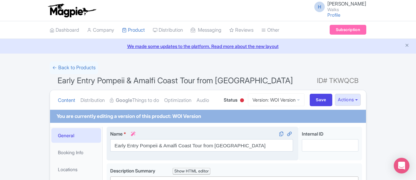
scroll to position [65, 0]
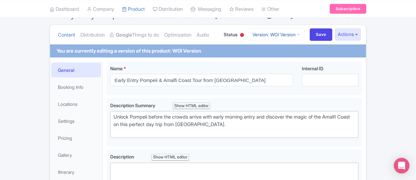
click at [304, 38] on link "Version: WOI Version" at bounding box center [276, 34] width 57 height 13
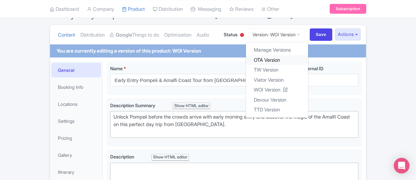
click at [301, 57] on link "OTA Version" at bounding box center [277, 60] width 62 height 10
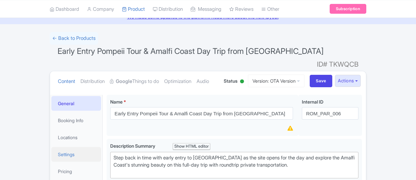
scroll to position [65, 0]
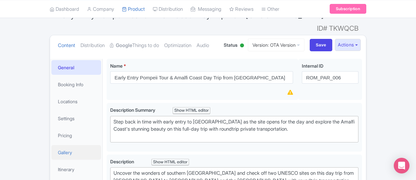
click at [51, 145] on link "Gallery" at bounding box center [76, 152] width 50 height 15
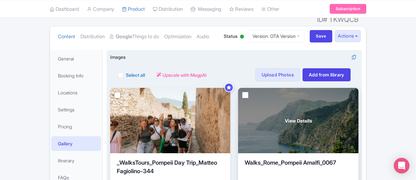
scroll to position [0, 0]
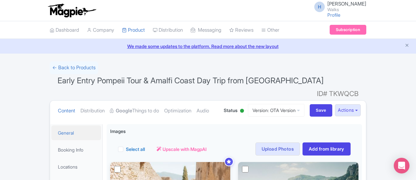
click at [51, 126] on link "General" at bounding box center [76, 133] width 50 height 15
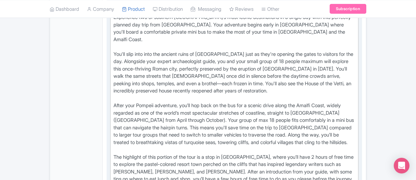
scroll to position [360, 0]
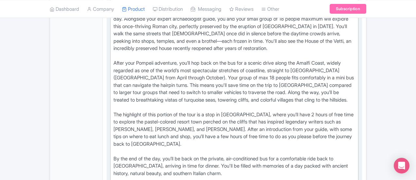
click at [113, 127] on div "Experience two of southern Italy’s most iconic destinations in a single day wit…" at bounding box center [234, 100] width 242 height 258
drag, startPoint x: 112, startPoint y: 130, endPoint x: 394, endPoint y: 140, distance: 282.2
click at [355, 140] on div "Experience two of southern Italy’s most iconic destinations in a single day wit…" at bounding box center [234, 100] width 242 height 258
type trix-editor "<div>Experience two of southern Italy’s most iconic destinations in a single da…"
copy div "In the low season (November through March), most of the businesses in Positano …"
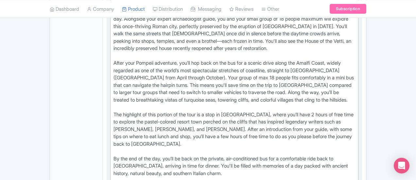
click at [207, 84] on div "Experience two of southern Italy’s most iconic destinations in a single day wit…" at bounding box center [234, 100] width 242 height 258
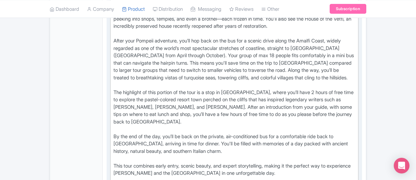
scroll to position [392, 0]
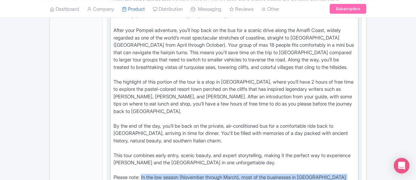
drag, startPoint x: 372, startPoint y: 105, endPoint x: 113, endPoint y: 100, distance: 258.9
click at [113, 100] on div "Experience two of southern Italy’s most iconic destinations in a single day wit…" at bounding box center [234, 68] width 242 height 258
copy div "In the low season (November through March), most of the businesses in Positano …"
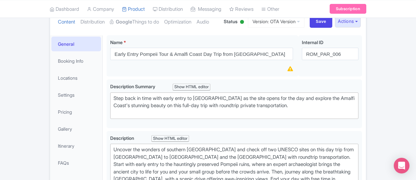
scroll to position [0, 0]
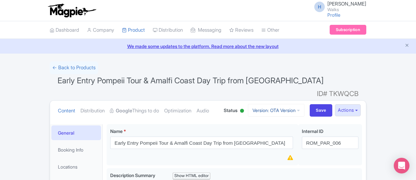
click at [301, 104] on link "Version: OTA Version" at bounding box center [276, 110] width 57 height 13
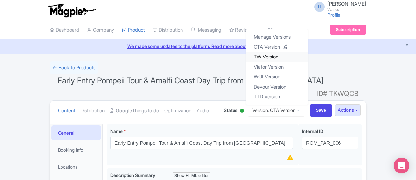
click at [308, 52] on link "TW Version" at bounding box center [277, 57] width 62 height 10
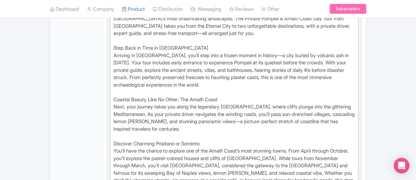
scroll to position [327, 0]
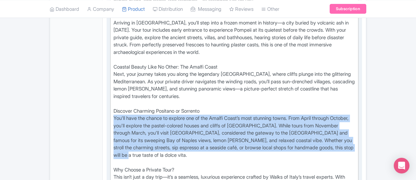
drag, startPoint x: 384, startPoint y: 111, endPoint x: 81, endPoint y: 88, distance: 303.9
click at [110, 88] on trix-editor "A Private Journey Through History & Coastal Beauty Leave the crowds of [GEOGRAP…" at bounding box center [234, 96] width 248 height 262
type trix-editor "<lor>I Dolorsi Ametcon Adipisc Elitsed &doe; Tempori Utlabo<et>Dolor mag aliqua…"
copy div "You'll have the chance to explore one of the Amalfi Coast’s most stunning towns…"
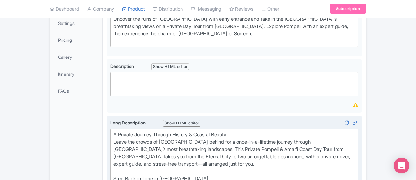
scroll to position [0, 0]
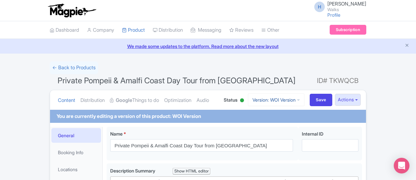
click at [304, 97] on link "Version: WOI Version" at bounding box center [276, 99] width 57 height 13
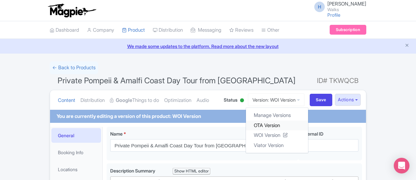
click at [304, 125] on link "OTA Version" at bounding box center [277, 125] width 62 height 10
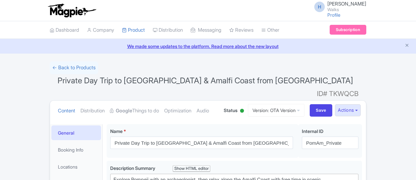
scroll to position [98, 0]
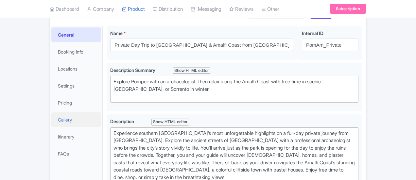
click at [51, 112] on link "Gallery" at bounding box center [76, 119] width 50 height 15
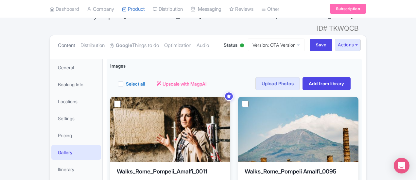
scroll to position [33, 0]
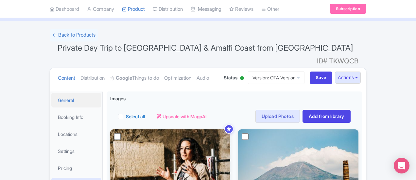
click at [51, 93] on link "General" at bounding box center [76, 100] width 50 height 15
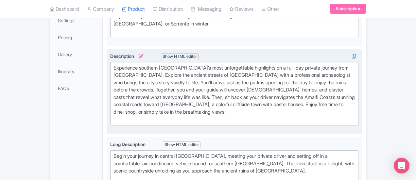
scroll to position [294, 0]
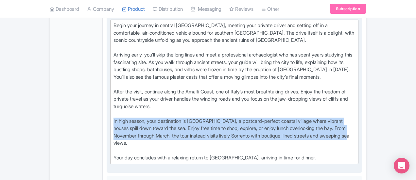
drag, startPoint x: 207, startPoint y: 92, endPoint x: 83, endPoint y: 77, distance: 124.7
click at [113, 78] on div "Begin your journey in central Rome, meeting your private driver and setting off…" at bounding box center [234, 92] width 242 height 140
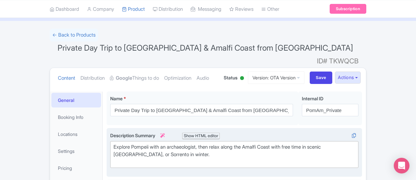
scroll to position [98, 0]
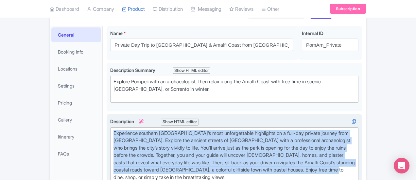
drag, startPoint x: 252, startPoint y: 147, endPoint x: 79, endPoint y: 116, distance: 175.7
click at [107, 116] on div "Experience southern Italy’s most unforgettable highlights on a full-day private…" at bounding box center [234, 160] width 255 height 93
type trix-editor "<div>Experience southern Italy’s most unforgettable highlights on a full-day pr…"
copy div "Experience southern Italy’s most unforgettable highlights on a full-day private…"
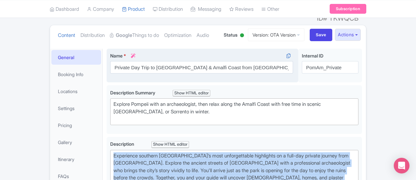
scroll to position [65, 0]
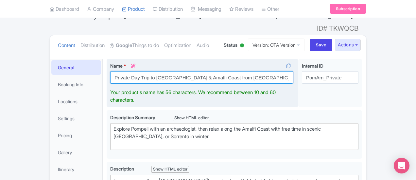
drag, startPoint x: 214, startPoint y: 67, endPoint x: 76, endPoint y: 66, distance: 138.3
click at [107, 66] on div "Name * i Private Day Trip to Pompeii & Amalfi Coast from Rome Your product's na…" at bounding box center [203, 83] width 192 height 49
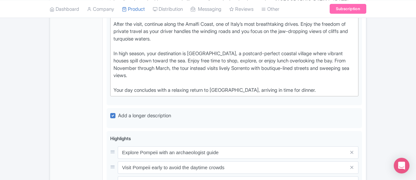
scroll to position [392, 0]
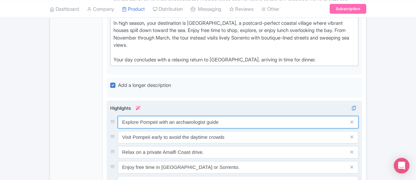
drag, startPoint x: 191, startPoint y: 76, endPoint x: 82, endPoint y: 66, distance: 109.6
click at [110, 116] on div "Explore Pompeii with an archaeologist guide" at bounding box center [234, 122] width 248 height 12
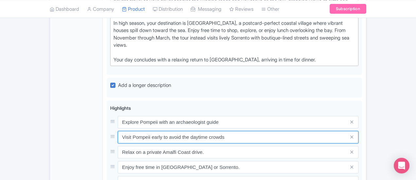
drag, startPoint x: 199, startPoint y: 85, endPoint x: 69, endPoint y: 83, distance: 129.4
click at [69, 83] on div "General Booking Info Locations Settings Pricing Gallery Itinerary FAQs Private …" at bounding box center [208, 38] width 316 height 621
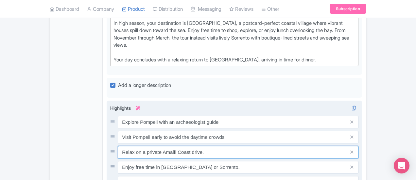
drag, startPoint x: 177, startPoint y: 98, endPoint x: 91, endPoint y: 85, distance: 87.3
click at [110, 116] on div "Explore Pompeii with an archaeologist guide Visit Pompeii early to avoid the da…" at bounding box center [234, 152] width 248 height 73
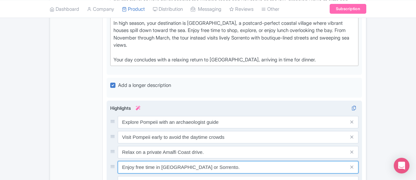
drag, startPoint x: 91, startPoint y: 115, endPoint x: 186, endPoint y: 114, distance: 95.5
click at [186, 161] on input "Enjoy free time in [GEOGRAPHIC_DATA] or Sorrento." at bounding box center [238, 167] width 241 height 12
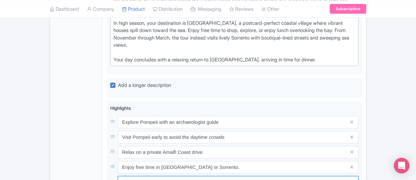
drag, startPoint x: 180, startPoint y: 132, endPoint x: 46, endPoint y: 126, distance: 134.5
click at [50, 126] on div "General Booking Info Locations Settings Pricing Gallery Itinerary FAQs Private …" at bounding box center [208, 38] width 316 height 621
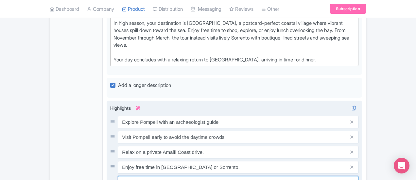
click at [118, 176] on input "Travel from Rome in private comfort." at bounding box center [238, 182] width 241 height 12
click at [151, 176] on input "Travel to and from Rome in private comfort." at bounding box center [238, 182] width 241 height 12
click at [184, 176] on input "Travel to and from Rome in private comfort." at bounding box center [238, 182] width 241 height 12
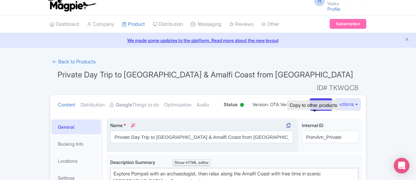
scroll to position [0, 0]
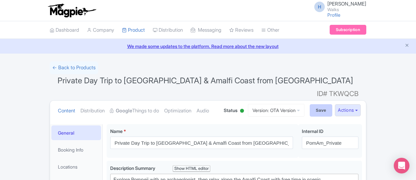
type input "Travel to and from Rome in private transport."
click at [332, 104] on input "Save" at bounding box center [321, 110] width 23 height 12
type input "Saving..."
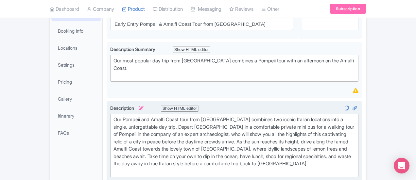
scroll to position [131, 0]
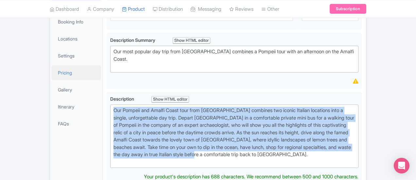
drag, startPoint x: 400, startPoint y: 138, endPoint x: 48, endPoint y: 79, distance: 357.2
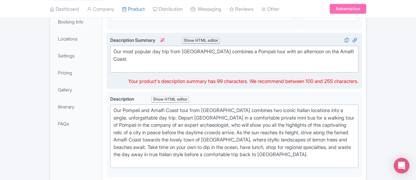
drag, startPoint x: 230, startPoint y: 59, endPoint x: 243, endPoint y: 56, distance: 12.8
click at [230, 59] on div "Our most popular day trip from Rome combines a Pompeii tour with an afternoon o…" at bounding box center [234, 59] width 242 height 22
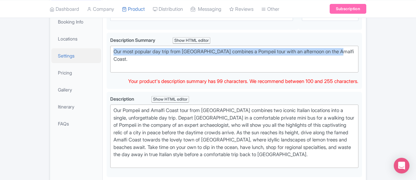
drag, startPoint x: 322, startPoint y: 50, endPoint x: 59, endPoint y: 51, distance: 262.5
type trix-editor "<div>Our most popular day trip from Rome combines a Pompeii tour with an aftern…"
copy div "Our most popular day trip from [GEOGRAPHIC_DATA] combines a Pompeii tour with a…"
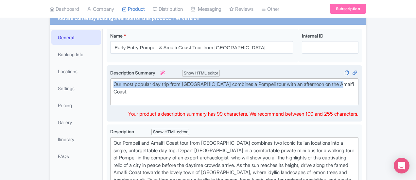
scroll to position [163, 0]
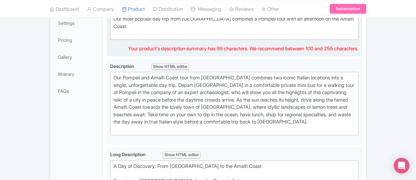
click at [132, 124] on div "Our Pompeii and Amalfi Coast tour from Rome combines two iconic Italian locatio…" at bounding box center [234, 102] width 255 height 86
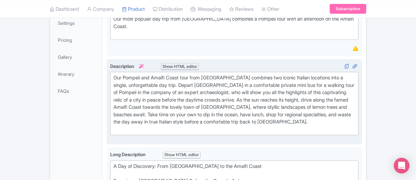
click at [129, 102] on div "Our Pompeii and Amalfi Coast tour from [GEOGRAPHIC_DATA] combines two iconic It…" at bounding box center [234, 103] width 242 height 59
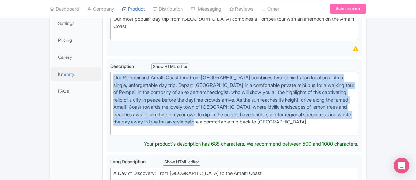
drag, startPoint x: 399, startPoint y: 105, endPoint x: 66, endPoint y: 74, distance: 334.5
type trix-editor "<div>Our Pompeii and Amalfi Coast tour from Rome combines two iconic Italian lo…"
copy div "Our Pompeii and Amalfi Coast tour from Rome combines two iconic Italian locatio…"
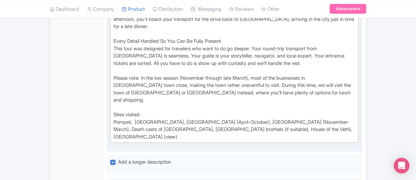
scroll to position [556, 0]
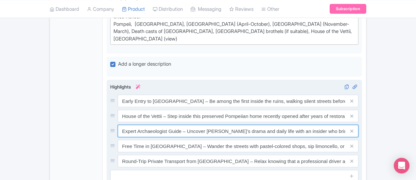
drag, startPoint x: 92, startPoint y: 75, endPoint x: 360, endPoint y: 72, distance: 268.4
click at [358, 95] on div "Early Entry to Pompeii – Be among the first inside the ruins, walking silent st…" at bounding box center [234, 131] width 248 height 73
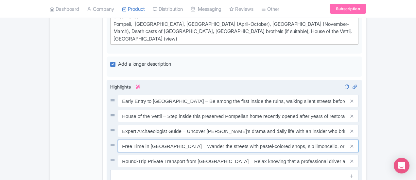
scroll to position [0, 8]
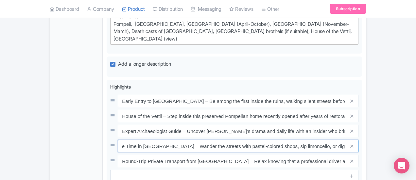
drag, startPoint x: 91, startPoint y: 89, endPoint x: 421, endPoint y: 94, distance: 330.5
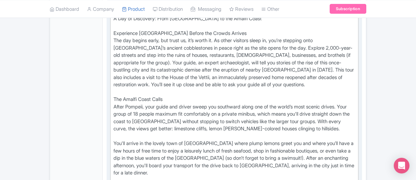
scroll to position [246, 0]
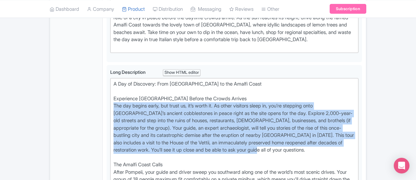
drag, startPoint x: 111, startPoint y: 123, endPoint x: 69, endPoint y: 90, distance: 53.1
copy div "The day begins early, but trust us, it’s worth it. As other visitors sleep in, …"
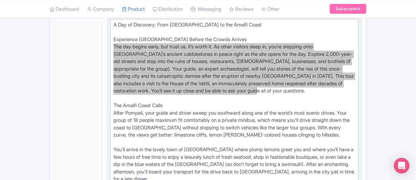
scroll to position [311, 0]
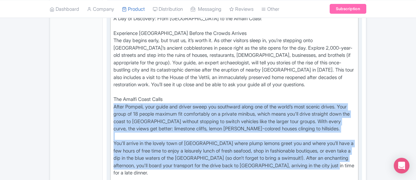
drag, startPoint x: 82, startPoint y: 81, endPoint x: 129, endPoint y: 133, distance: 70.6
click at [129, 133] on trix-editor "A Day of Discovery: From Pompeii to the Amalfi Coast Experience Pompeii Before …" at bounding box center [234, 151] width 248 height 277
copy div "After Pompeii, your guide and driver sweep you southward along one of the world…"
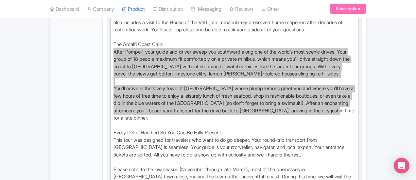
scroll to position [377, 0]
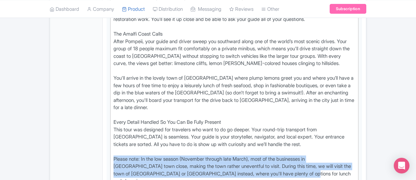
drag, startPoint x: 85, startPoint y: 126, endPoint x: 75, endPoint y: 119, distance: 12.8
click at [103, 119] on div "Early Entry Pompeii & Amalfi Coast Tour from Rome Name * i Early Entry Pompeii …" at bounding box center [234, 140] width 263 height 788
copy div "Please note: In the low season (November through late March), most of the busin…"
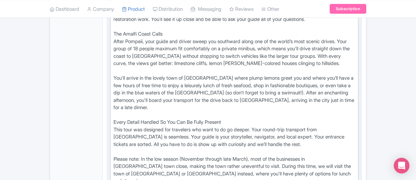
click at [113, 112] on div "A Day of Discovery: From Pompeii to the Amalfi Coast Experience Pompeii Before …" at bounding box center [234, 86] width 242 height 272
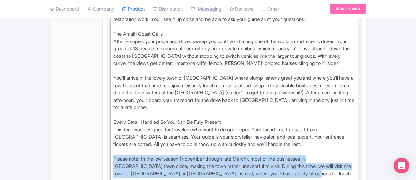
drag, startPoint x: 107, startPoint y: 133, endPoint x: 84, endPoint y: 118, distance: 27.8
click at [113, 118] on div "A Day of Discovery: From Pompeii to the Amalfi Coast Experience Pompeii Before …" at bounding box center [234, 86] width 242 height 272
copy div "Please note: In the low season (November through late March), most of the busin…"
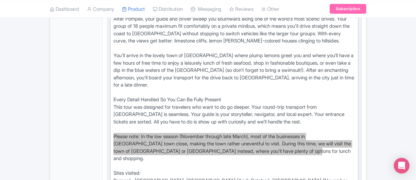
scroll to position [409, 0]
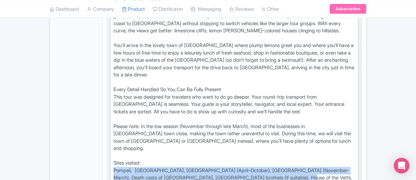
drag, startPoint x: 186, startPoint y: 130, endPoint x: 79, endPoint y: 122, distance: 107.2
click at [107, 122] on div "Long Description i Show HTML editor Bold Italic Strikethrough Link Heading Quot…" at bounding box center [234, 51] width 255 height 299
copy div "Pompeii, Amalfi Coast, Positano (April-October), Sorrento (November-March), Dea…"
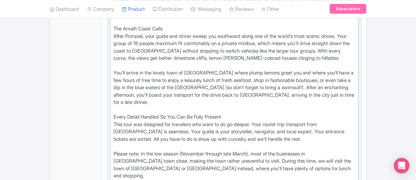
scroll to position [392, 0]
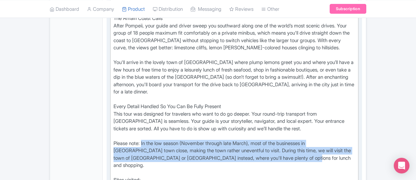
drag, startPoint x: 112, startPoint y: 102, endPoint x: 117, endPoint y: 115, distance: 13.9
click at [117, 115] on div "A Day of Discovery: From Pompeii to the Amalfi Coast Experience Pompeii Before …" at bounding box center [234, 70] width 242 height 272
copy div "In the low season (November through late March), most of the businesses in Posi…"
click at [226, 116] on div "A Day of Discovery: From Pompeii to the Amalfi Coast Experience Pompeii Before …" at bounding box center [234, 70] width 242 height 272
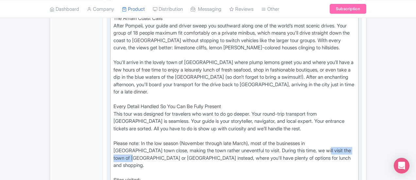
drag, startPoint x: 192, startPoint y: 109, endPoint x: 243, endPoint y: 113, distance: 50.5
click at [243, 113] on div "A Day of Discovery: From Pompeii to the Amalfi Coast Experience Pompeii Before …" at bounding box center [234, 70] width 242 height 272
type trix-editor "<div>&nbsp;A Day of Discovery: From Pompeii to the Amalfi Coast&nbsp;<br><br>Ex…"
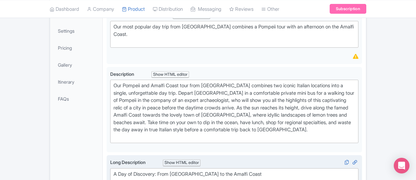
scroll to position [65, 0]
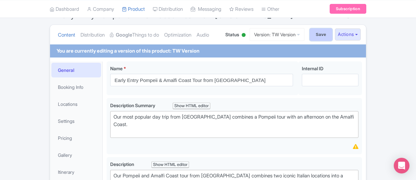
click at [332, 34] on input "Save" at bounding box center [321, 34] width 23 height 12
type input "Saving..."
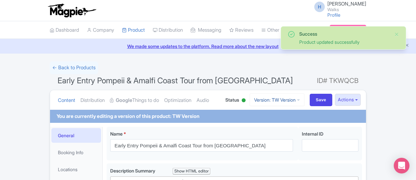
click at [304, 99] on link "Version: TW Version" at bounding box center [276, 99] width 55 height 13
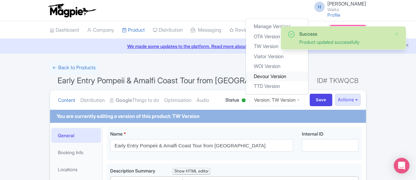
click at [305, 74] on link "Devour Version" at bounding box center [277, 76] width 62 height 10
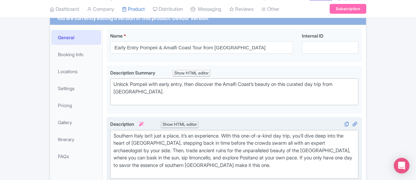
scroll to position [131, 0]
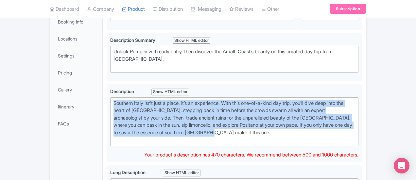
drag, startPoint x: 223, startPoint y: 124, endPoint x: 66, endPoint y: 99, distance: 159.2
type trix-editor "<div>&nbsp;[GEOGRAPHIC_DATA] isn’t just a place, it’s an experience. With this …"
copy div "Southern Italy isn’t just a place, it’s an experience. With this one-of-a-kind …"
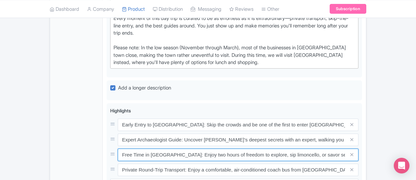
scroll to position [0, 4]
drag, startPoint x: 90, startPoint y: 114, endPoint x: 435, endPoint y: 111, distance: 345.5
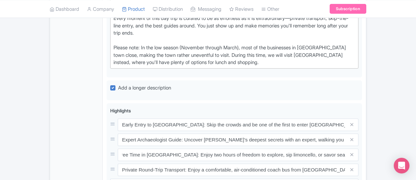
scroll to position [0, 0]
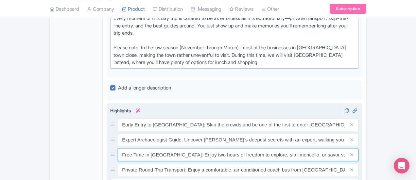
drag, startPoint x: 141, startPoint y: 115, endPoint x: 143, endPoint y: 121, distance: 6.9
click at [141, 149] on input "Free Time in [GEOGRAPHIC_DATA]: Enjoy two hours of freedom to explore, sip limo…" at bounding box center [238, 155] width 241 height 12
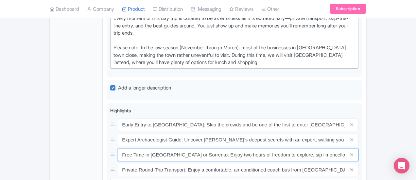
type input "Free Time in [GEOGRAPHIC_DATA] or Sorrento: Enjoy two hours of freedom to explo…"
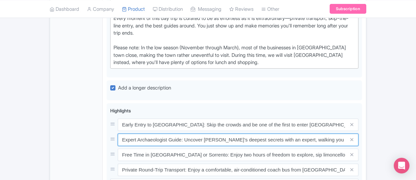
drag, startPoint x: 91, startPoint y: 98, endPoint x: 429, endPoint y: 110, distance: 337.9
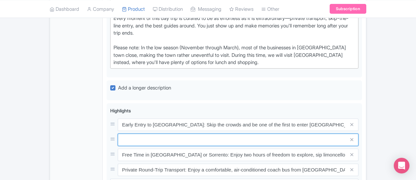
paste input "Expert Archaeologist Guide: Discover Pompeii with an expert who walks you throu…"
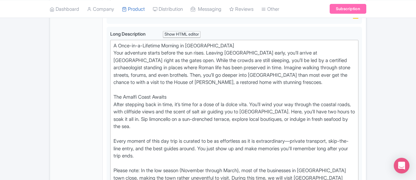
scroll to position [261, 0]
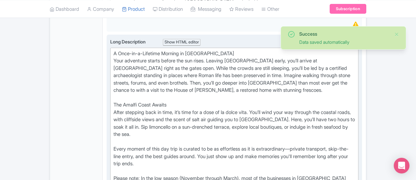
type input "Expert Archaeologist Guide: Discover Pompeii with an expert who walks you throu…"
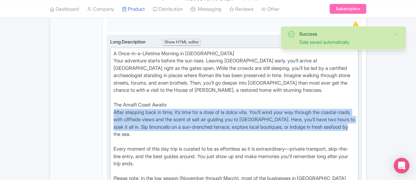
drag, startPoint x: 215, startPoint y: 109, endPoint x: 83, endPoint y: 91, distance: 133.1
click at [113, 91] on div "A Once-in-a-Lifetime Morning in Pompeii Your adventure starts before the sun ri…" at bounding box center [234, 123] width 242 height 147
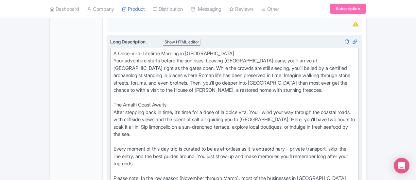
drag, startPoint x: 231, startPoint y: 127, endPoint x: 239, endPoint y: 128, distance: 7.9
click at [231, 127] on div "A Once-in-a-Lifetime Morning in Pompeii Your adventure starts before the sun ri…" at bounding box center [234, 123] width 242 height 147
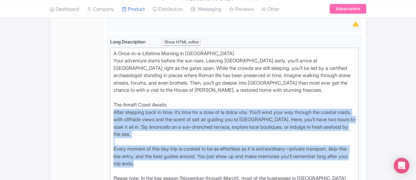
drag, startPoint x: 295, startPoint y: 130, endPoint x: 73, endPoint y: 91, distance: 224.9
click at [103, 91] on div "Early Entry Pompeii & Amalfi Coast Tour from Rome Name * i Early Entry Pompeii …" at bounding box center [234, 177] width 263 height 633
type trix-editor "<div>&nbsp;A Once-in-a-Lifetime Morning in Pompeii &nbsp;<br>Your adventure sta…"
copy div "After stepping back in time, it’s time for a dose of la dolce vita. You’ll wind…"
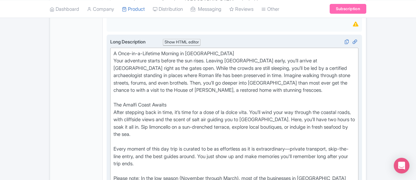
drag, startPoint x: 182, startPoint y: 149, endPoint x: 189, endPoint y: 148, distance: 7.2
click at [182, 149] on div "A Once-in-a-Lifetime Morning in Pompeii Your adventure starts before the sun ri…" at bounding box center [234, 123] width 242 height 147
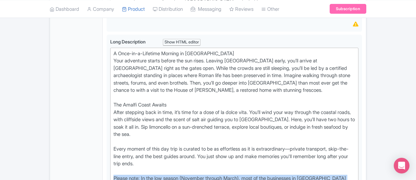
drag, startPoint x: 302, startPoint y: 153, endPoint x: 67, endPoint y: 144, distance: 234.9
click at [67, 144] on div "General Booking Info Locations Settings Pricing Gallery Itinerary FAQs Early En…" at bounding box center [208, 177] width 316 height 633
copy div "Please note: In the low season (November through March), most of the businesses…"
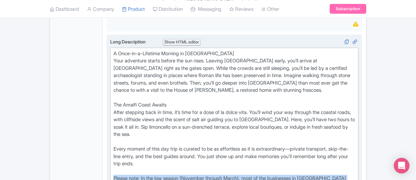
click at [243, 152] on div "A Once-in-a-Lifetime Morning in Pompeii Your adventure starts before the sun ri…" at bounding box center [234, 123] width 242 height 147
drag, startPoint x: 371, startPoint y: 151, endPoint x: 112, endPoint y: 143, distance: 258.7
click at [113, 143] on div "A Once-in-a-Lifetime Morning in Pompeii Your adventure starts before the sun ri…" at bounding box center [234, 123] width 242 height 147
copy div "In the low season (November through March), most of the businesses in Positano …"
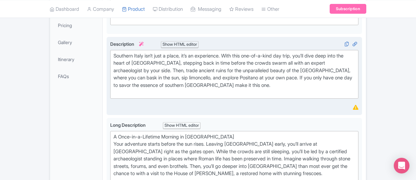
scroll to position [65, 0]
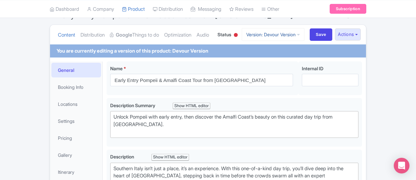
click at [304, 30] on link "Version: Devour Version" at bounding box center [273, 34] width 63 height 13
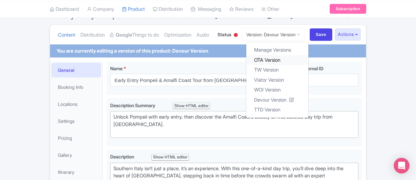
click at [308, 60] on link "OTA Version" at bounding box center [277, 60] width 62 height 10
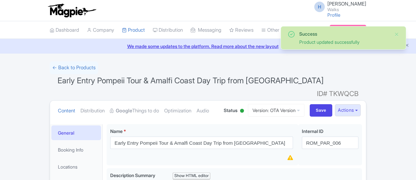
scroll to position [131, 0]
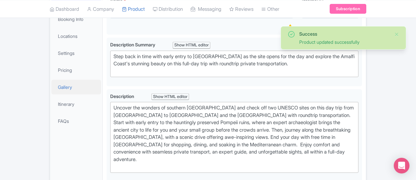
click at [51, 80] on link "Gallery" at bounding box center [76, 87] width 50 height 15
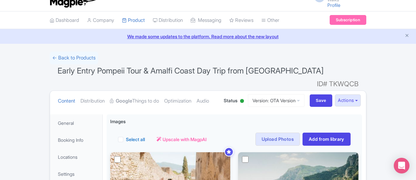
scroll to position [0, 0]
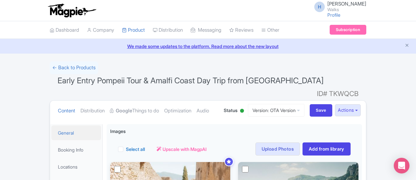
click at [51, 126] on link "General" at bounding box center [76, 133] width 50 height 15
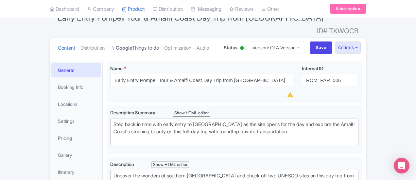
scroll to position [65, 0]
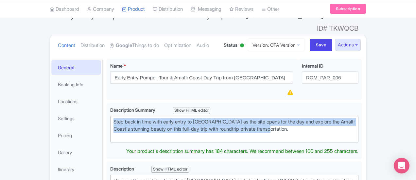
drag, startPoint x: 178, startPoint y: 121, endPoint x: 72, endPoint y: 99, distance: 108.8
type trix-editor "<div>Step back in time with early entry to Pompeii as the site opens for the da…"
copy div "Step back in time with early entry to Pompeii as the site opens for the day and…"
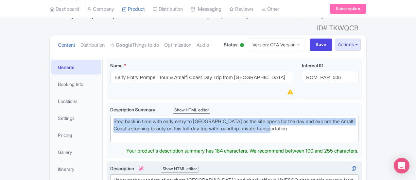
scroll to position [98, 0]
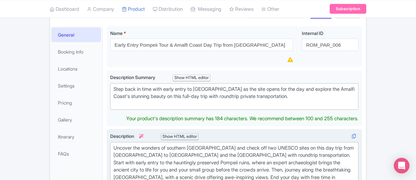
click at [137, 153] on div "Uncover the wonders of southern [GEOGRAPHIC_DATA] and check off two UNESCO site…" at bounding box center [234, 177] width 242 height 66
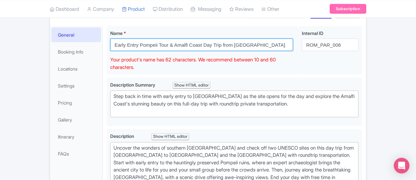
drag, startPoint x: 222, startPoint y: 33, endPoint x: 50, endPoint y: 32, distance: 171.9
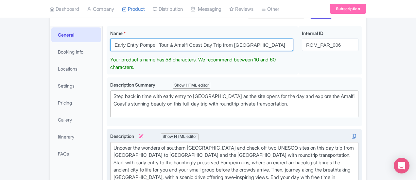
scroll to position [131, 0]
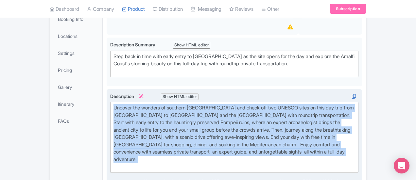
drag, startPoint x: 83, startPoint y: 97, endPoint x: 385, endPoint y: 133, distance: 304.2
click at [355, 133] on div "Uncover the wonders of southern [GEOGRAPHIC_DATA] and check off two UNESCO site…" at bounding box center [234, 137] width 242 height 66
type trix-editor "<div>Uncover the wonders of southern Italy and check off two UNESCO sites on th…"
copy div "Uncover the wonders of southern [GEOGRAPHIC_DATA] and check off two UNESCO site…"
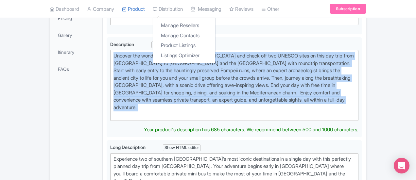
scroll to position [229, 0]
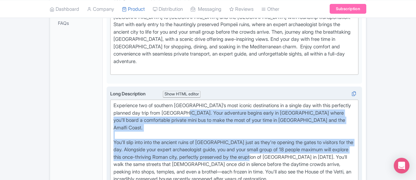
drag, startPoint x: 83, startPoint y: 77, endPoint x: 118, endPoint y: 90, distance: 37.5
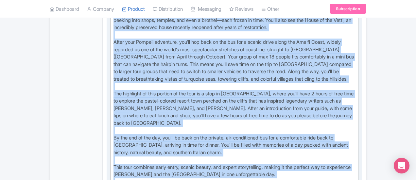
scroll to position [392, 0]
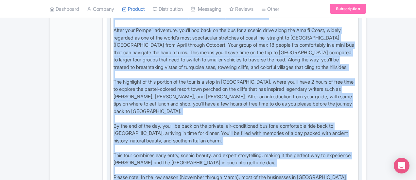
drag, startPoint x: 82, startPoint y: 70, endPoint x: 382, endPoint y: 114, distance: 303.3
click at [358, 114] on div "Long Description i Show HTML editor Bold Italic Strikethrough Link Heading Quot…" at bounding box center [234, 65] width 248 height 277
type trix-editor "<div>Experience two of southern Italy’s most iconic destinations in a single da…"
copy div "Experience two of southern Italy’s most iconic destinations in a single day wit…"
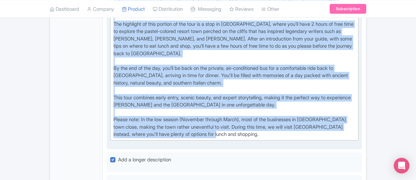
scroll to position [490, 0]
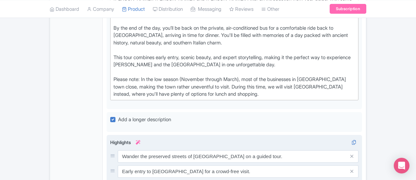
drag, startPoint x: 225, startPoint y: 115, endPoint x: 89, endPoint y: 109, distance: 136.1
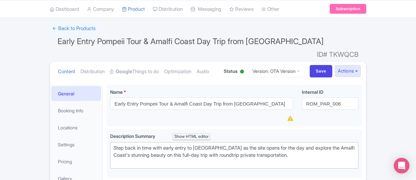
scroll to position [65, 0]
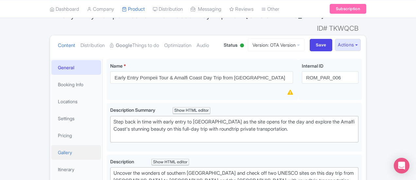
click at [51, 145] on link "Gallery" at bounding box center [76, 152] width 50 height 15
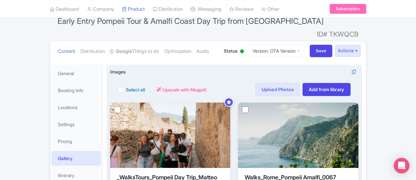
scroll to position [0, 0]
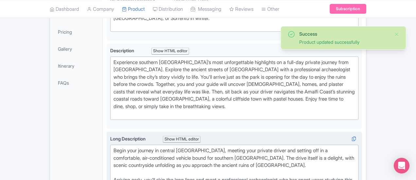
scroll to position [244, 0]
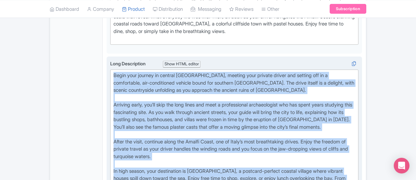
drag, startPoint x: 82, startPoint y: 44, endPoint x: 274, endPoint y: 127, distance: 208.6
click at [308, 157] on trix-editor "Begin your journey in central [GEOGRAPHIC_DATA], meeting your private driver an…" at bounding box center [234, 142] width 248 height 144
type trix-editor "<lor>Ipsum dolo sitamet co adipisc Elit, seddoei temp incidid utlabo etd magnaa…"
copy div "Lorem ipsu dolorsi am consect Adip, elitsed doei tempori utlabo etd magnaal eni…"
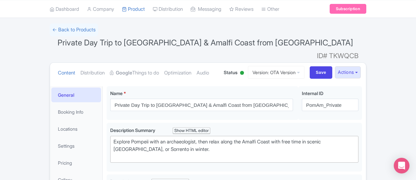
scroll to position [65, 0]
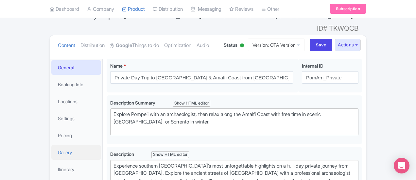
click at [51, 147] on link "Gallery" at bounding box center [76, 152] width 50 height 15
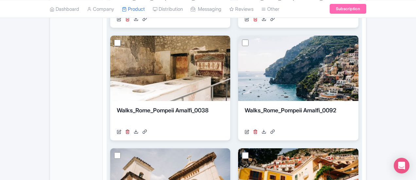
scroll to position [513, 0]
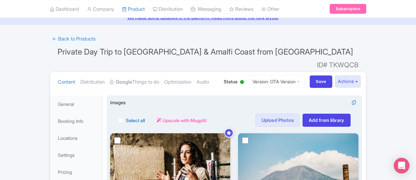
scroll to position [0, 0]
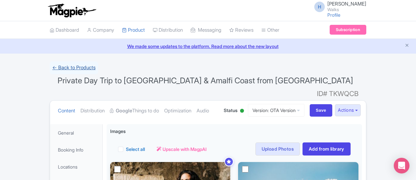
click at [50, 68] on link "← Back to Products" at bounding box center [74, 67] width 48 height 13
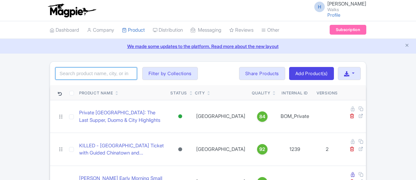
click at [55, 73] on input "search" at bounding box center [96, 73] width 82 height 12
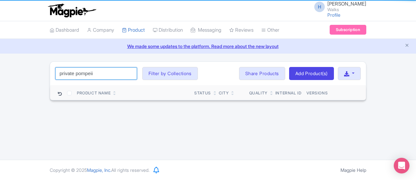
click button "Search" at bounding box center [0, 0] width 0 height 0
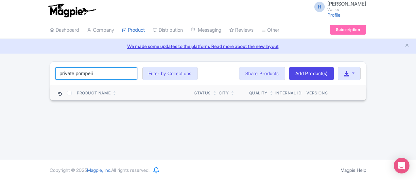
click at [55, 74] on input "private pompeii" at bounding box center [96, 73] width 82 height 12
click button "Search" at bounding box center [0, 0] width 0 height 0
click at [55, 74] on input "private pomp" at bounding box center [96, 73] width 82 height 12
type input "private pompeii"
click button "Search" at bounding box center [0, 0] width 0 height 0
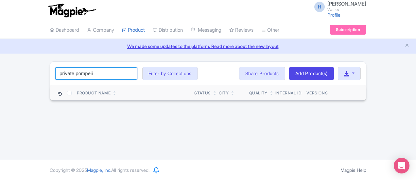
drag, startPoint x: 54, startPoint y: 74, endPoint x: 8, endPoint y: 76, distance: 46.1
click at [50, 76] on div "private pompeii Search Filter by Collections Amsterdam Athens Barcelona Bologna…" at bounding box center [208, 74] width 316 height 24
type input "pompeii"
click button "Search" at bounding box center [0, 0] width 0 height 0
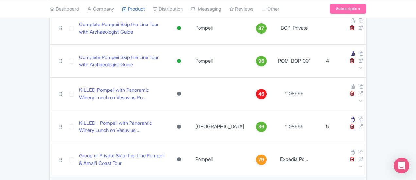
scroll to position [116, 0]
